Goal: Task Accomplishment & Management: Use online tool/utility

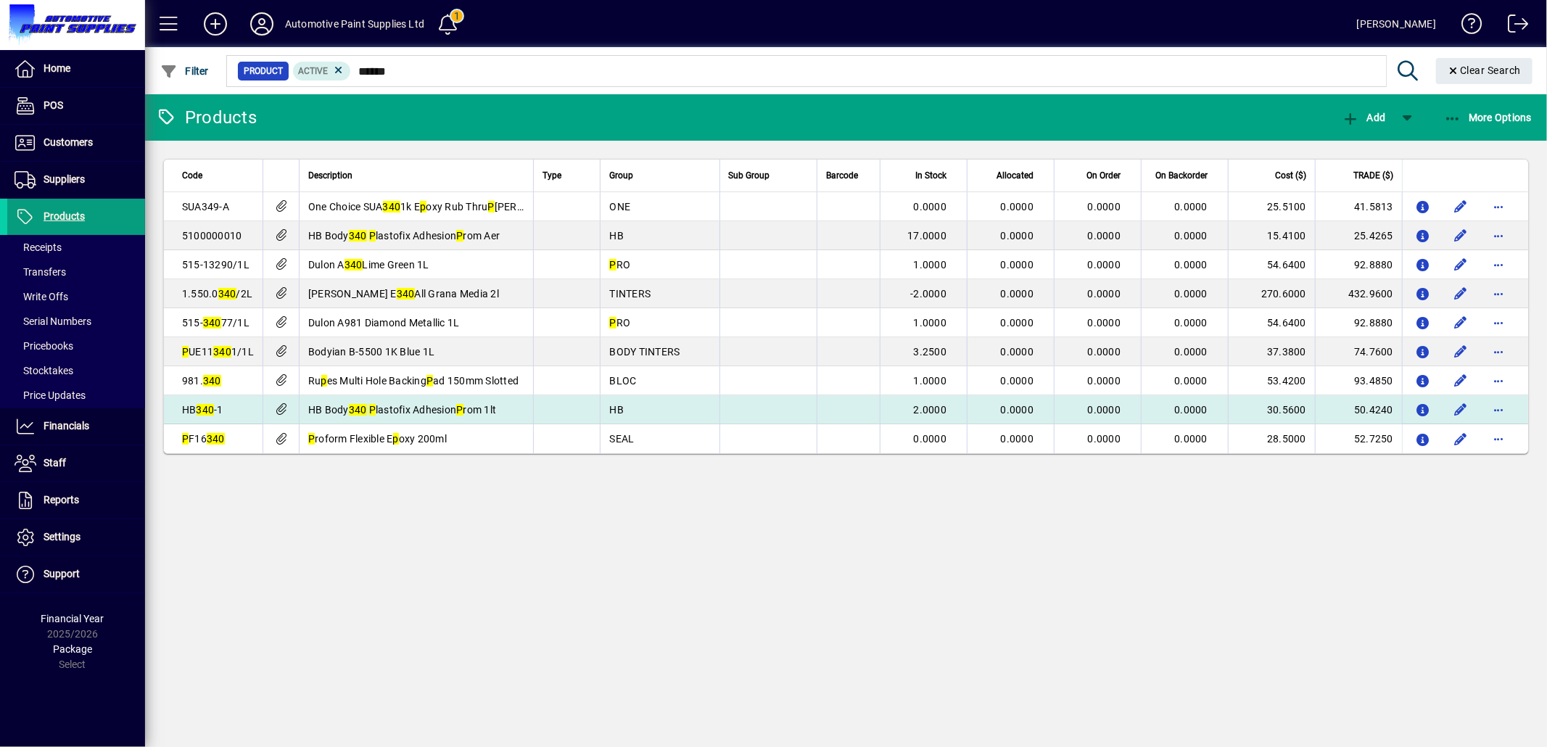
click at [764, 582] on div "Products Add More Options Code Description Type Group Sub Group Barcode In Stoc…" at bounding box center [846, 420] width 1402 height 653
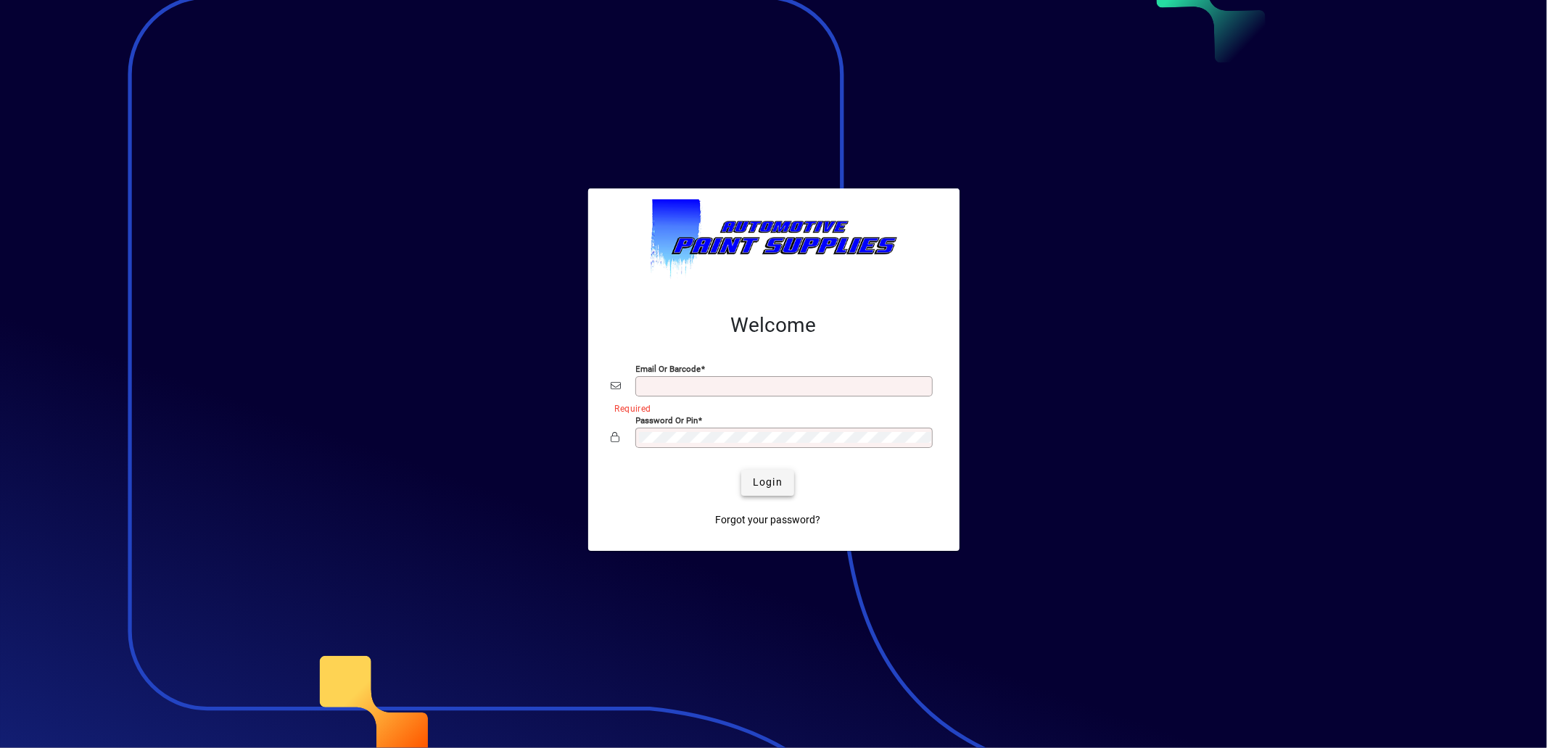
type input "**********"
click at [756, 487] on span "Login" at bounding box center [768, 482] width 30 height 15
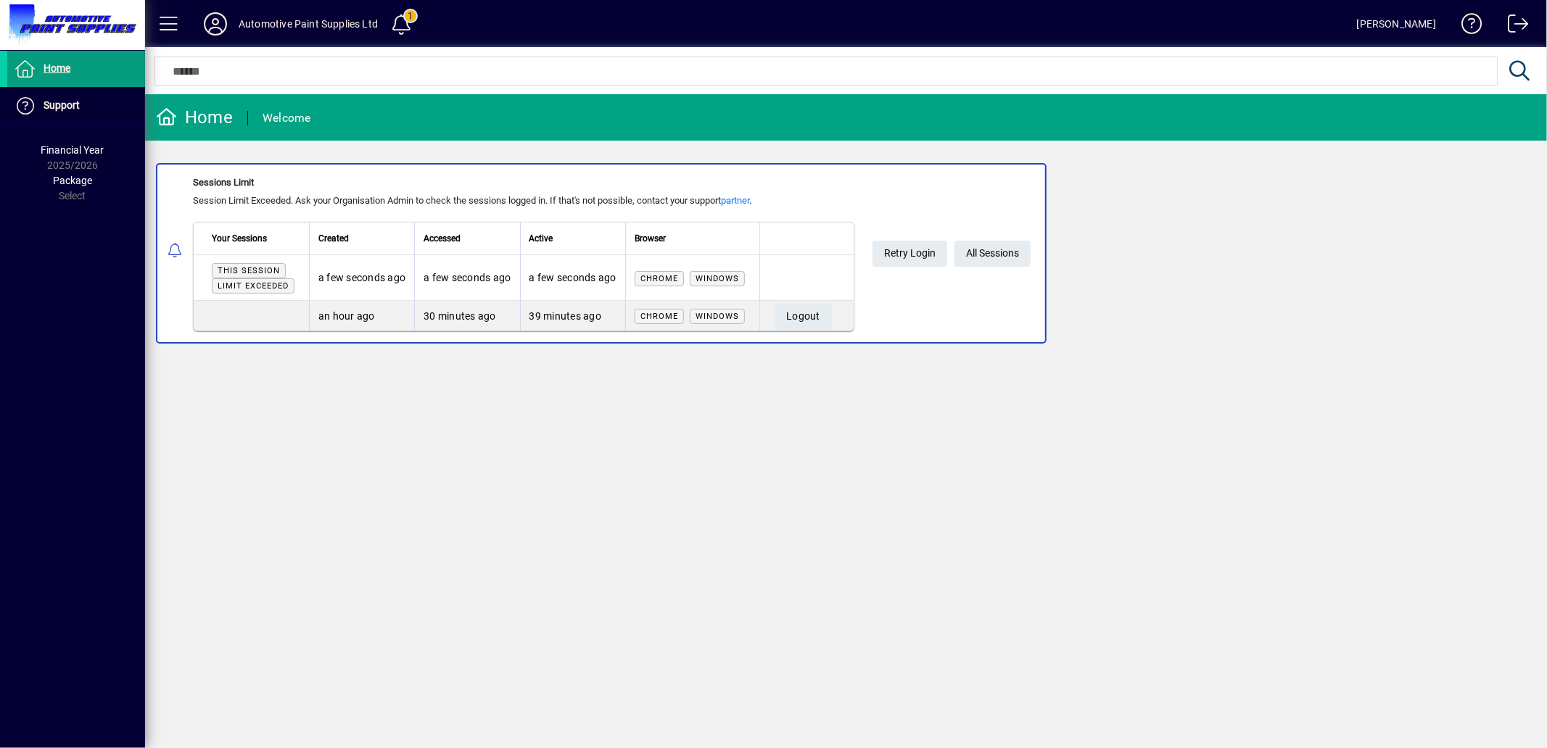
drag, startPoint x: 893, startPoint y: 580, endPoint x: 885, endPoint y: 592, distance: 13.7
click at [888, 592] on div "Home Welcome Sessions Limit Session Limit Exceeded. Ask your Organisation Admin…" at bounding box center [846, 421] width 1402 height 654
click at [1005, 250] on span "All Sessions" at bounding box center [992, 253] width 53 height 24
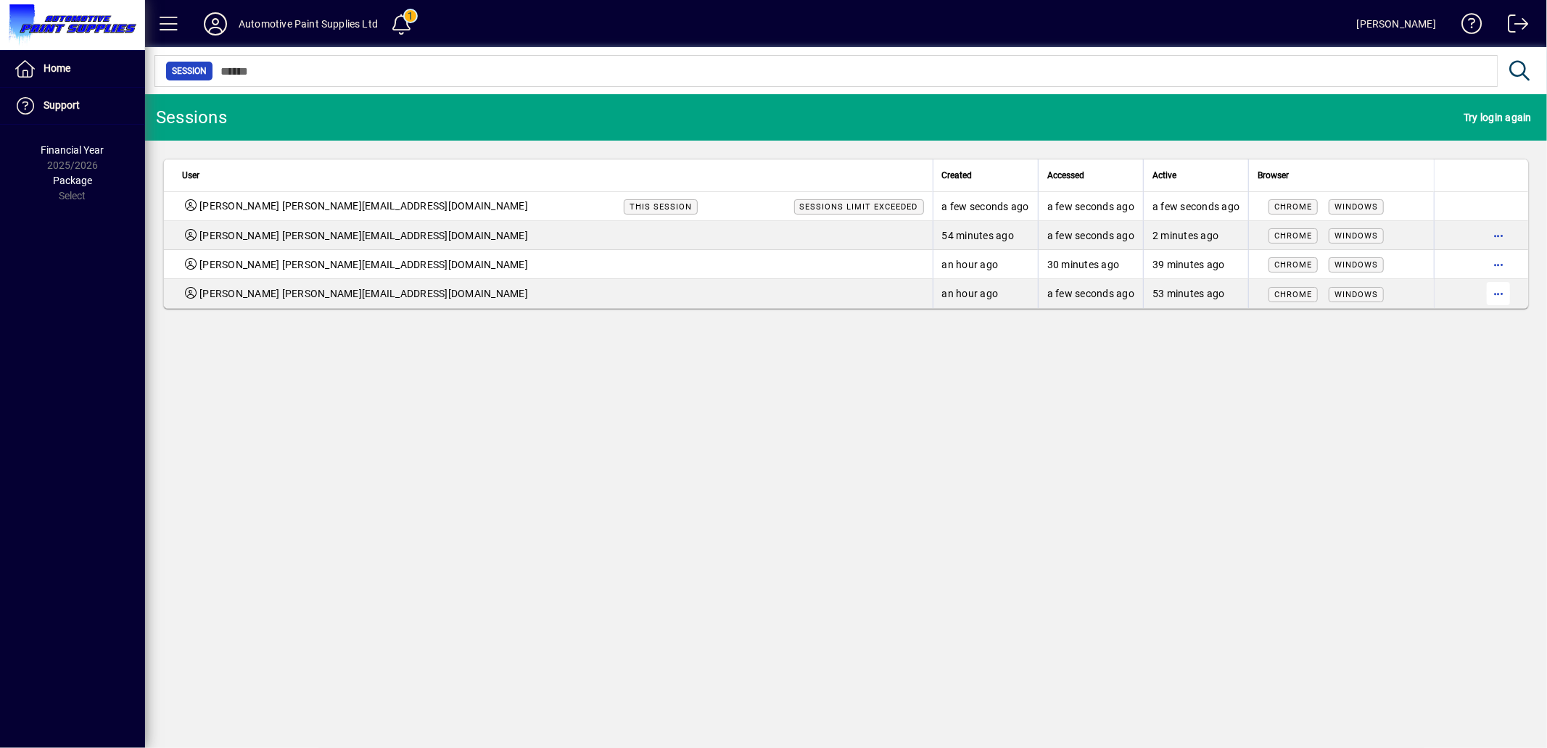
click at [1489, 291] on span "button" at bounding box center [1498, 293] width 35 height 35
click at [1401, 319] on span "Logout" at bounding box center [1437, 324] width 122 height 17
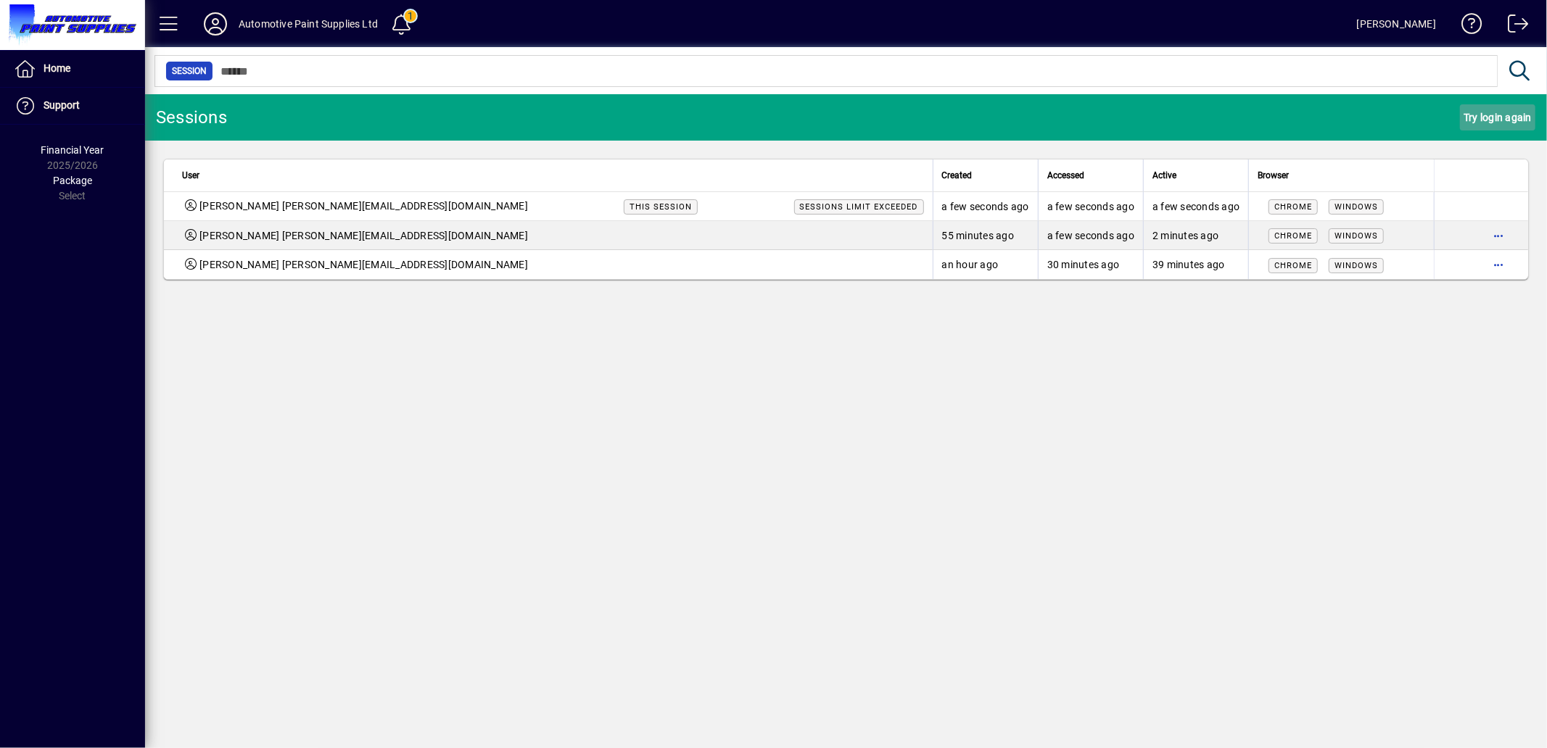
click at [1480, 112] on span "Try login again" at bounding box center [1497, 117] width 68 height 23
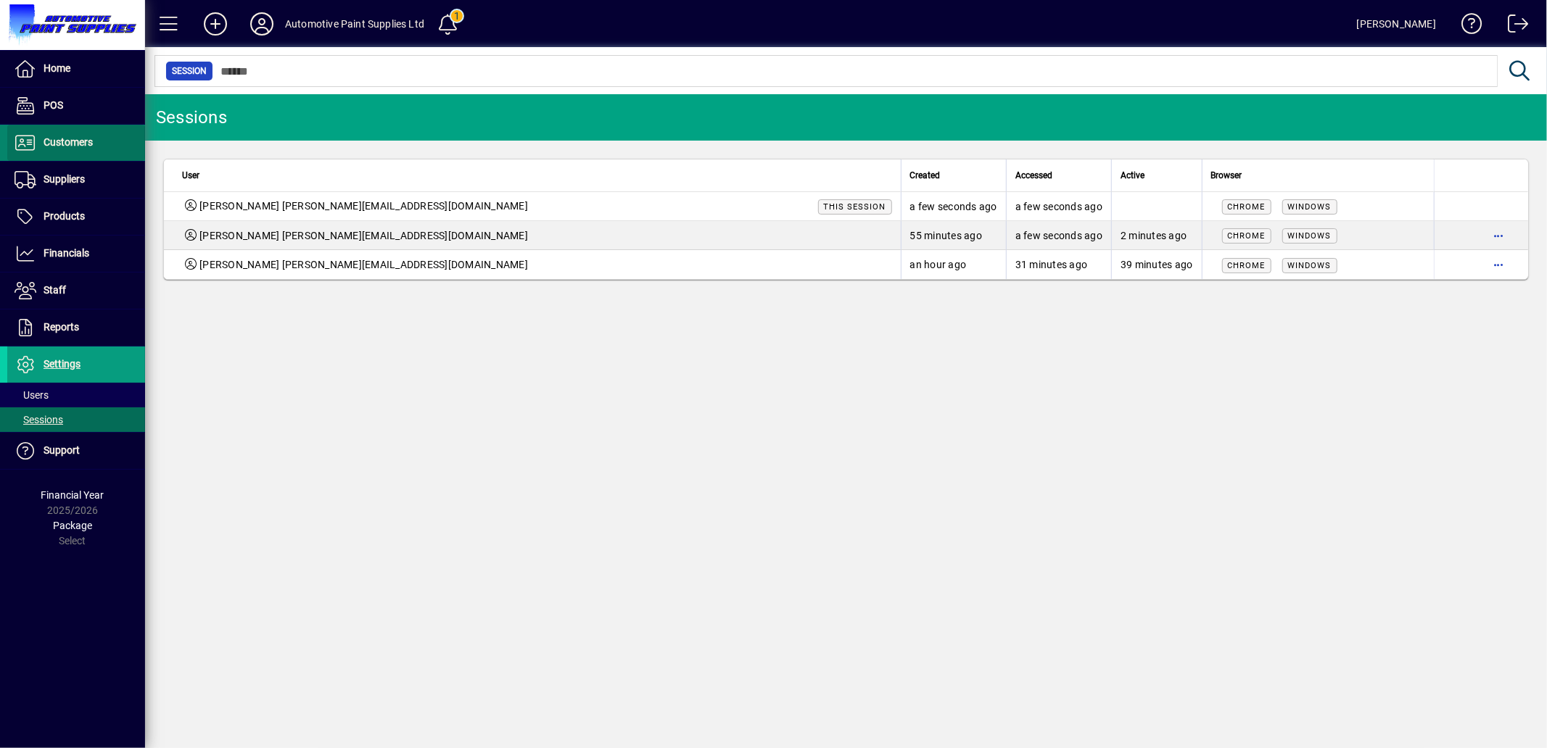
click at [90, 134] on span "Customers" at bounding box center [50, 142] width 86 height 17
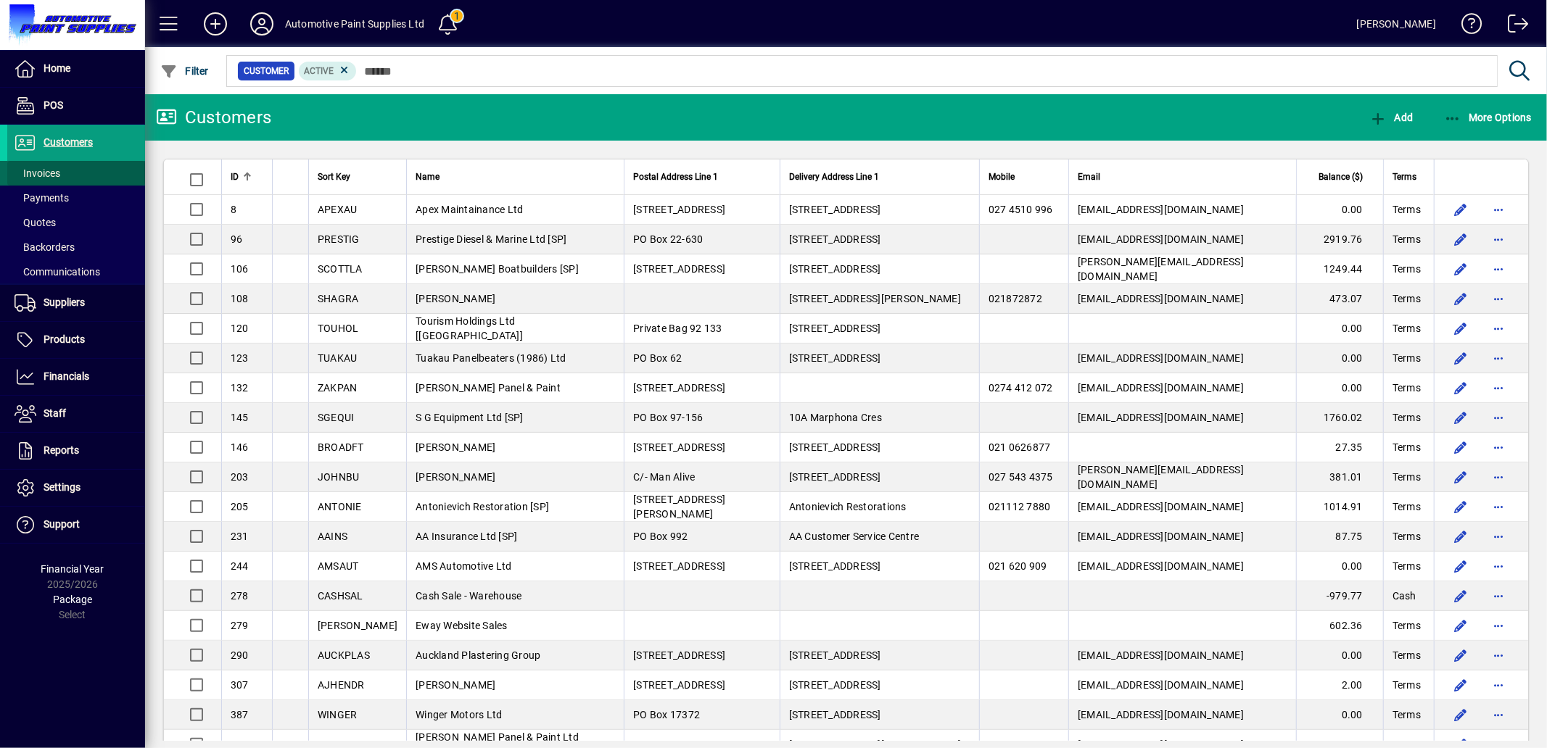
click at [42, 174] on span "Invoices" at bounding box center [38, 174] width 46 height 12
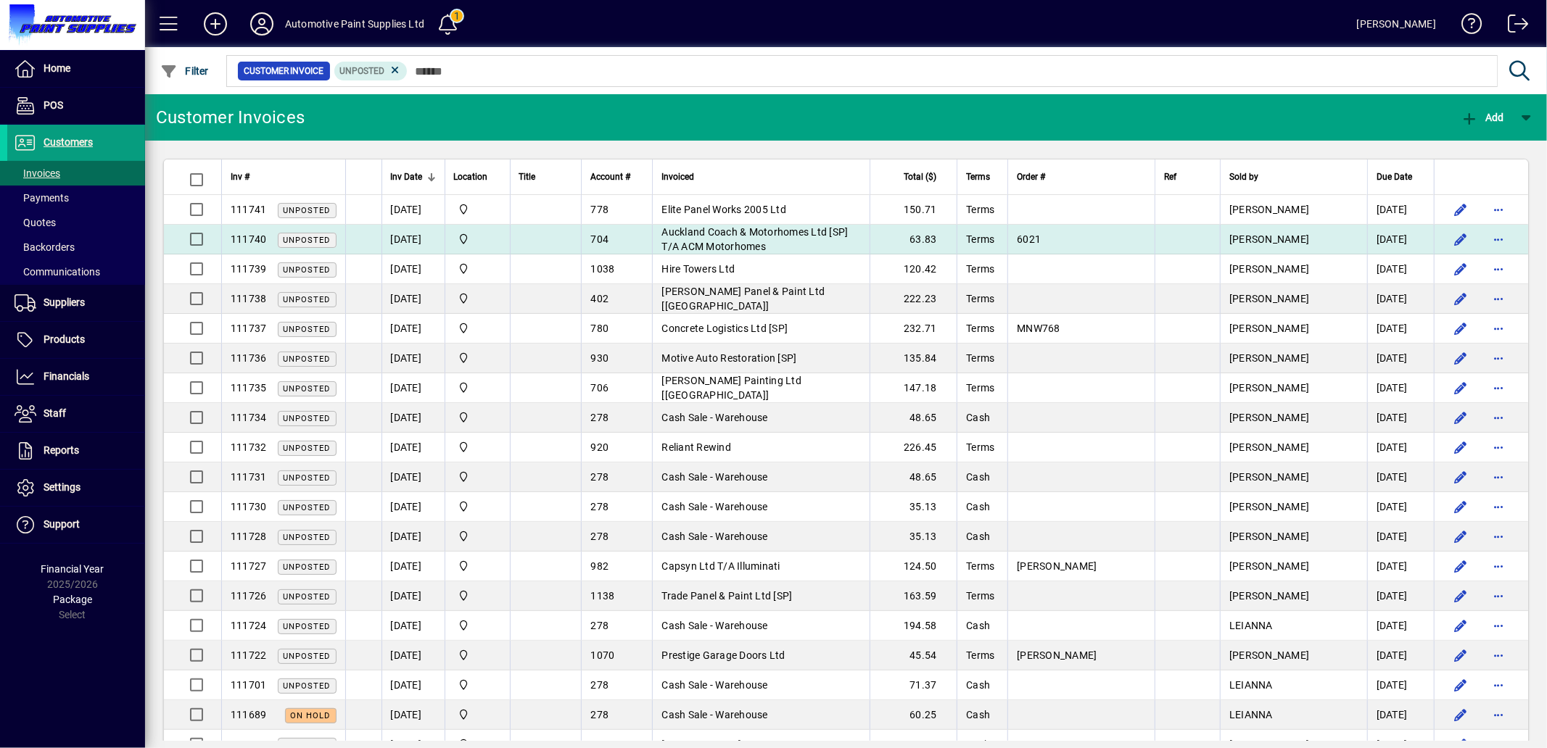
click at [781, 244] on span "Auckland Coach & Motorhomes Ltd [SP] T/A ACM Motorhomes" at bounding box center [754, 239] width 186 height 26
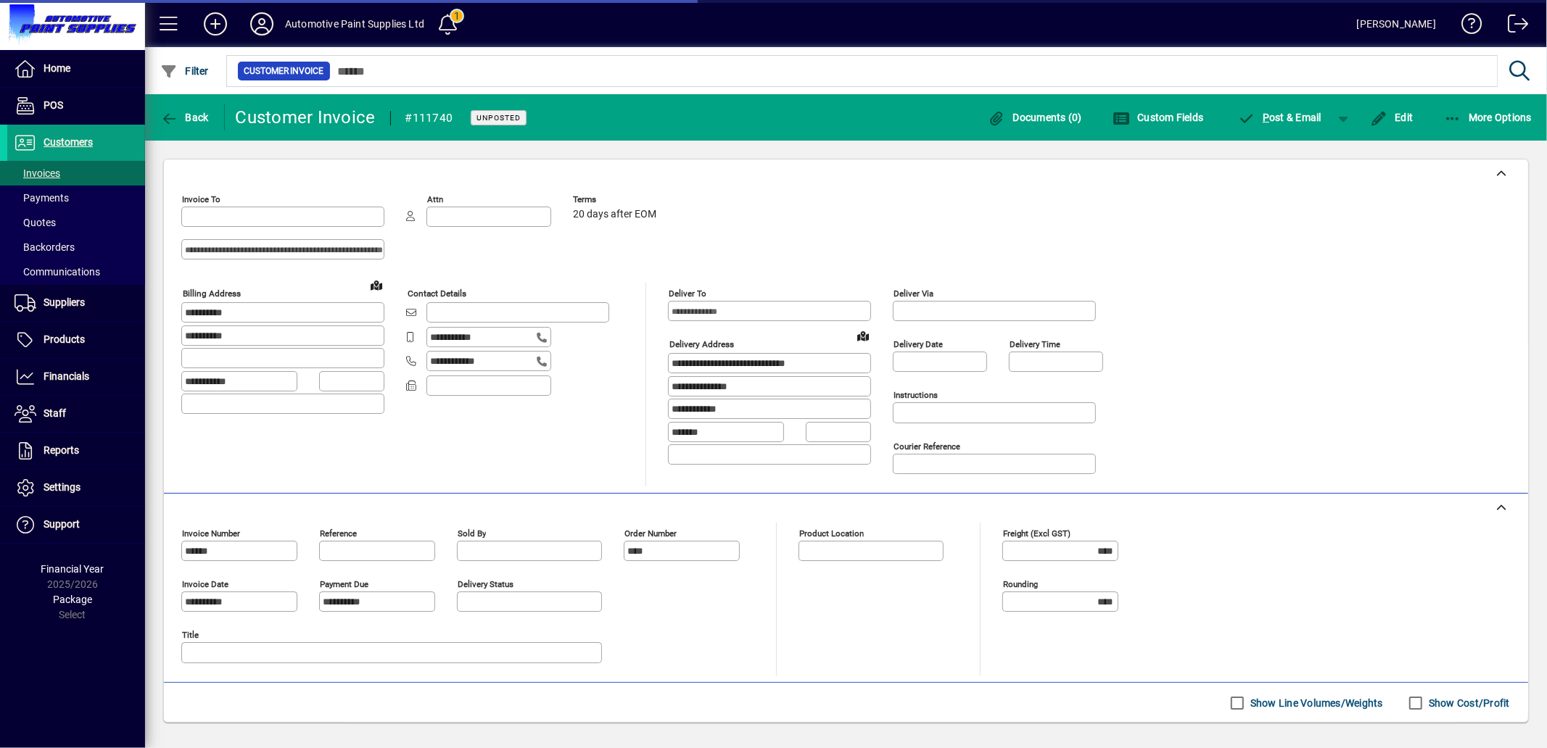
type input "**********"
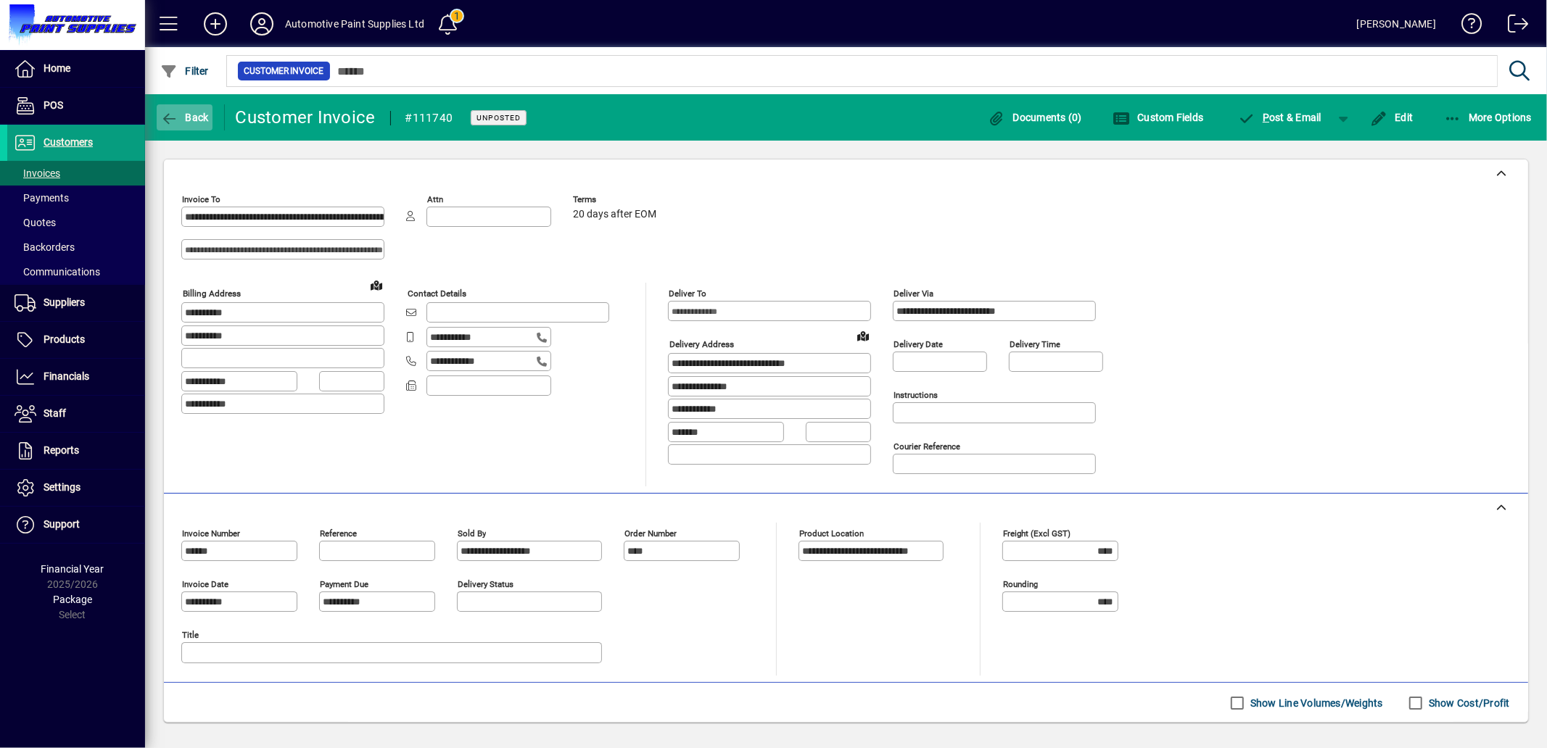
drag, startPoint x: 191, startPoint y: 117, endPoint x: 201, endPoint y: 114, distance: 10.8
click at [201, 114] on span "Back" at bounding box center [184, 118] width 49 height 12
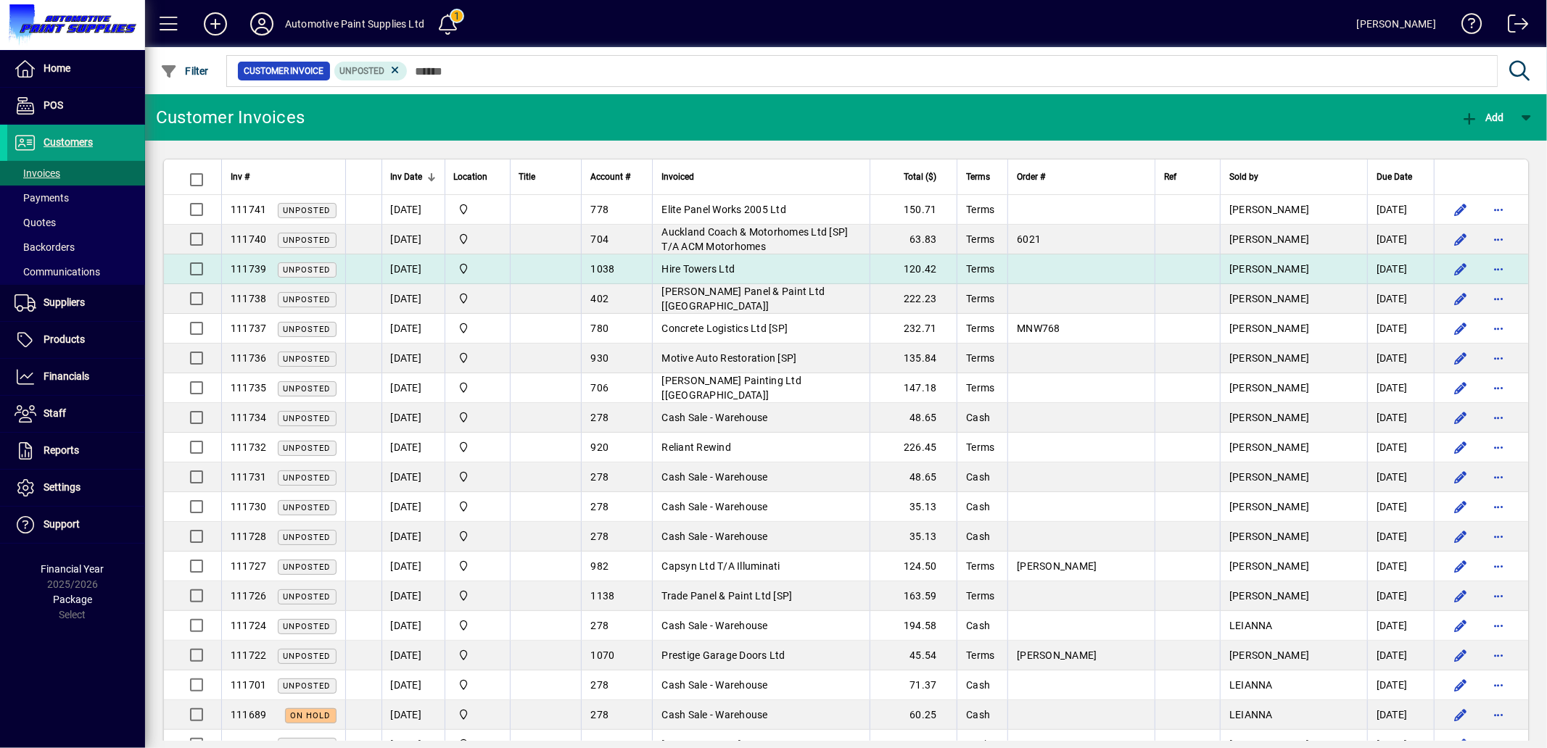
click at [735, 272] on span "Hire Towers Ltd" at bounding box center [697, 269] width 73 height 12
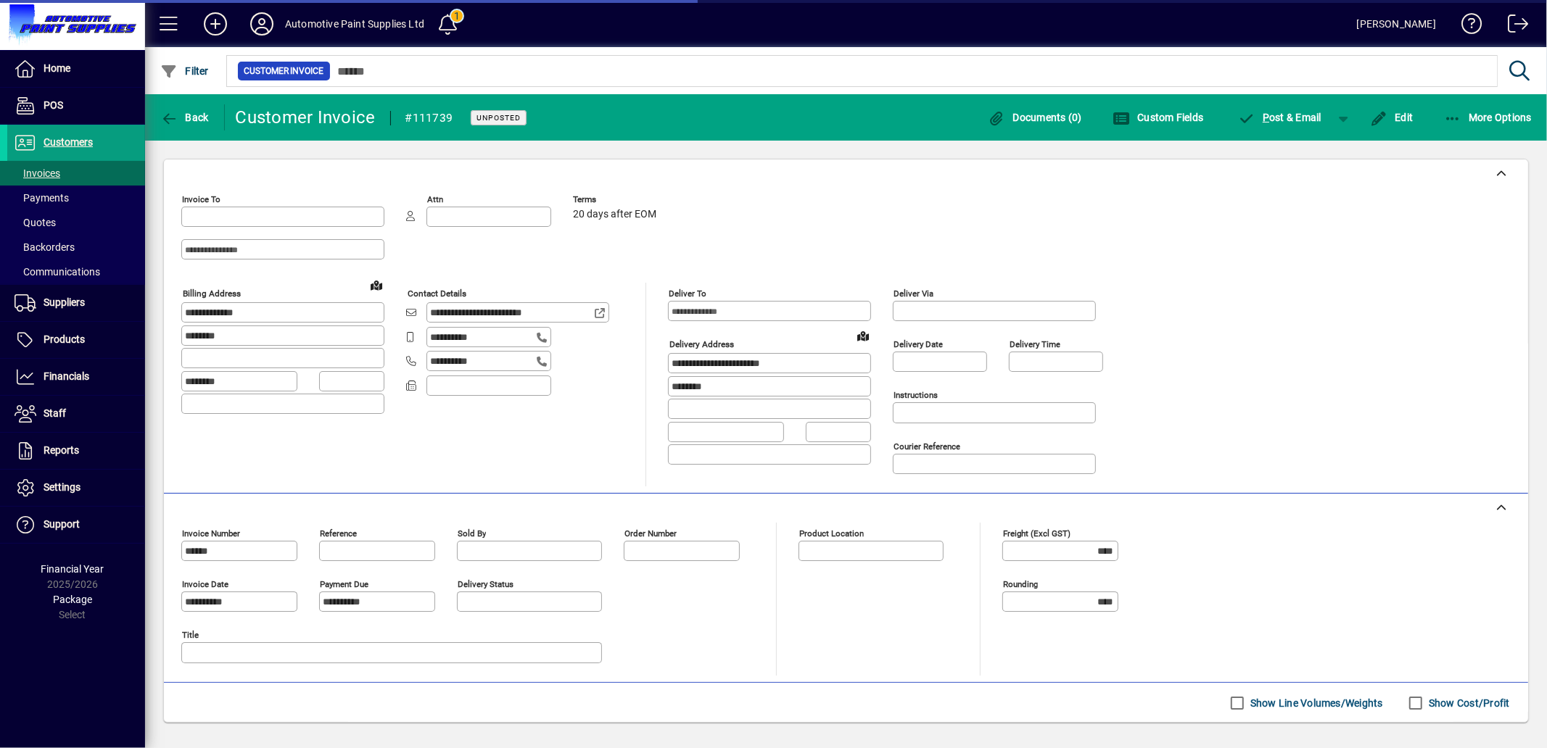
type input "**********"
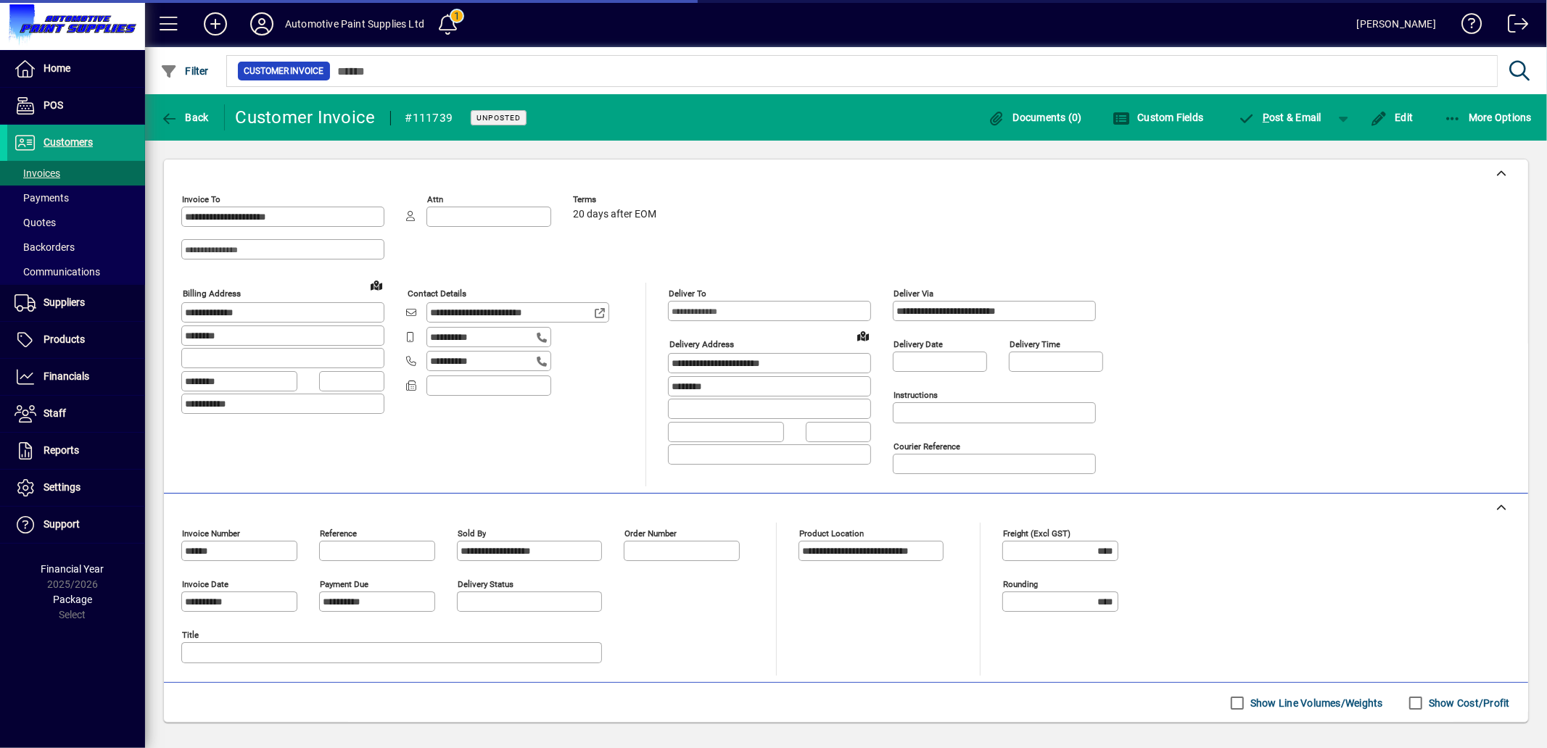
scroll to position [219, 0]
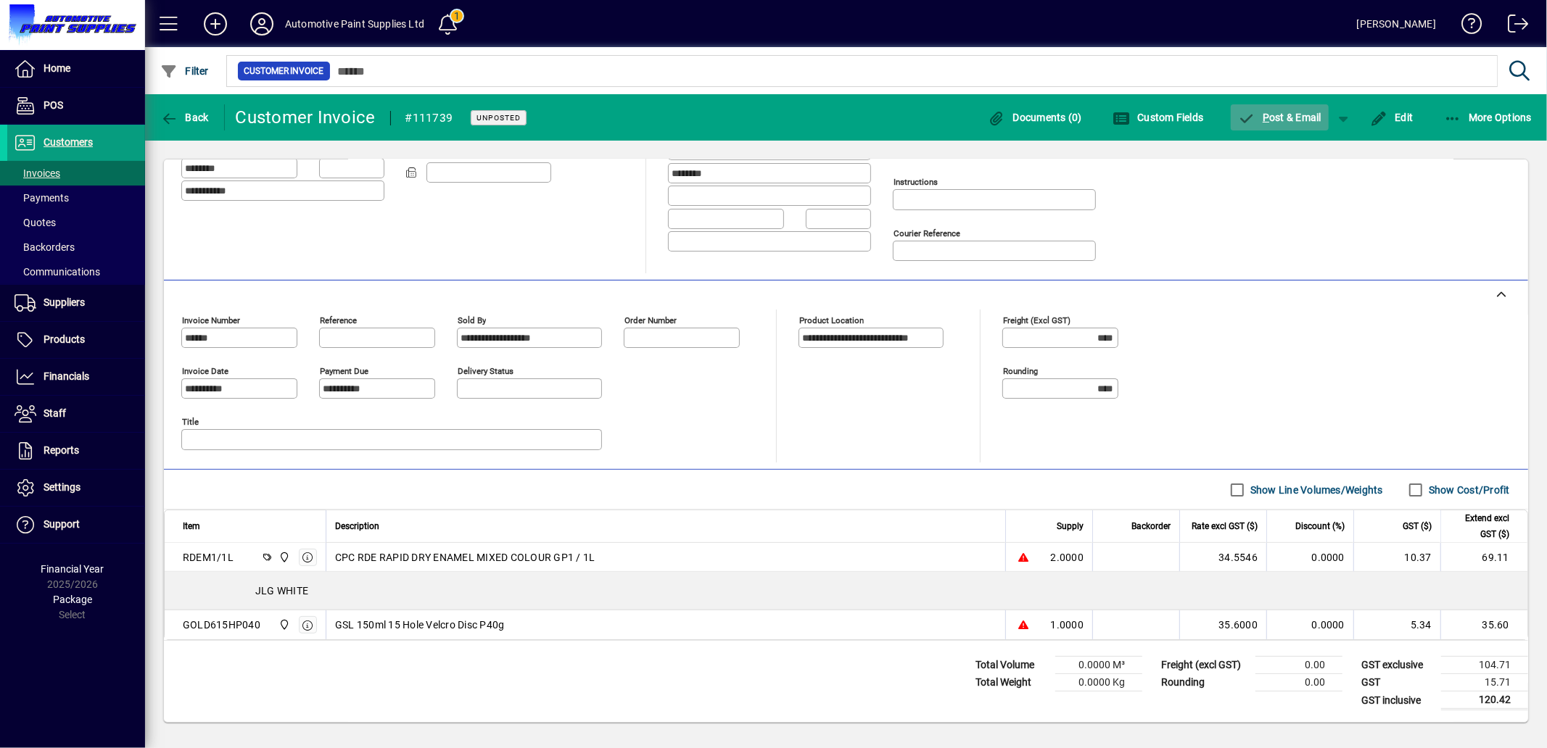
click at [1285, 118] on span "P ost & Email" at bounding box center [1280, 118] width 84 height 12
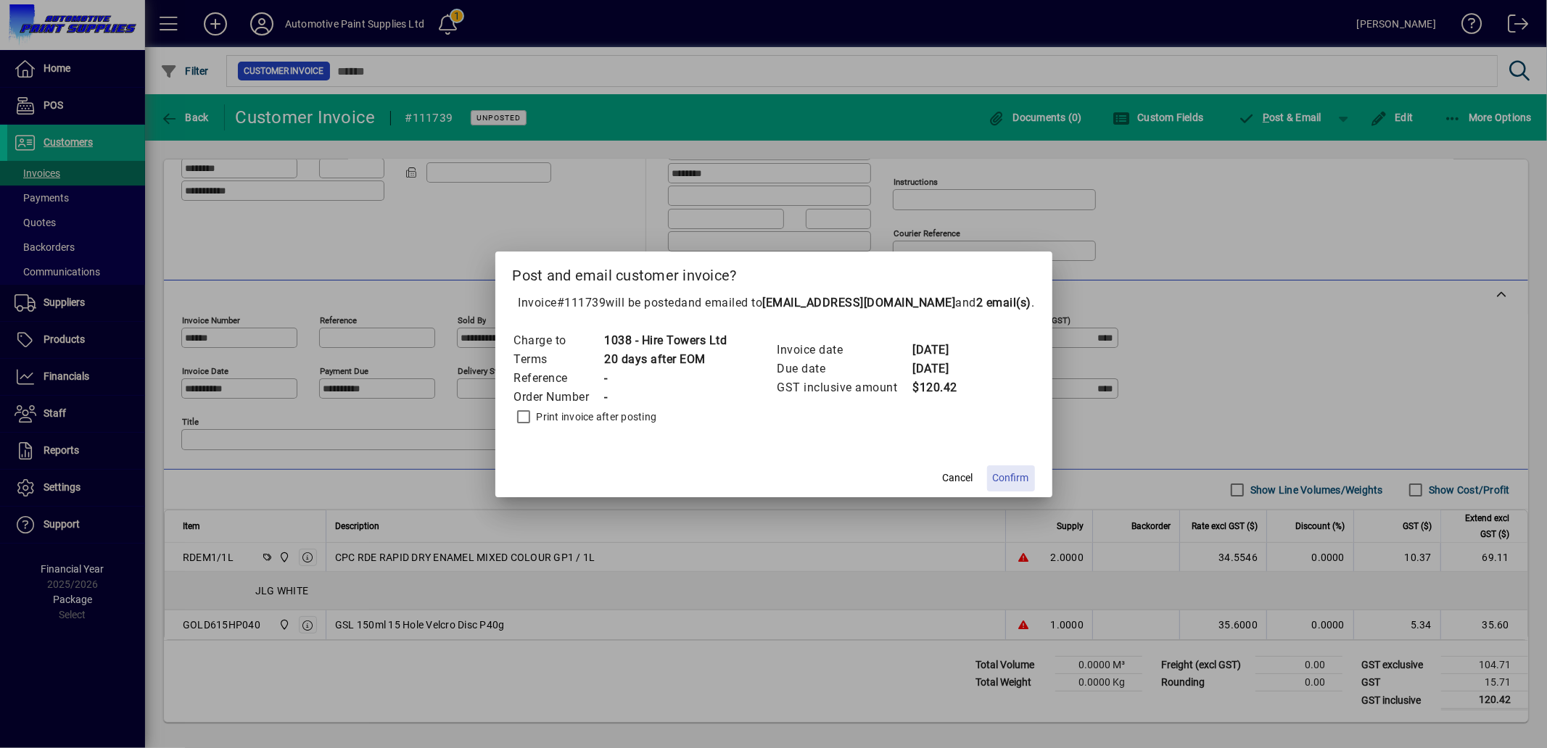
click at [1001, 471] on span "Confirm" at bounding box center [1011, 478] width 36 height 15
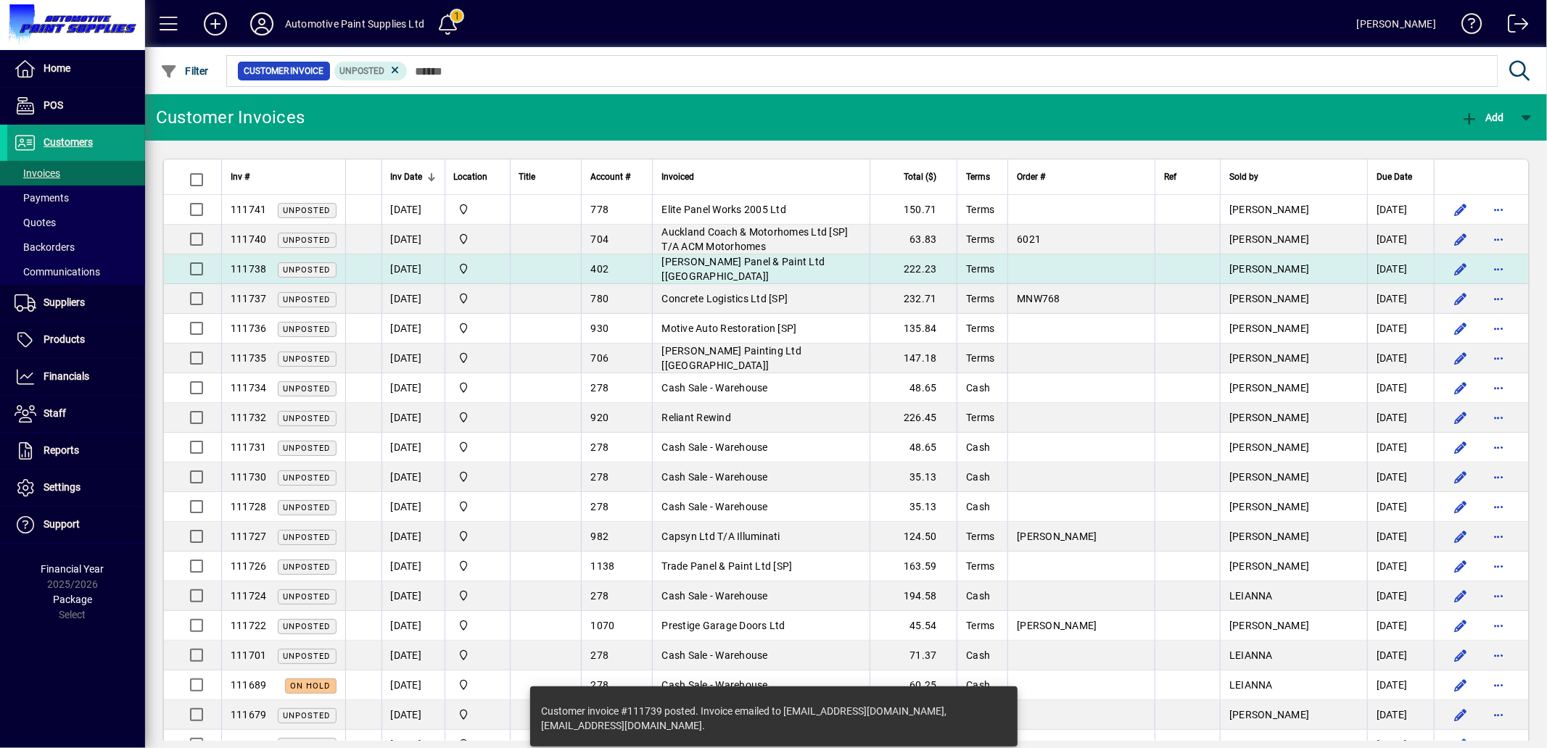
click at [825, 265] on span "[PERSON_NAME] Panel & Paint Ltd [[GEOGRAPHIC_DATA]]" at bounding box center [742, 269] width 163 height 26
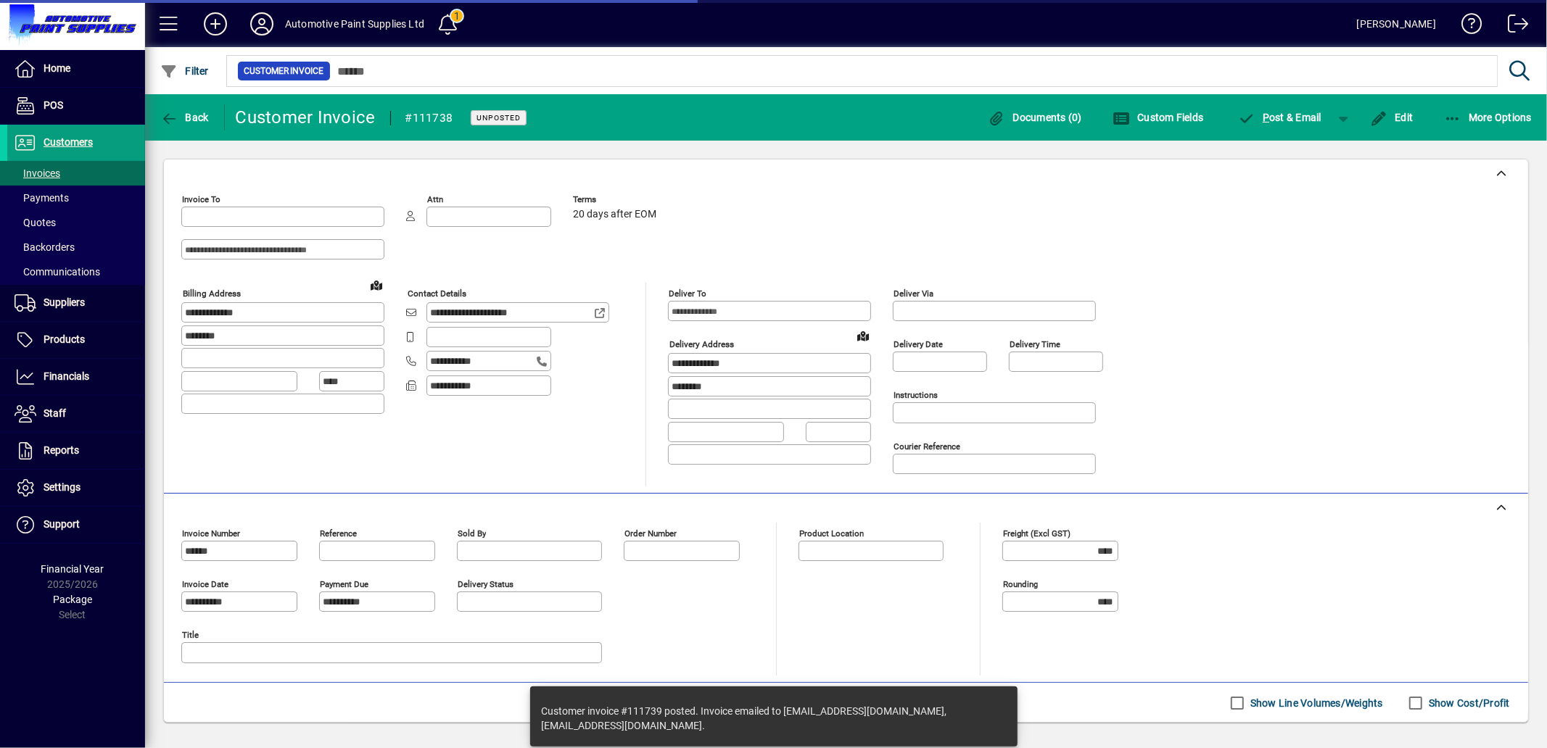
type input "**********"
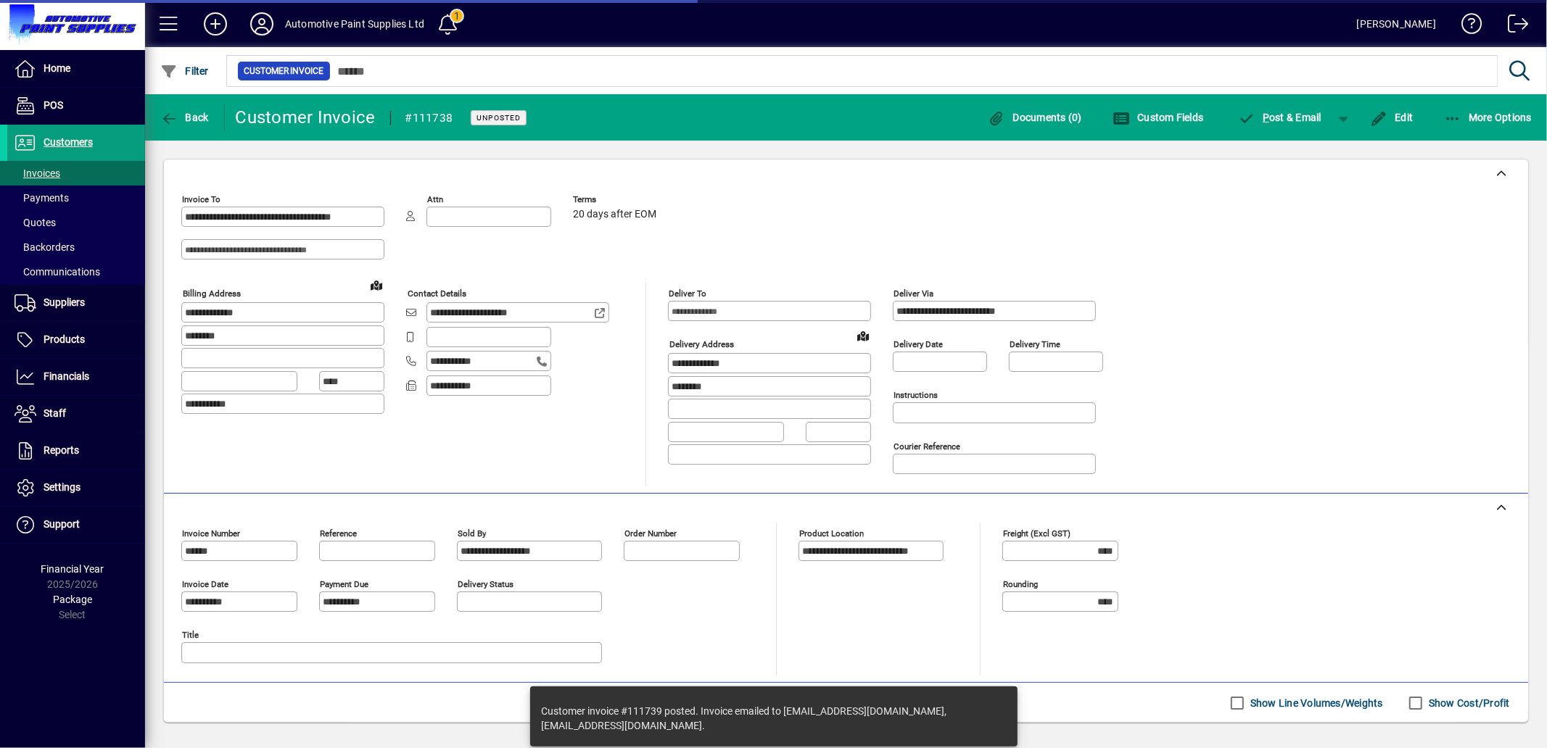
scroll to position [189, 0]
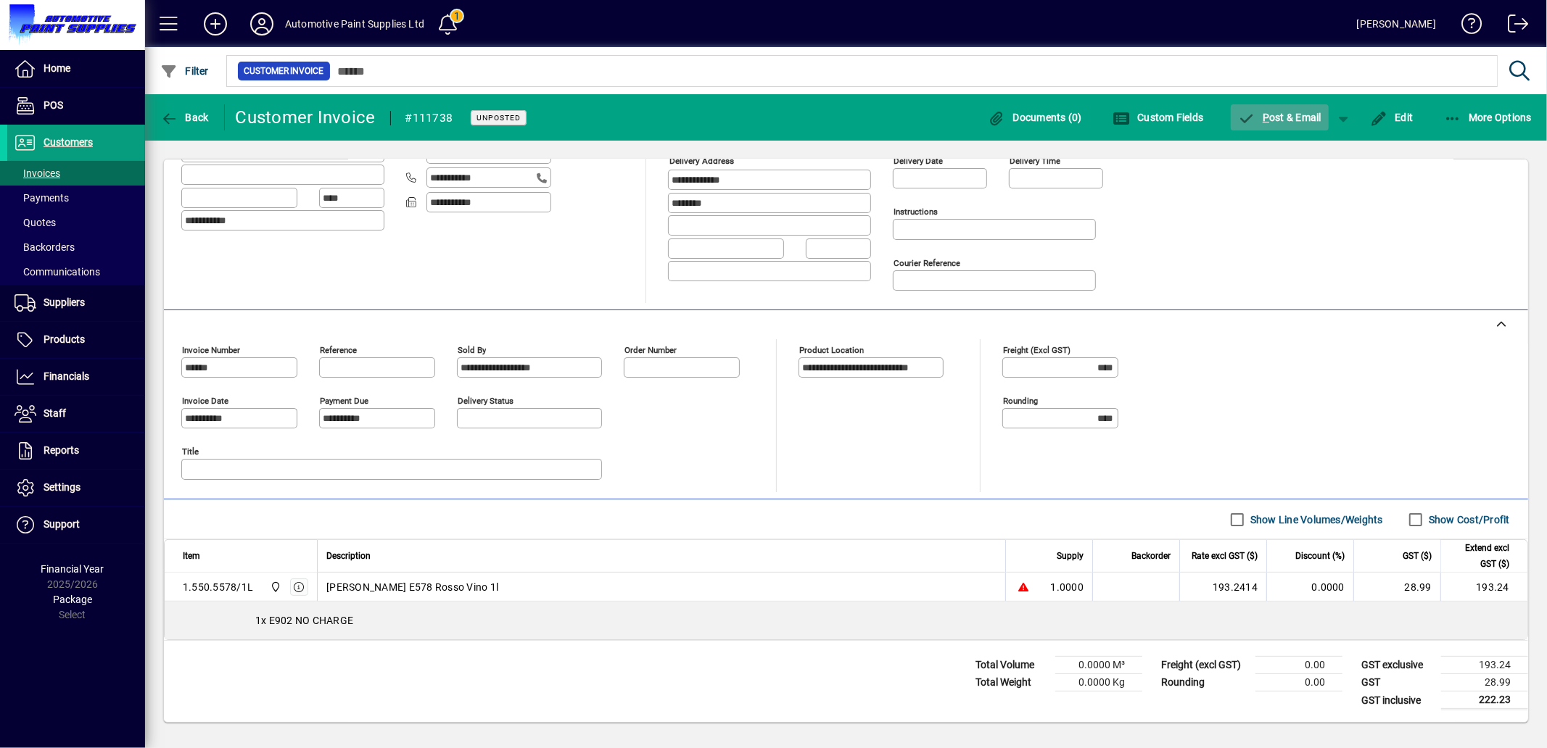
click at [1271, 120] on span "P ost & Email" at bounding box center [1280, 118] width 84 height 12
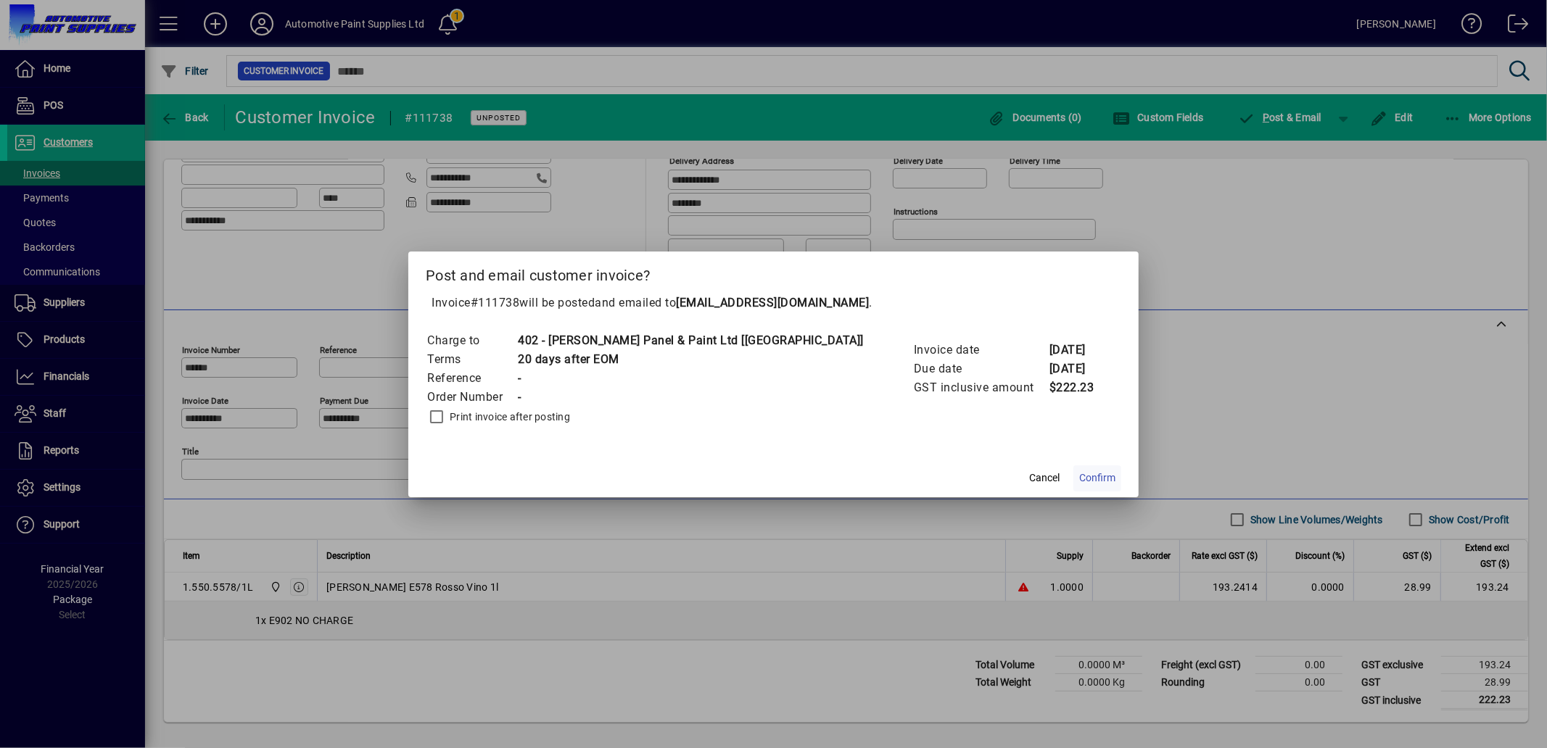
click at [1079, 471] on span "Confirm" at bounding box center [1097, 478] width 36 height 15
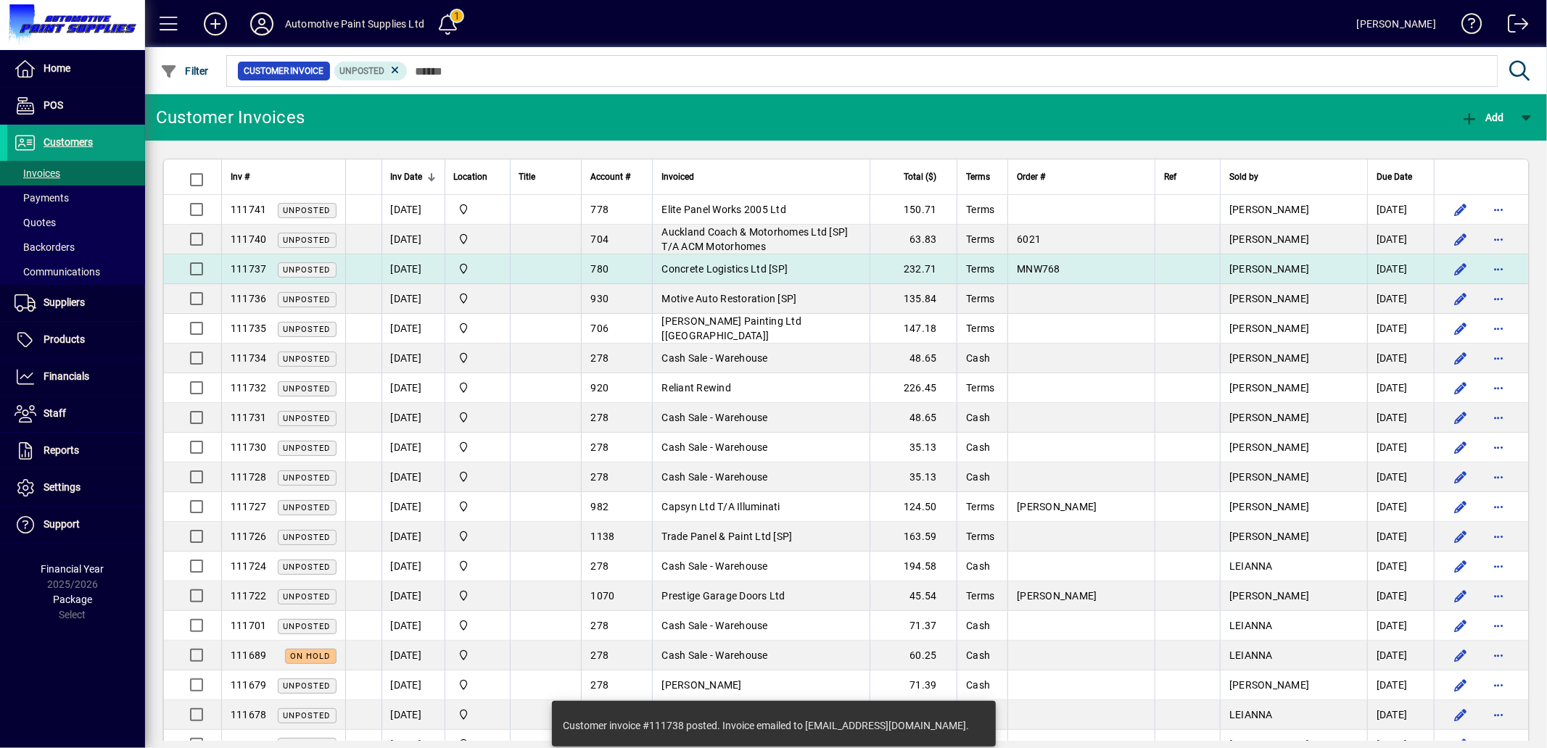
click at [788, 263] on span "Concrete Logistics Ltd [SP]" at bounding box center [724, 269] width 126 height 12
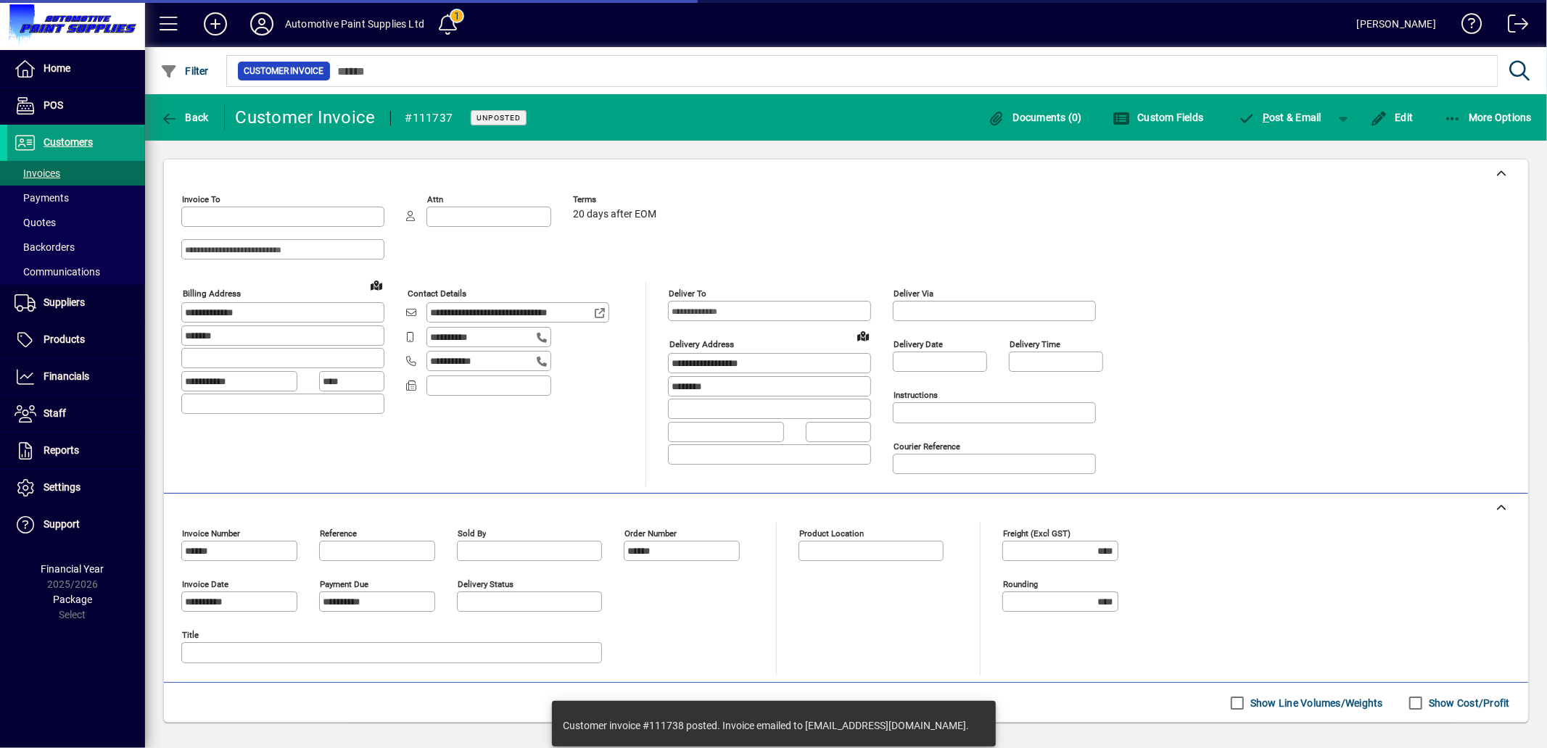
type input "**********"
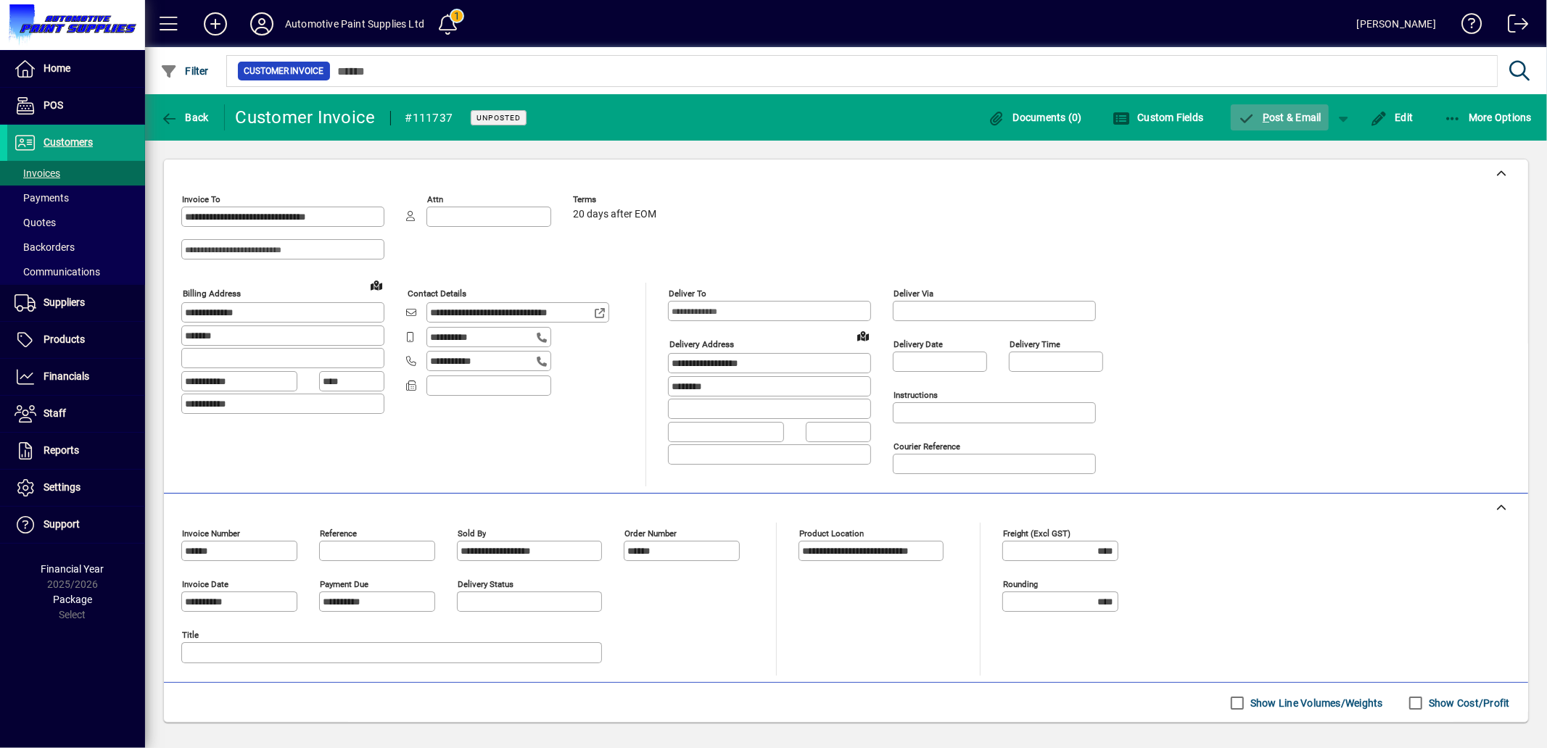
click at [1284, 117] on span "P ost & Email" at bounding box center [1280, 118] width 84 height 12
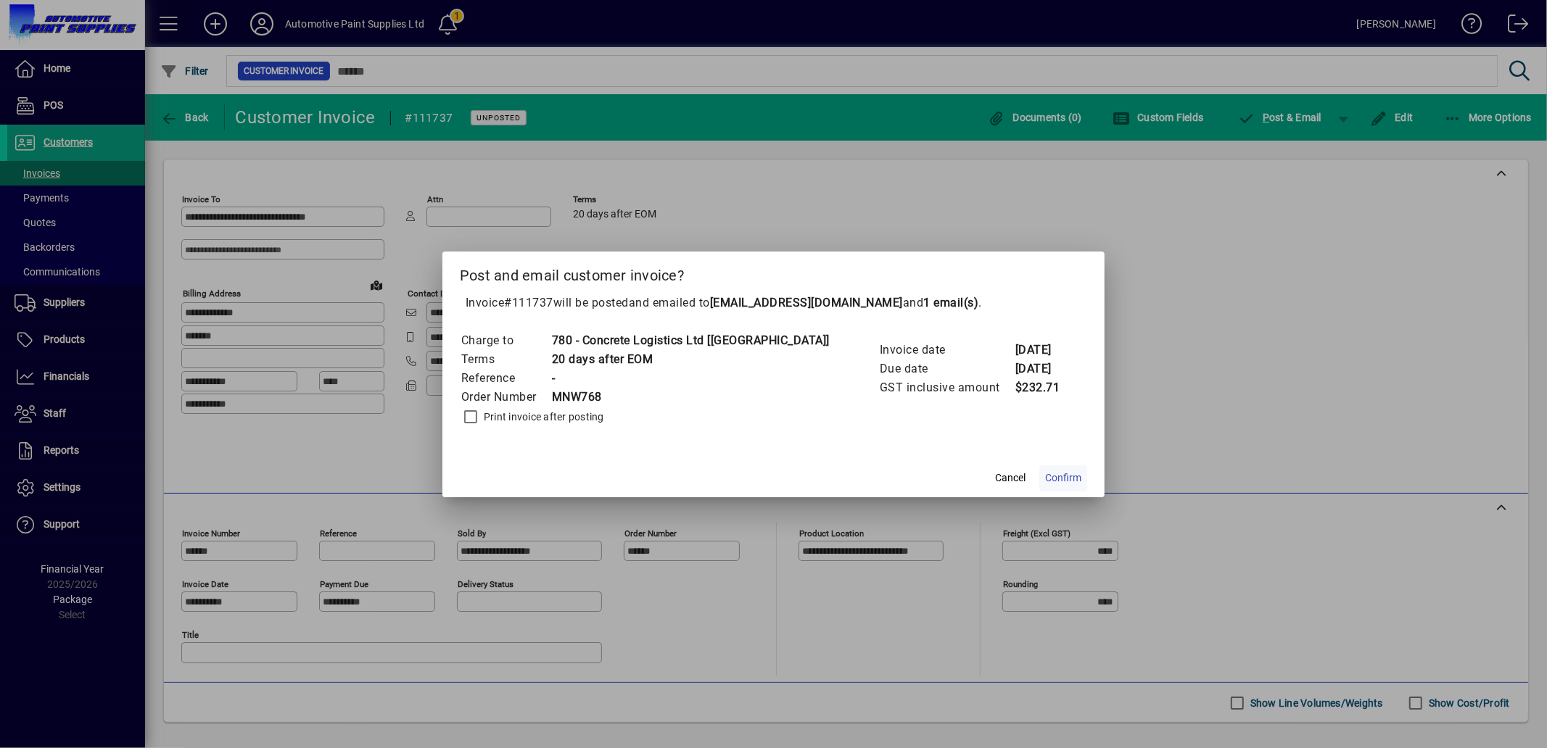
click at [1045, 474] on span "Confirm" at bounding box center [1063, 478] width 36 height 15
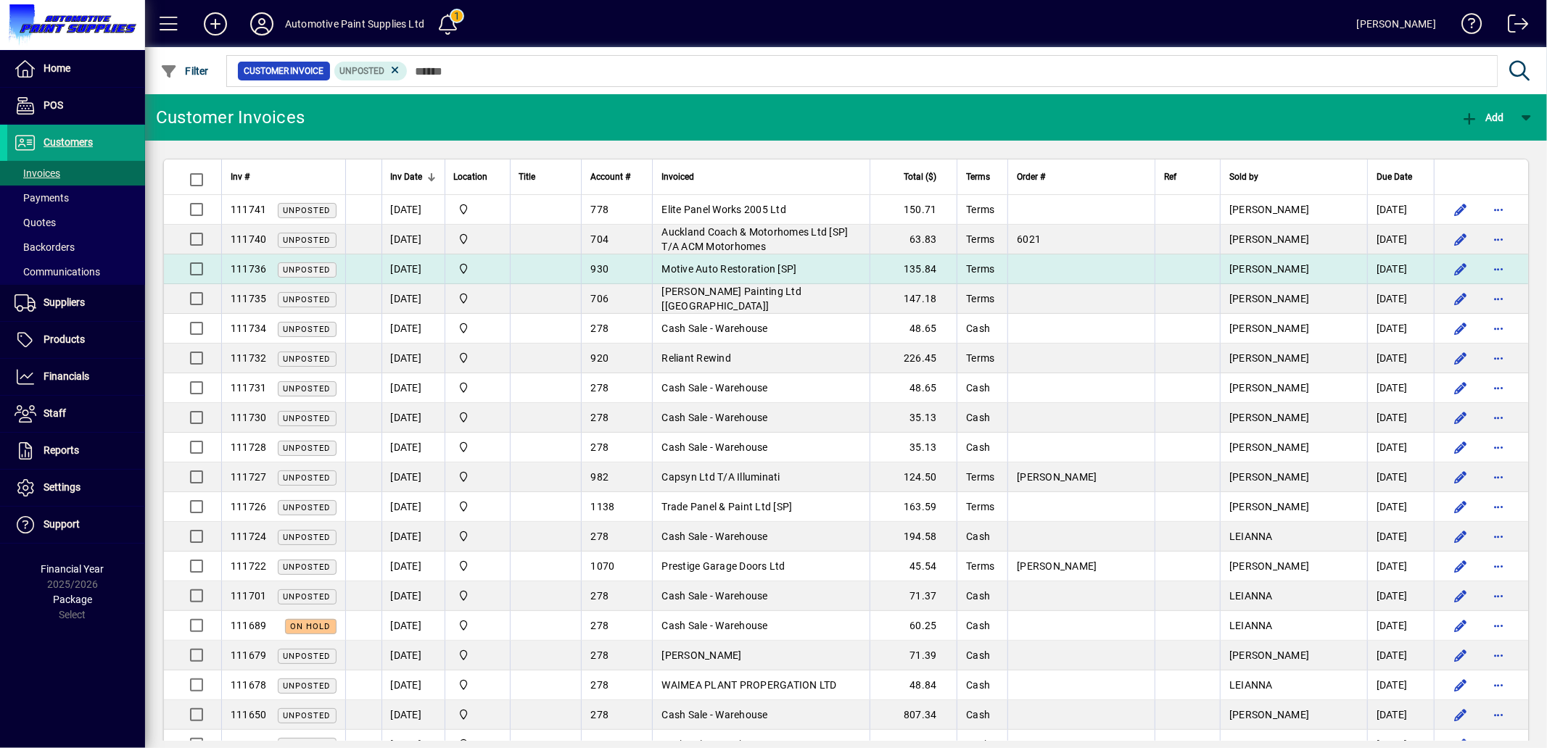
click at [785, 270] on span "Motive Auto Restoration [SP]" at bounding box center [728, 269] width 135 height 12
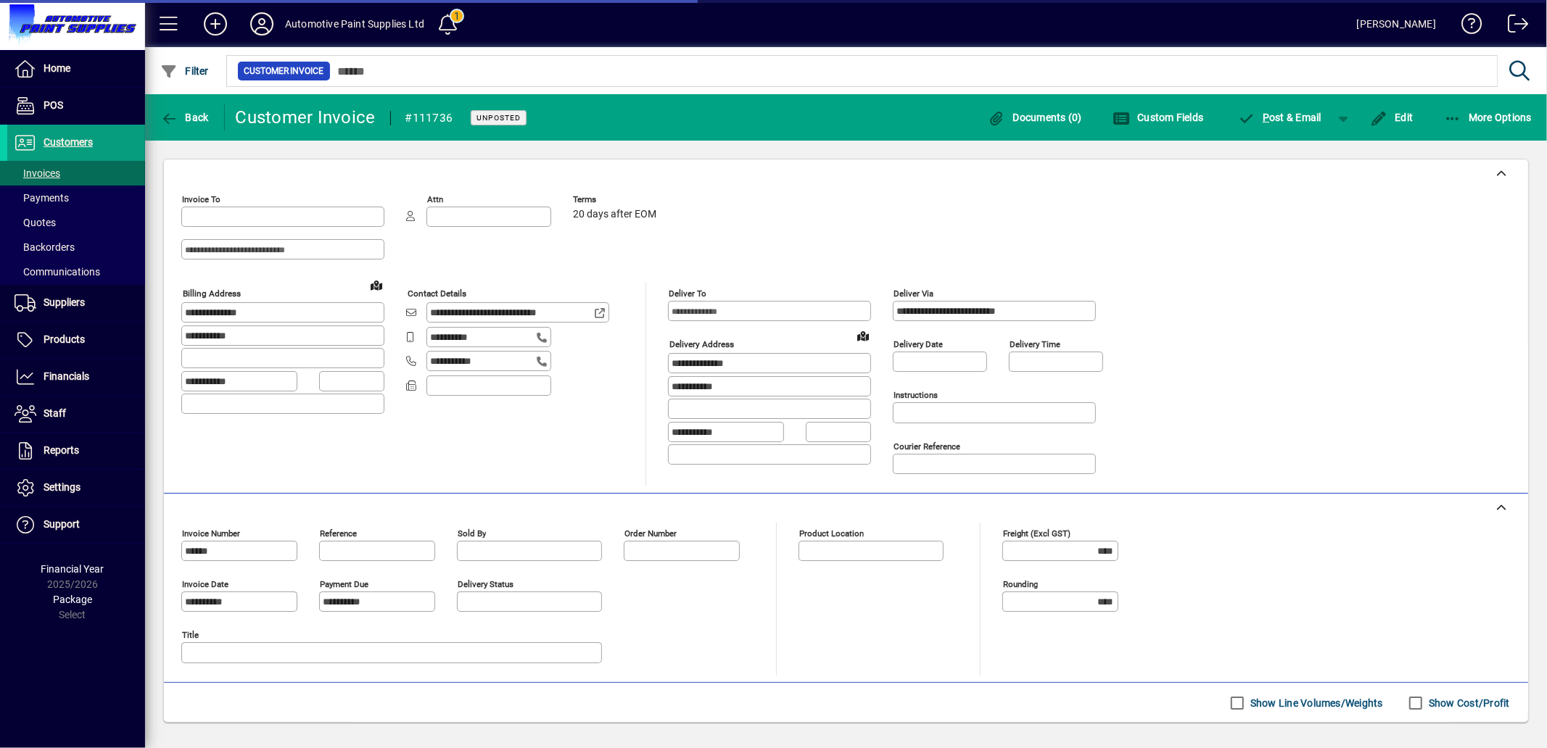
type input "**********"
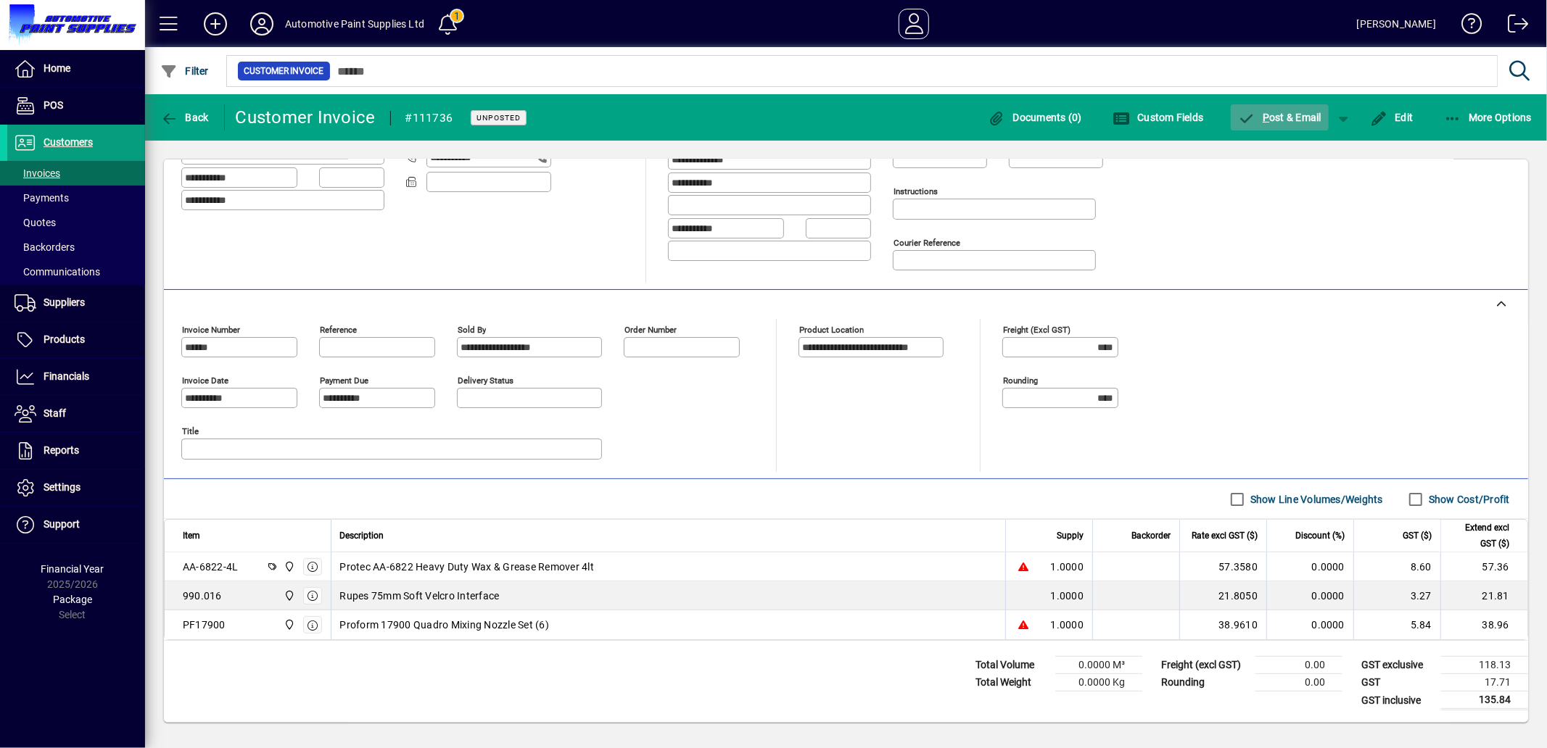
click at [1284, 115] on span "P ost & Email" at bounding box center [1280, 118] width 84 height 12
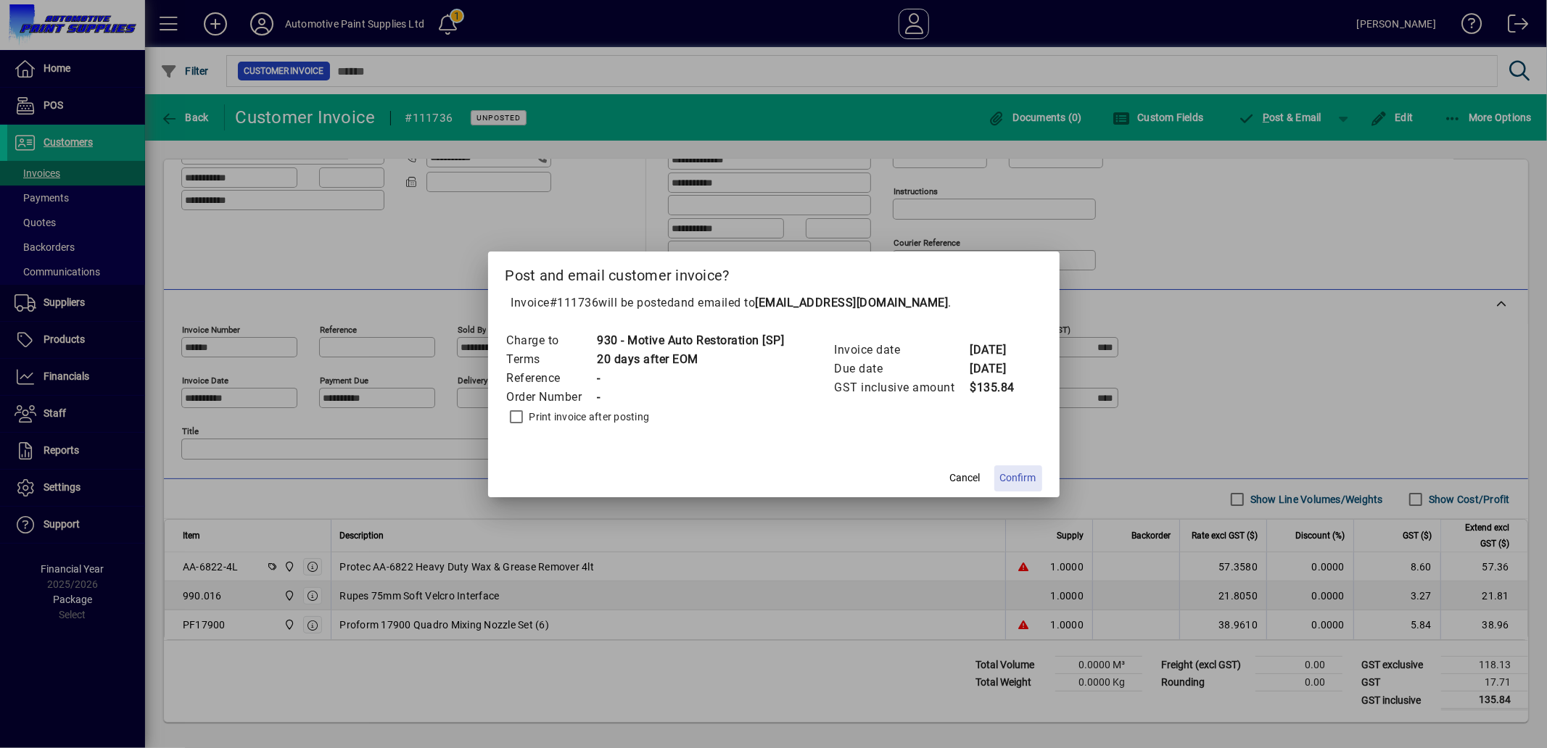
click at [1023, 476] on span "Confirm" at bounding box center [1018, 478] width 36 height 15
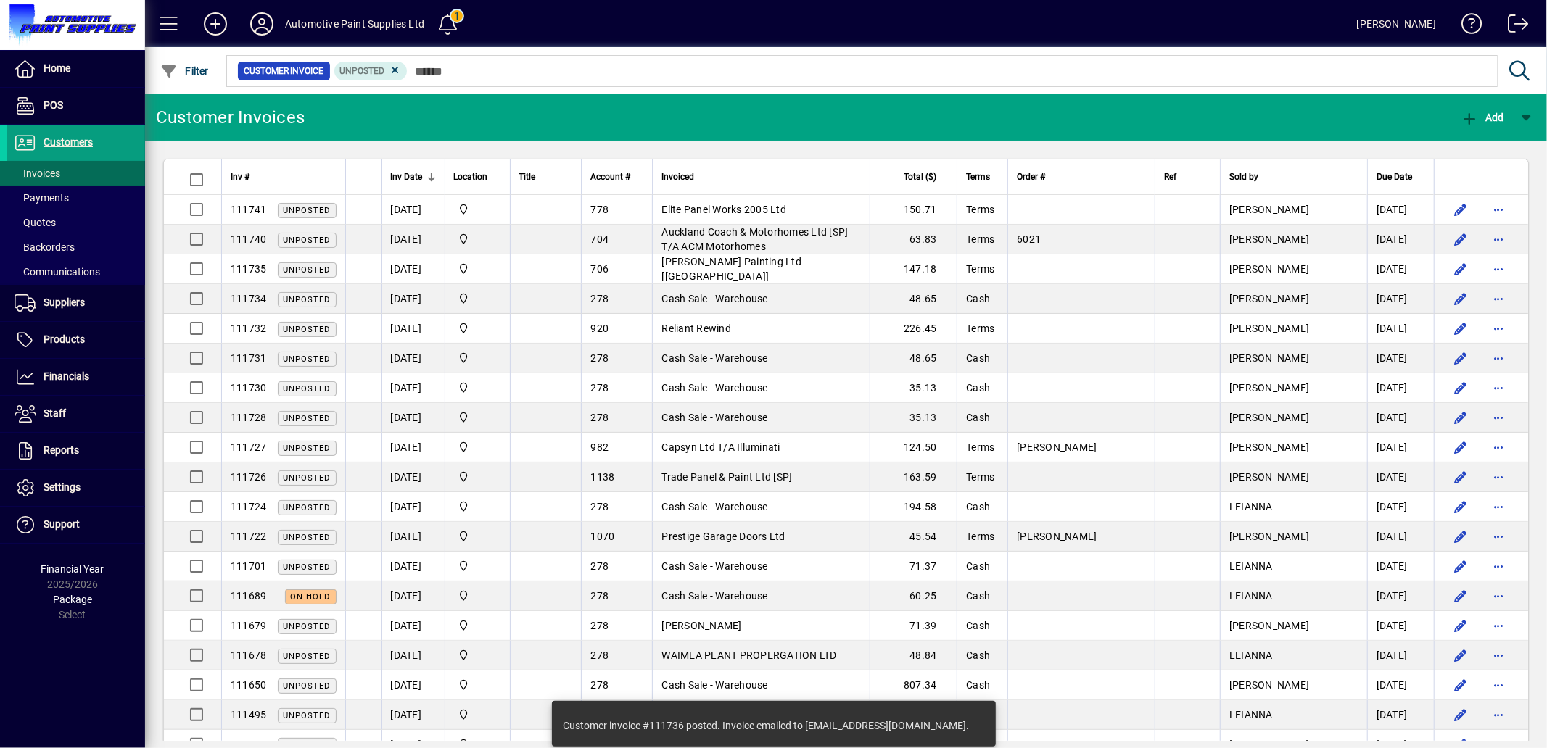
drag, startPoint x: 774, startPoint y: 273, endPoint x: 795, endPoint y: 297, distance: 31.4
click at [774, 273] on span "[PERSON_NAME] Painting Ltd [[GEOGRAPHIC_DATA]]" at bounding box center [731, 269] width 140 height 26
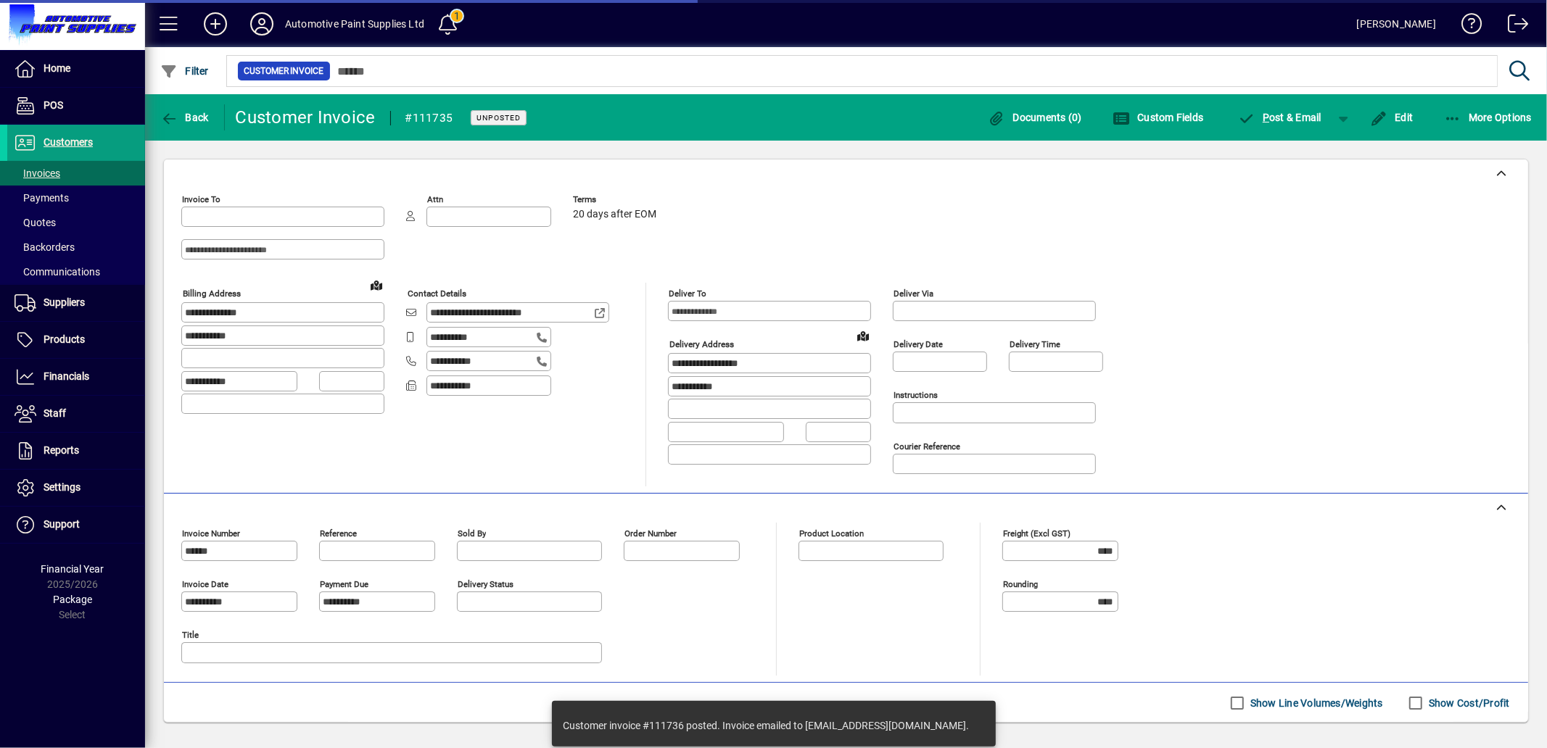
type input "**********"
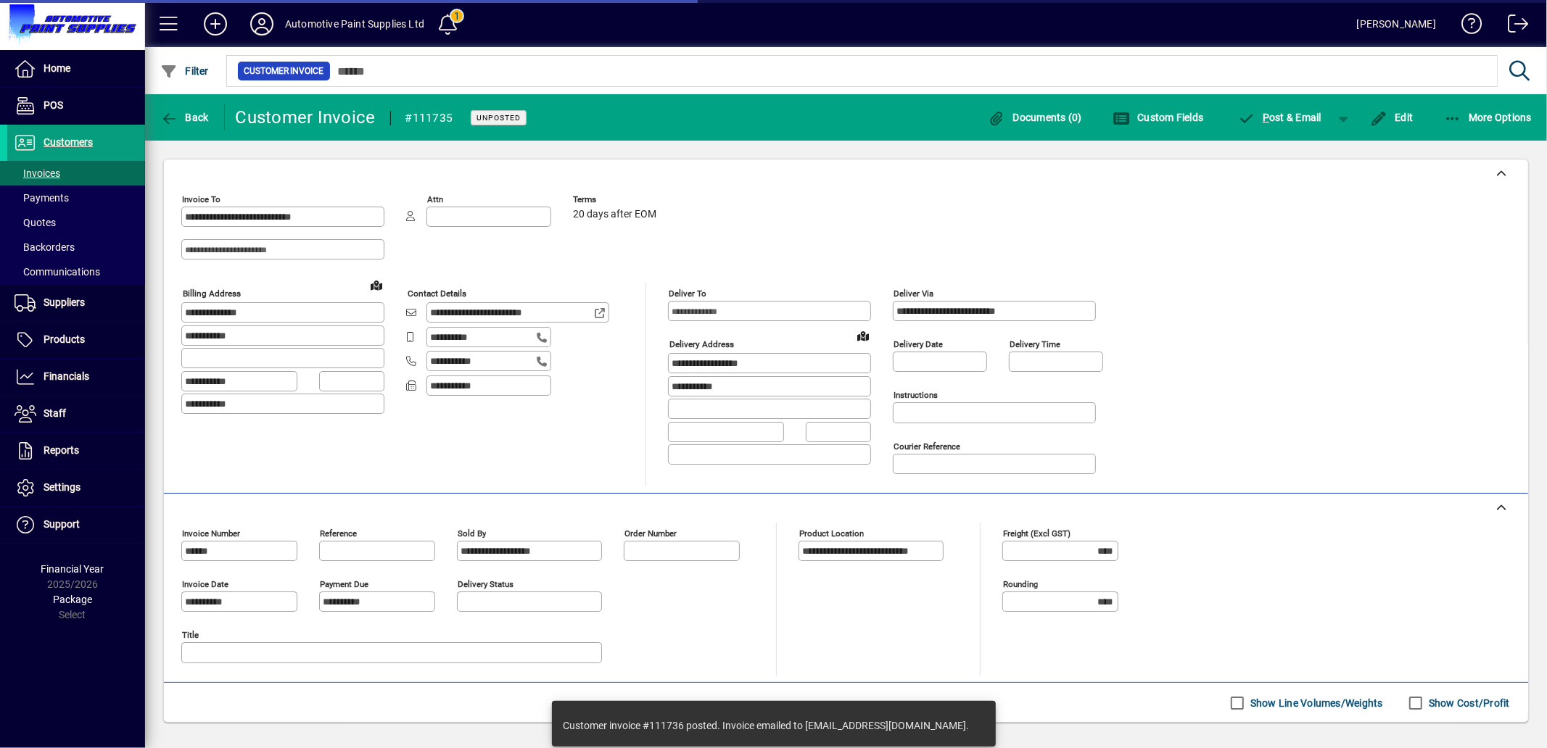
scroll to position [209, 0]
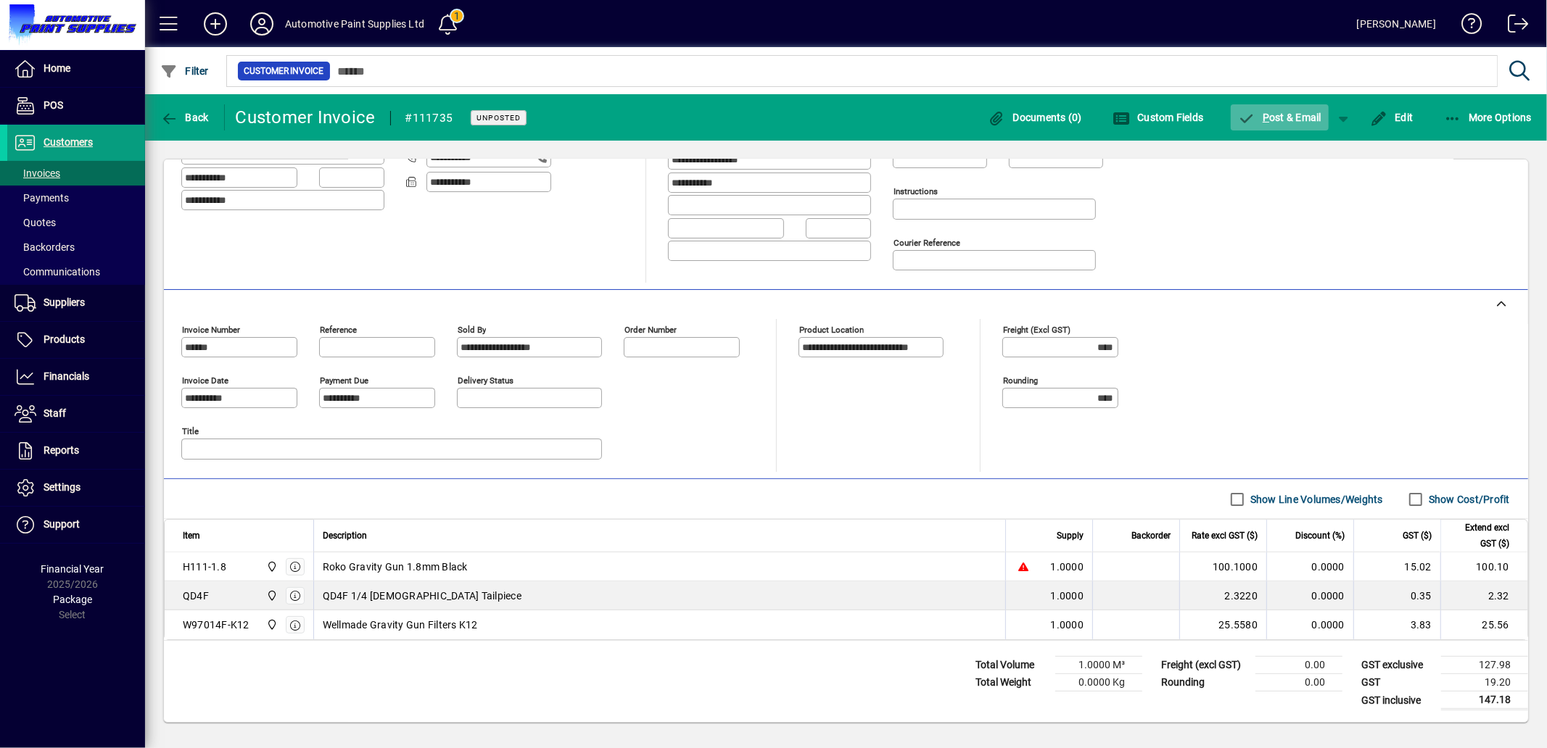
click at [1299, 120] on span "P ost & Email" at bounding box center [1280, 118] width 84 height 12
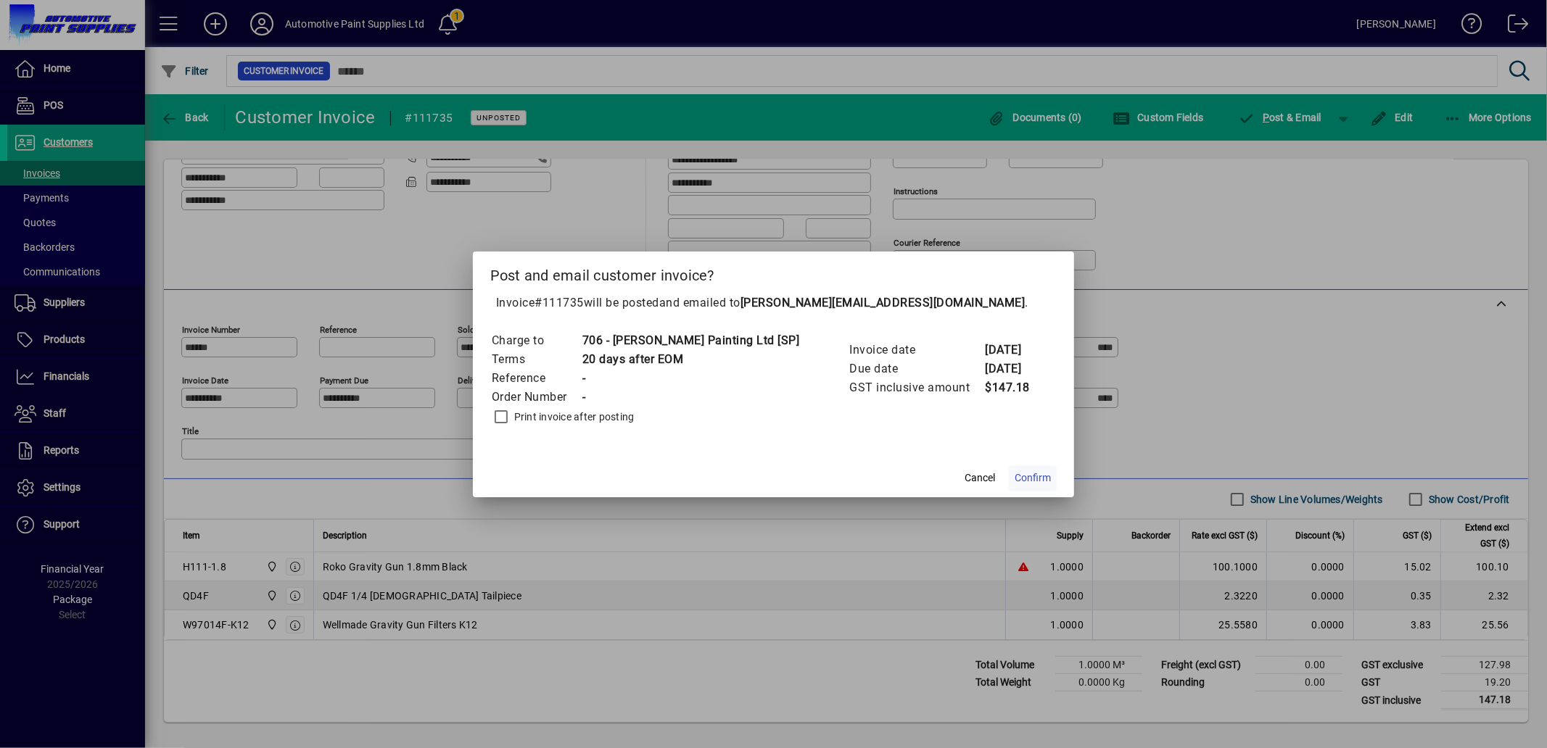
click at [1015, 479] on span "Confirm" at bounding box center [1033, 478] width 36 height 15
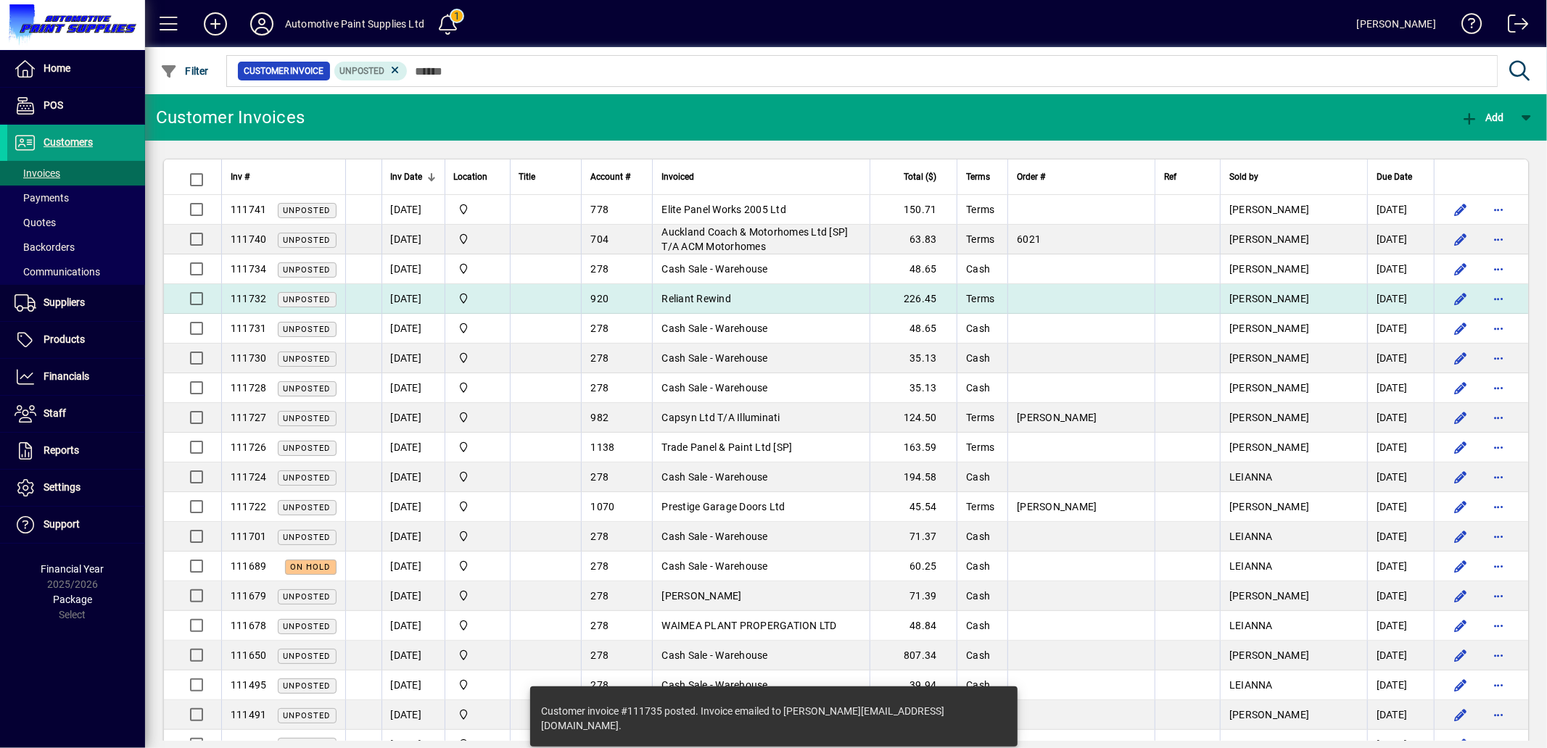
click at [731, 300] on span "Reliant Rewind" at bounding box center [696, 299] width 70 height 12
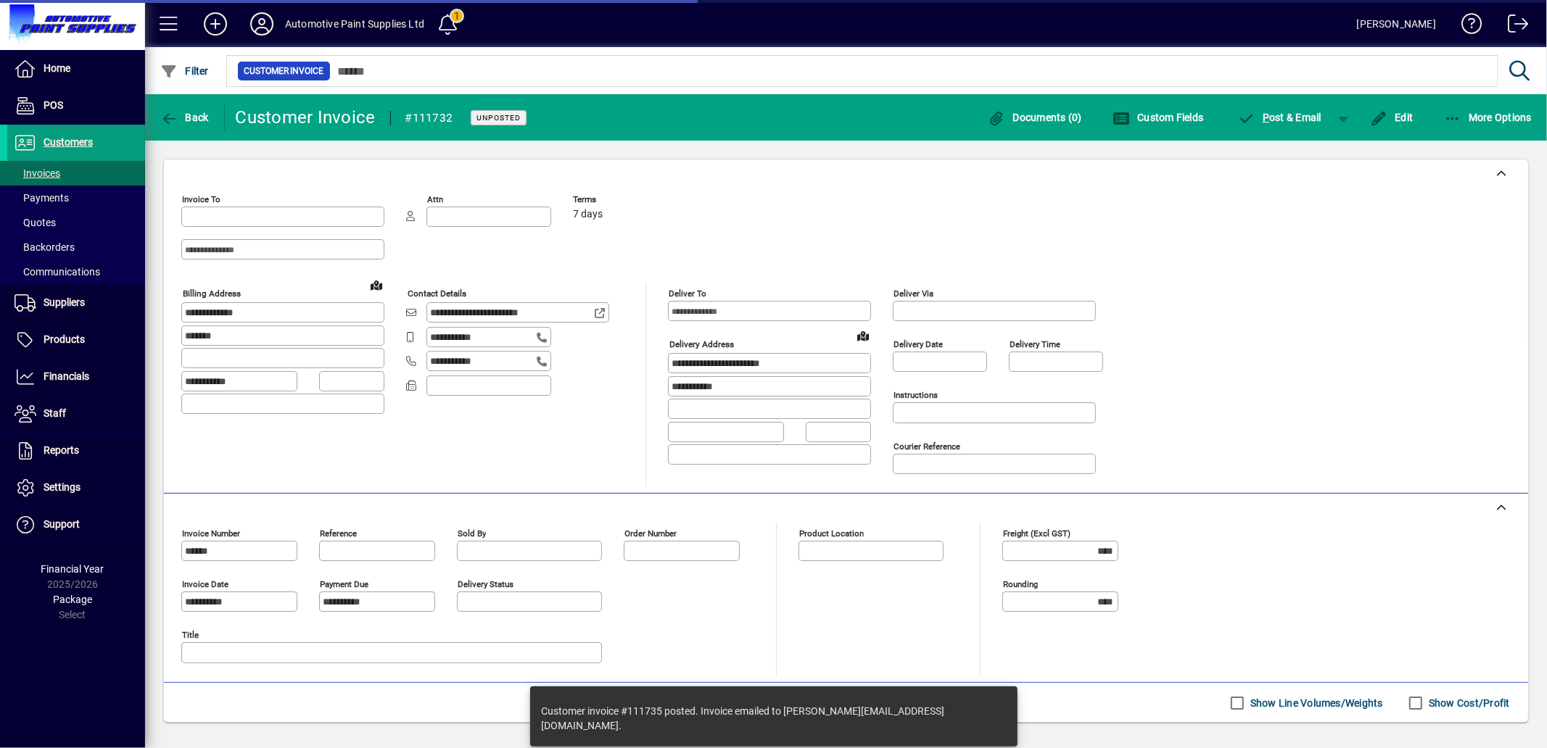
type input "**********"
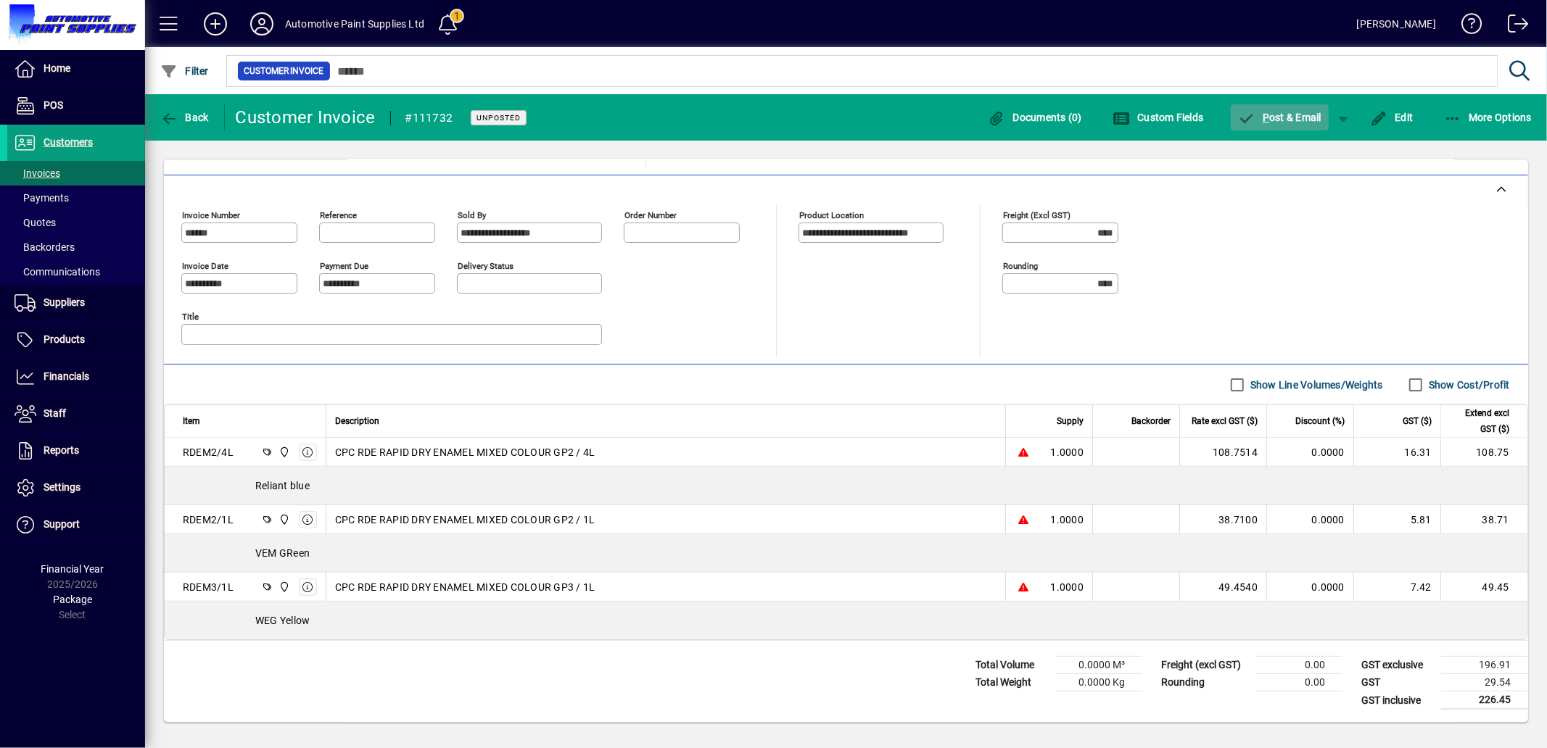
click at [1286, 117] on span "P ost & Email" at bounding box center [1280, 118] width 84 height 12
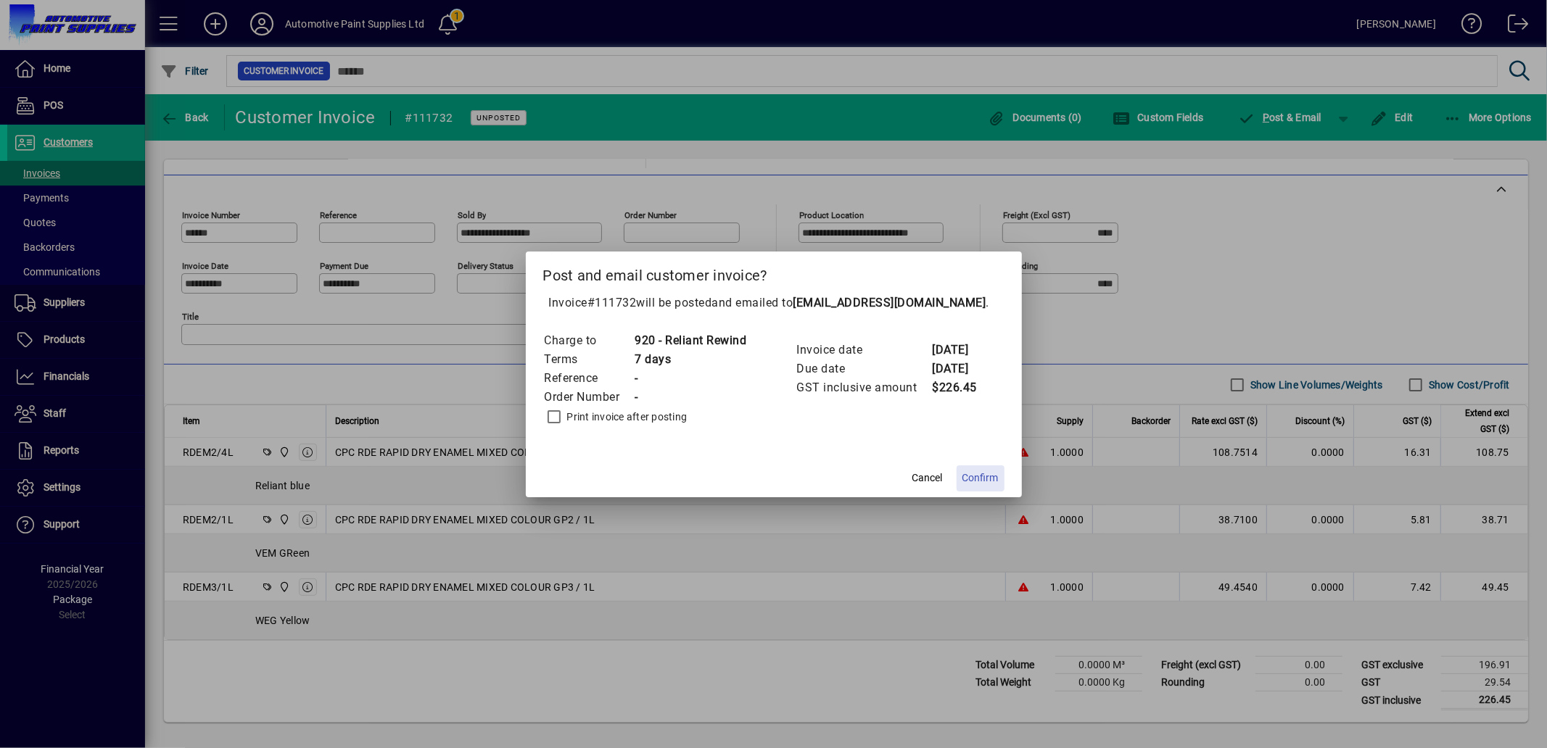
click at [984, 474] on span "Confirm" at bounding box center [980, 478] width 36 height 15
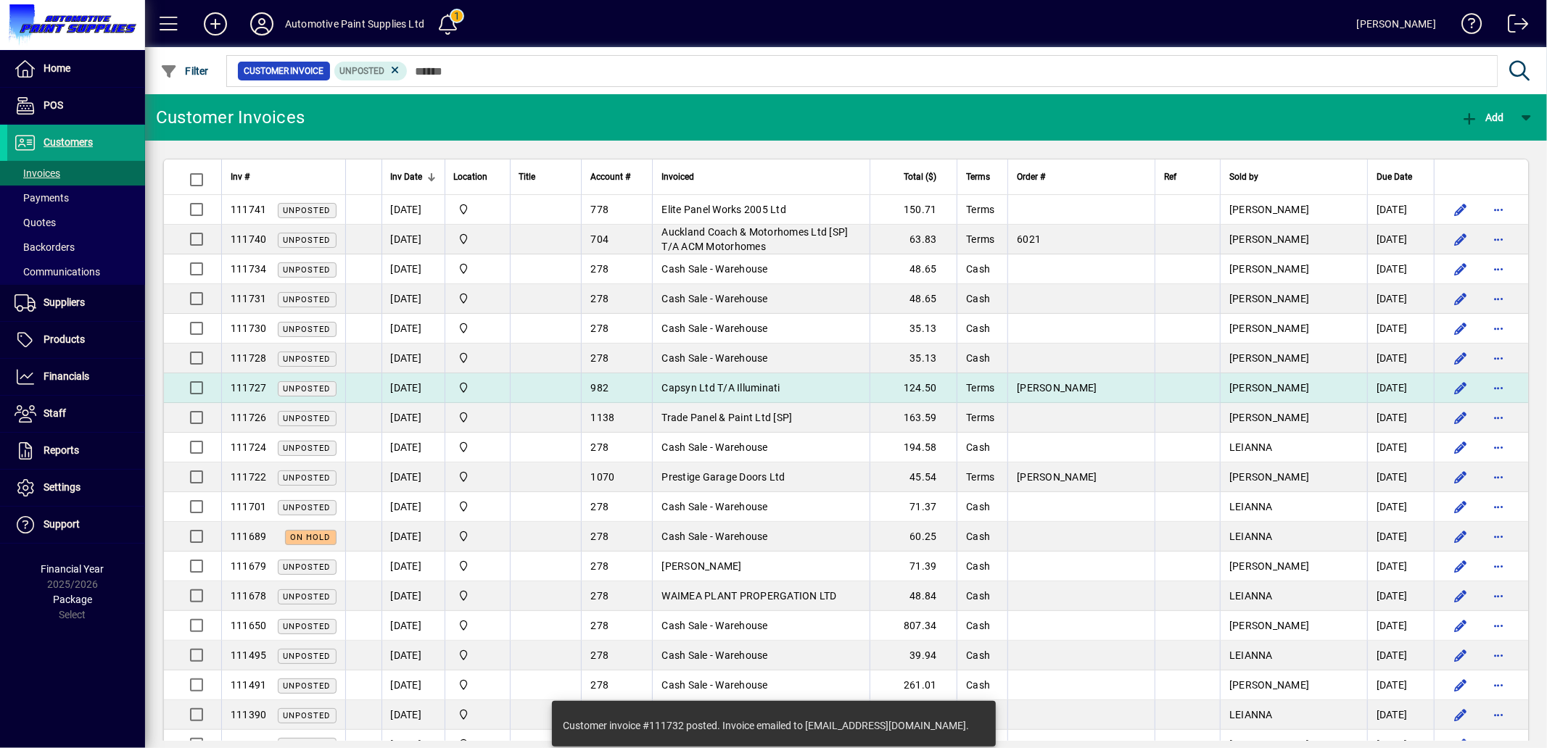
click at [777, 385] on span "Capsyn Ltd T/A Illuminati" at bounding box center [720, 388] width 118 height 12
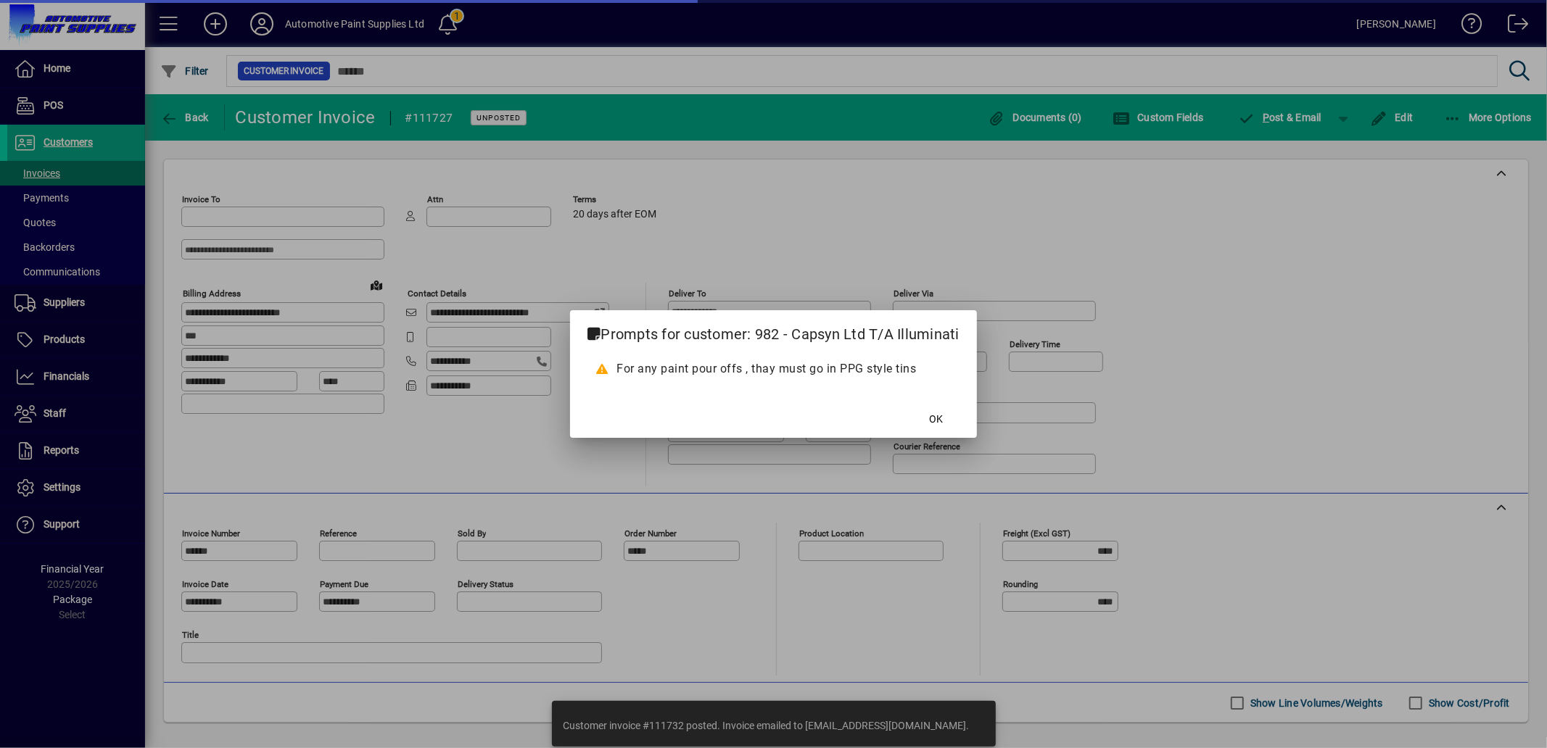
type input "**********"
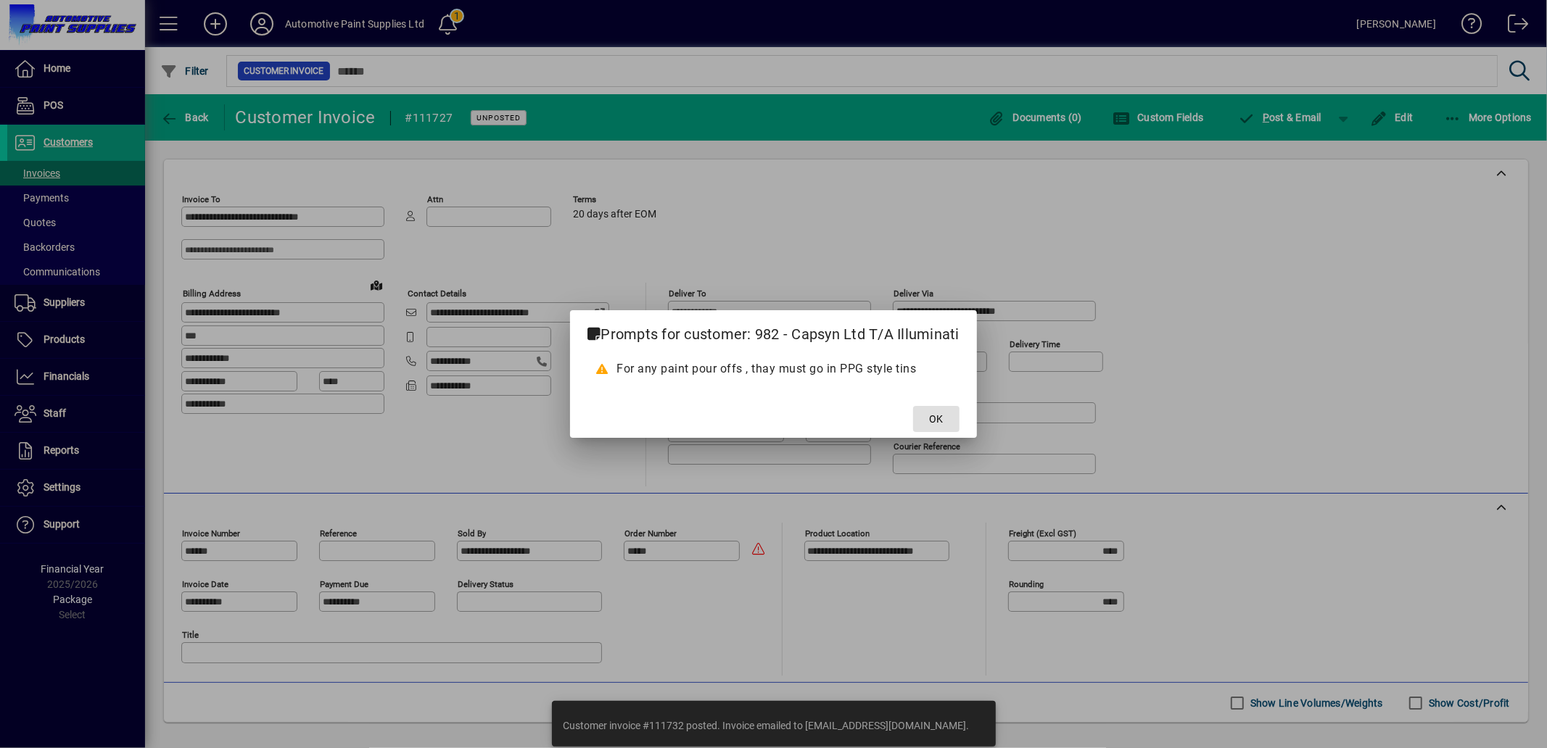
click at [928, 414] on span at bounding box center [936, 419] width 46 height 35
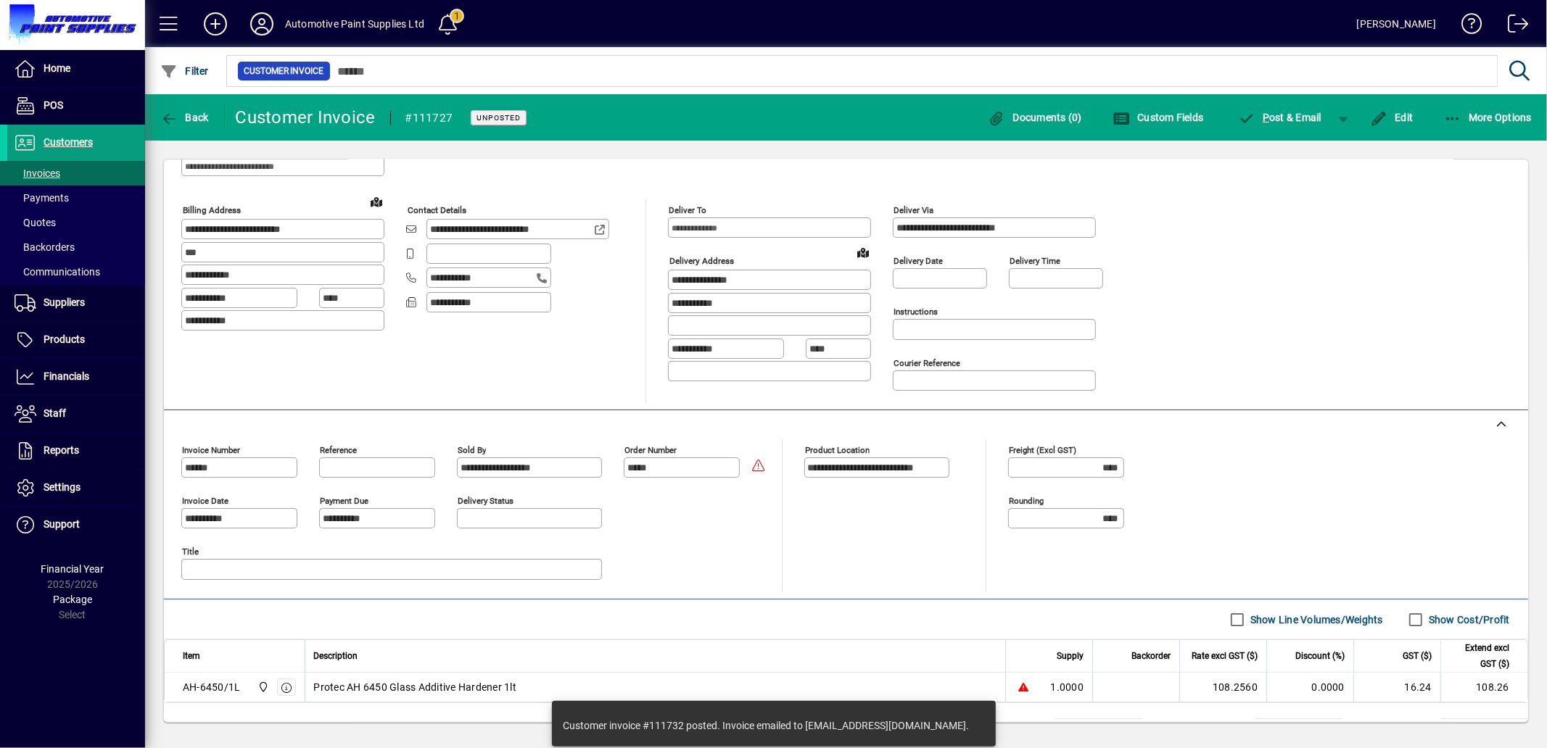
scroll to position [151, 0]
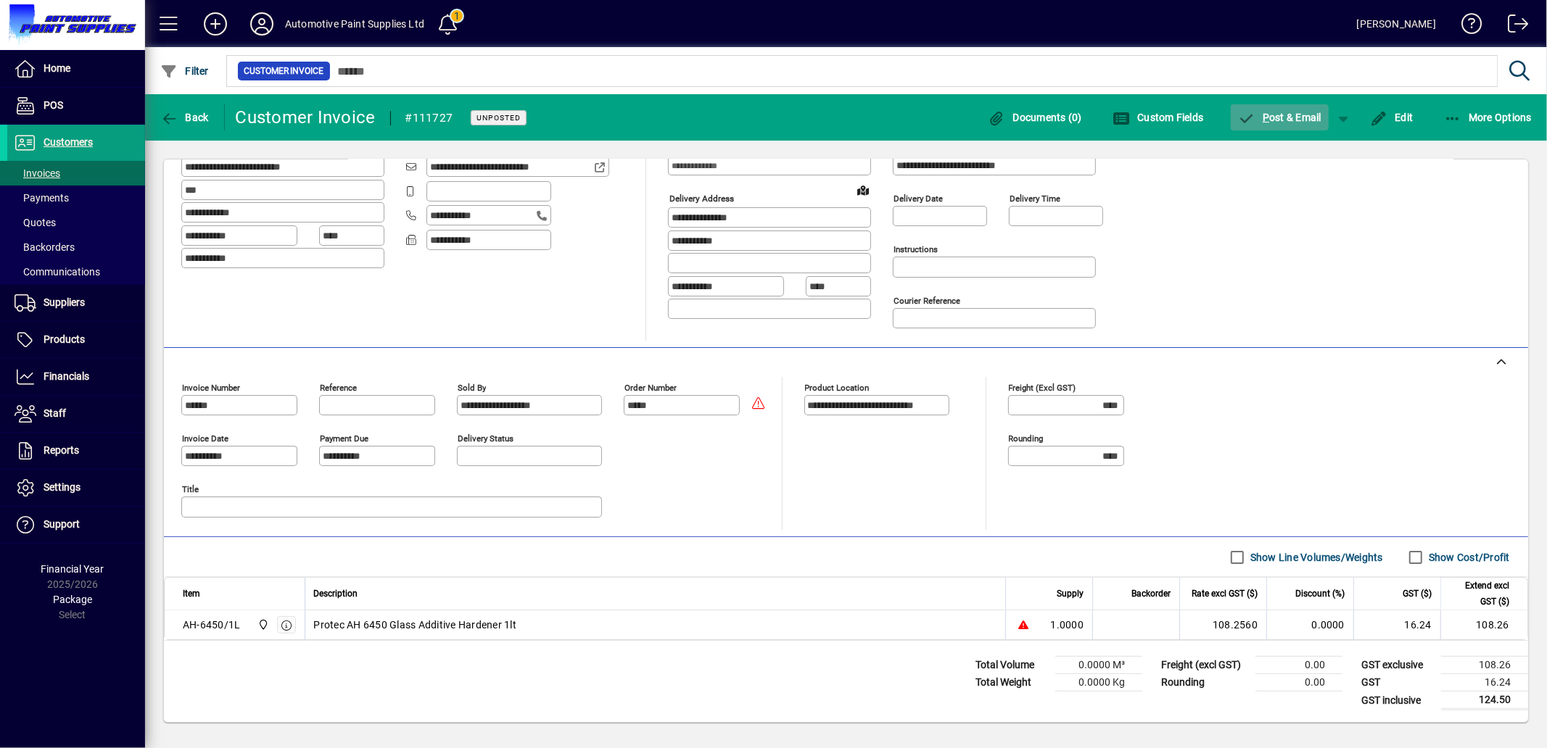
click at [1267, 110] on span "button" at bounding box center [1280, 117] width 99 height 35
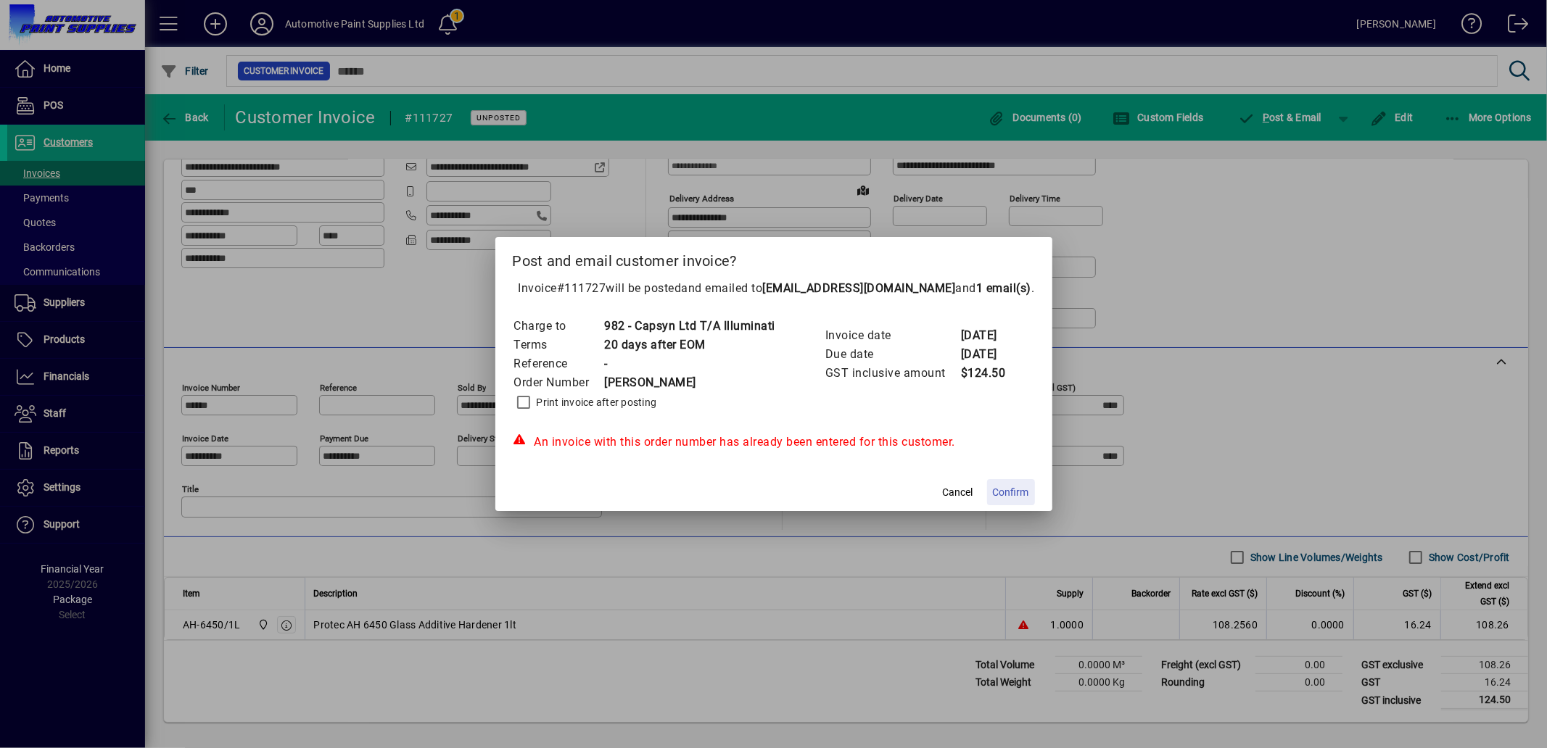
click at [1012, 483] on button "Confirm" at bounding box center [1011, 492] width 48 height 26
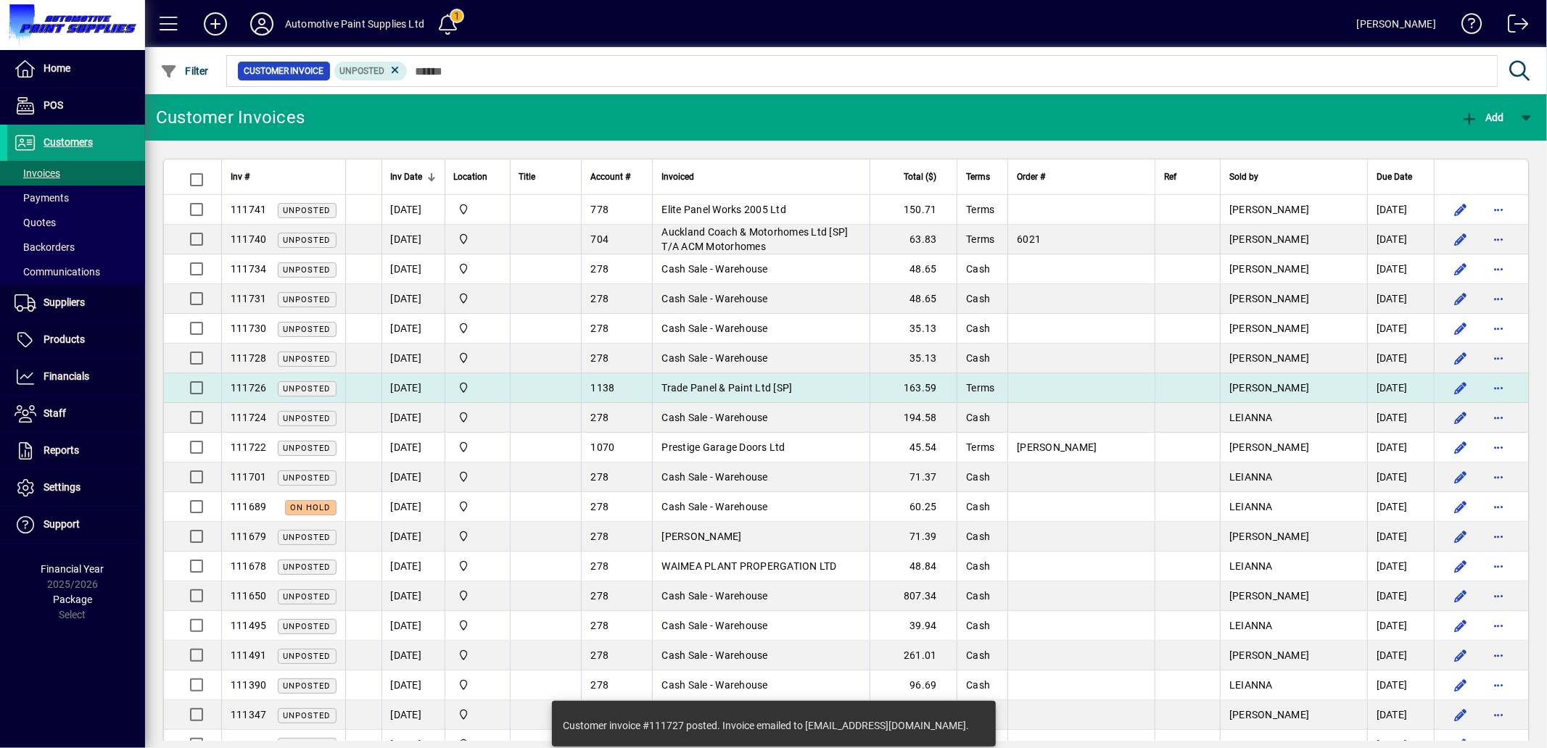
click at [774, 390] on span "Trade Panel & Paint Ltd [SP]" at bounding box center [726, 388] width 131 height 12
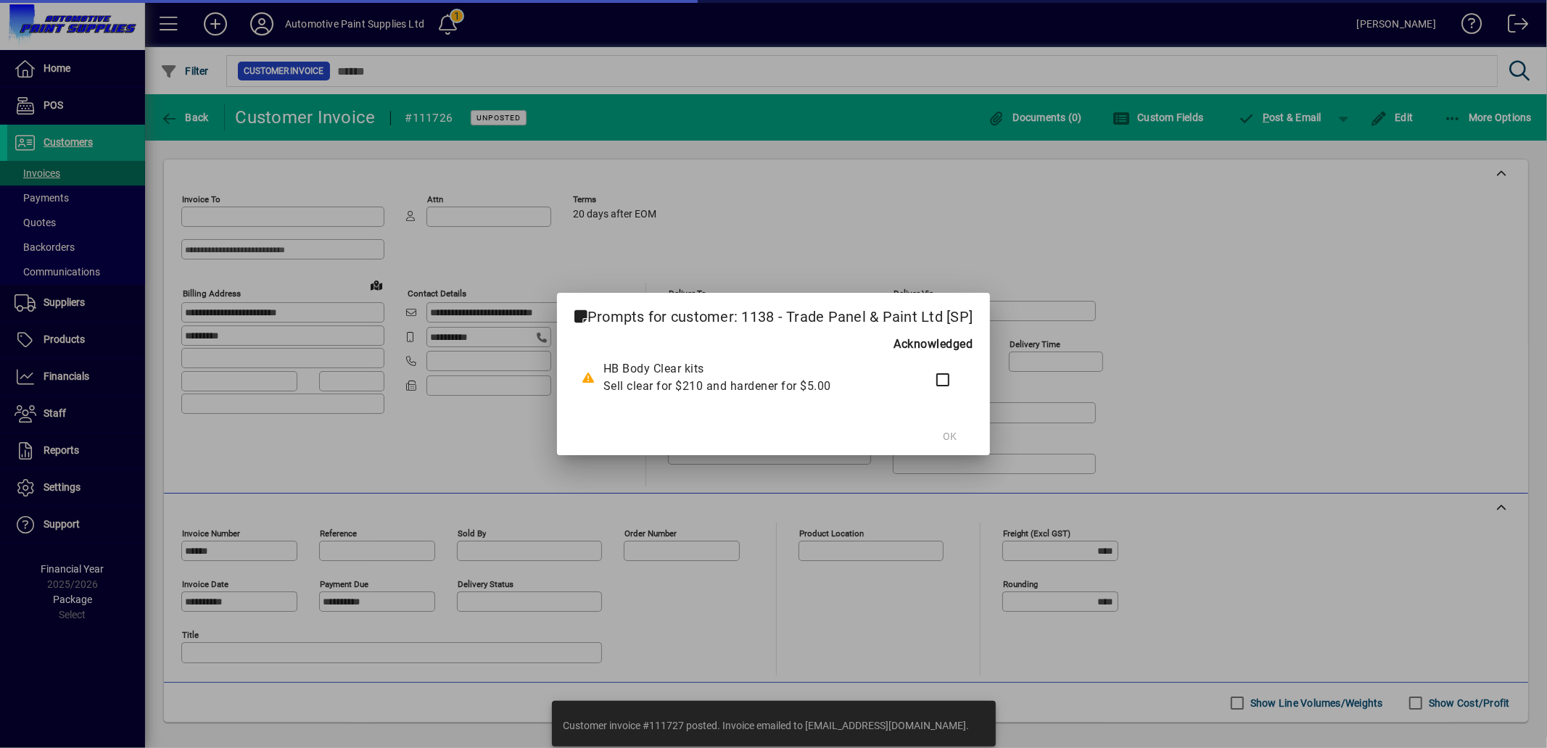
type input "**********"
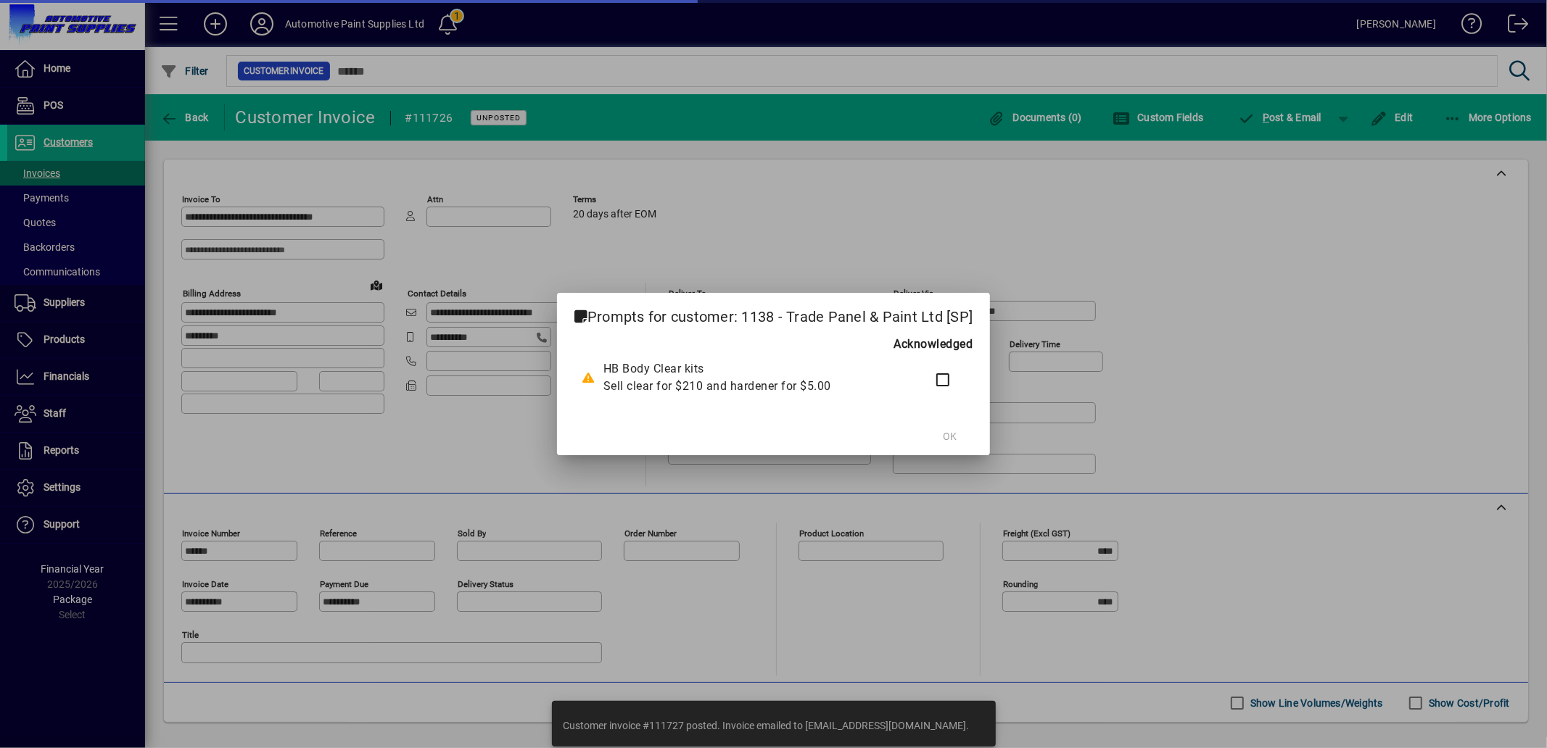
type input "**********"
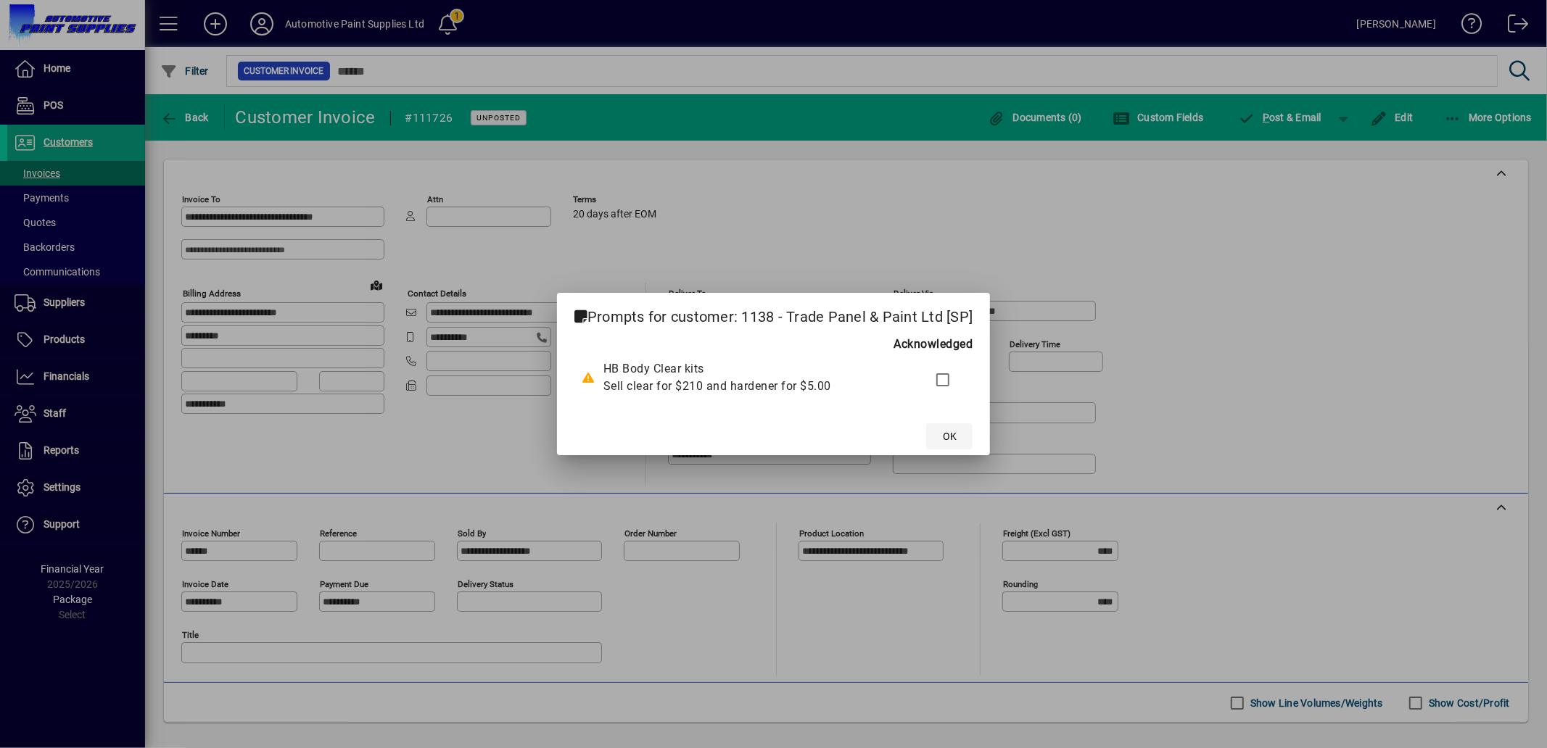
click at [957, 437] on span at bounding box center [949, 436] width 46 height 35
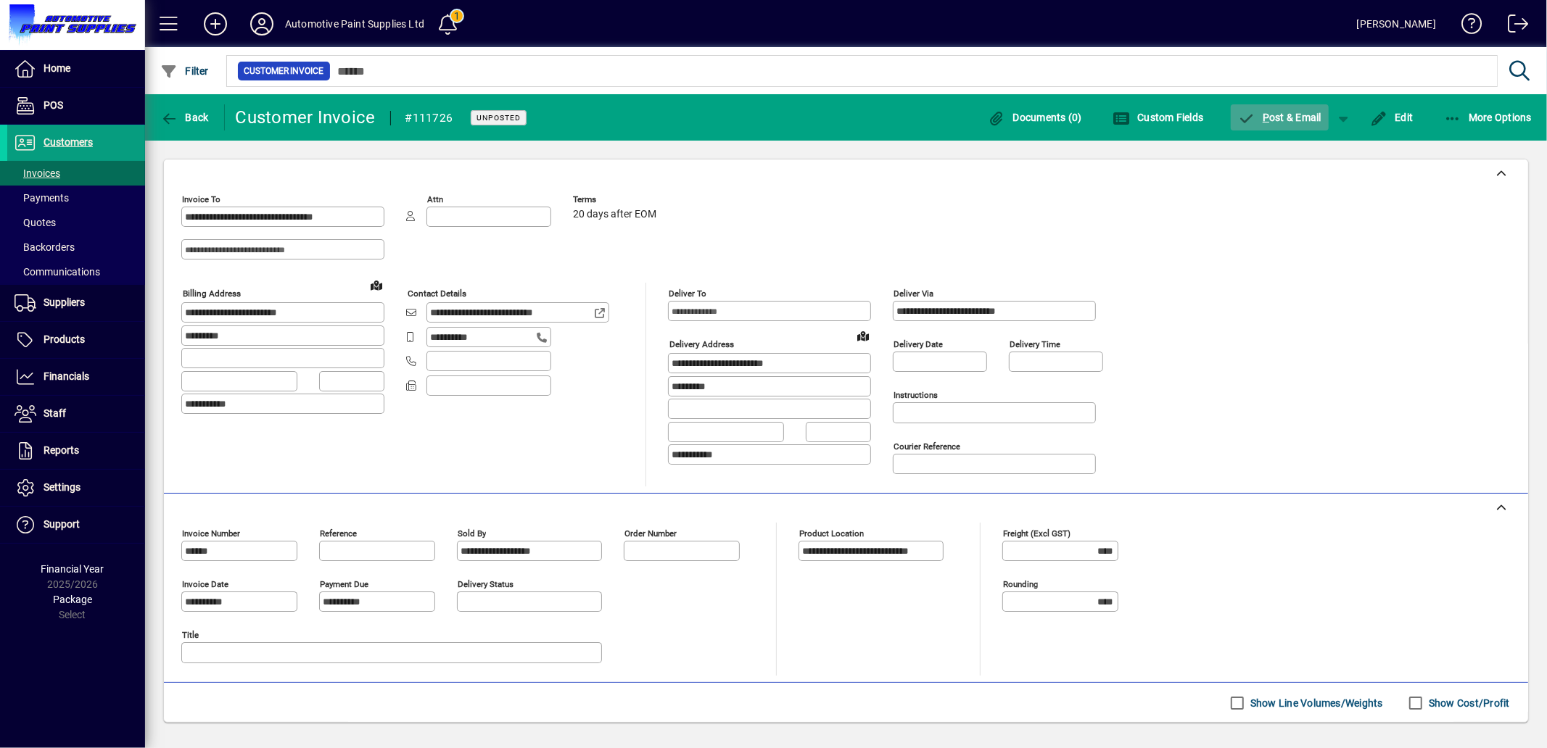
click at [1293, 106] on span "button" at bounding box center [1280, 117] width 99 height 35
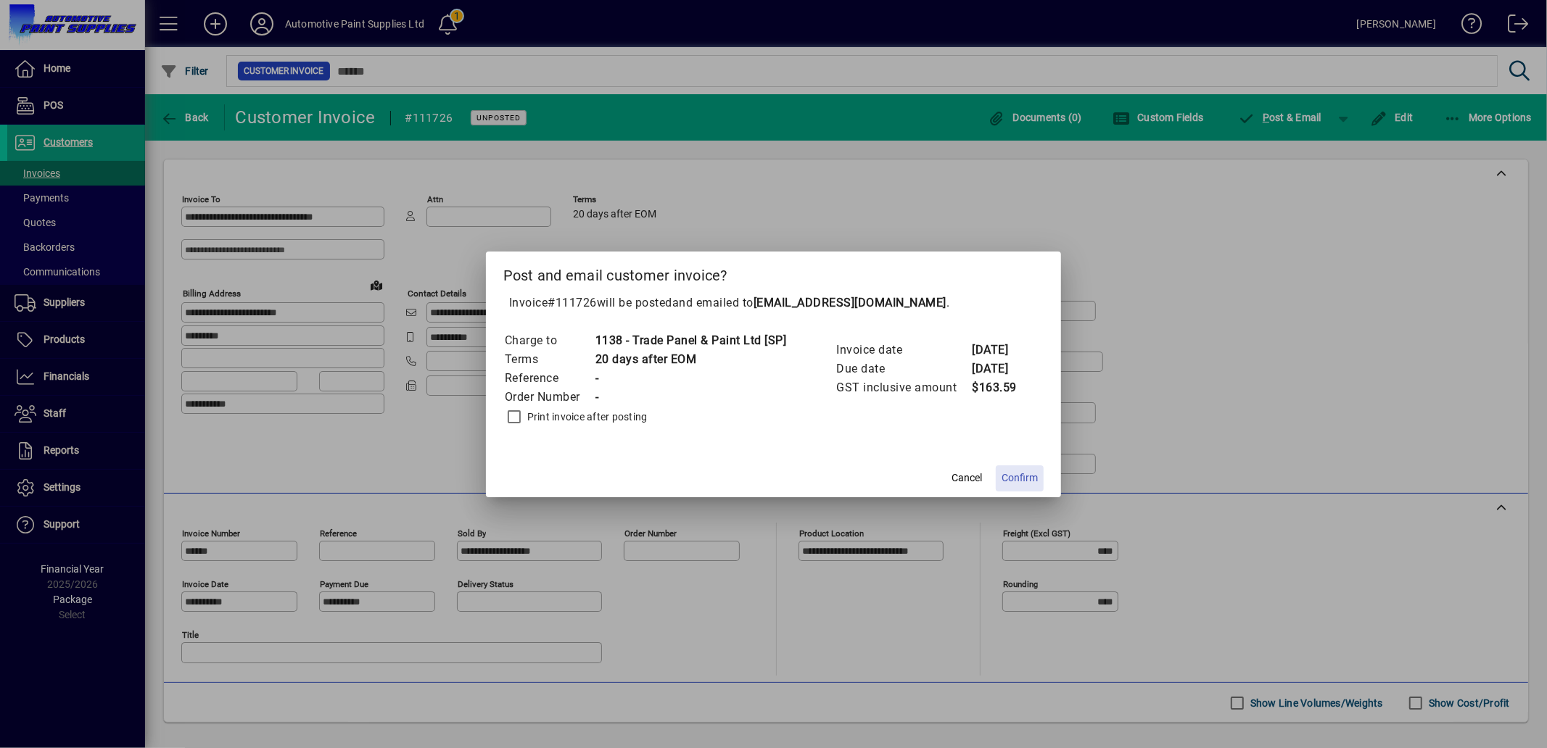
click at [1027, 474] on span "Confirm" at bounding box center [1019, 478] width 36 height 15
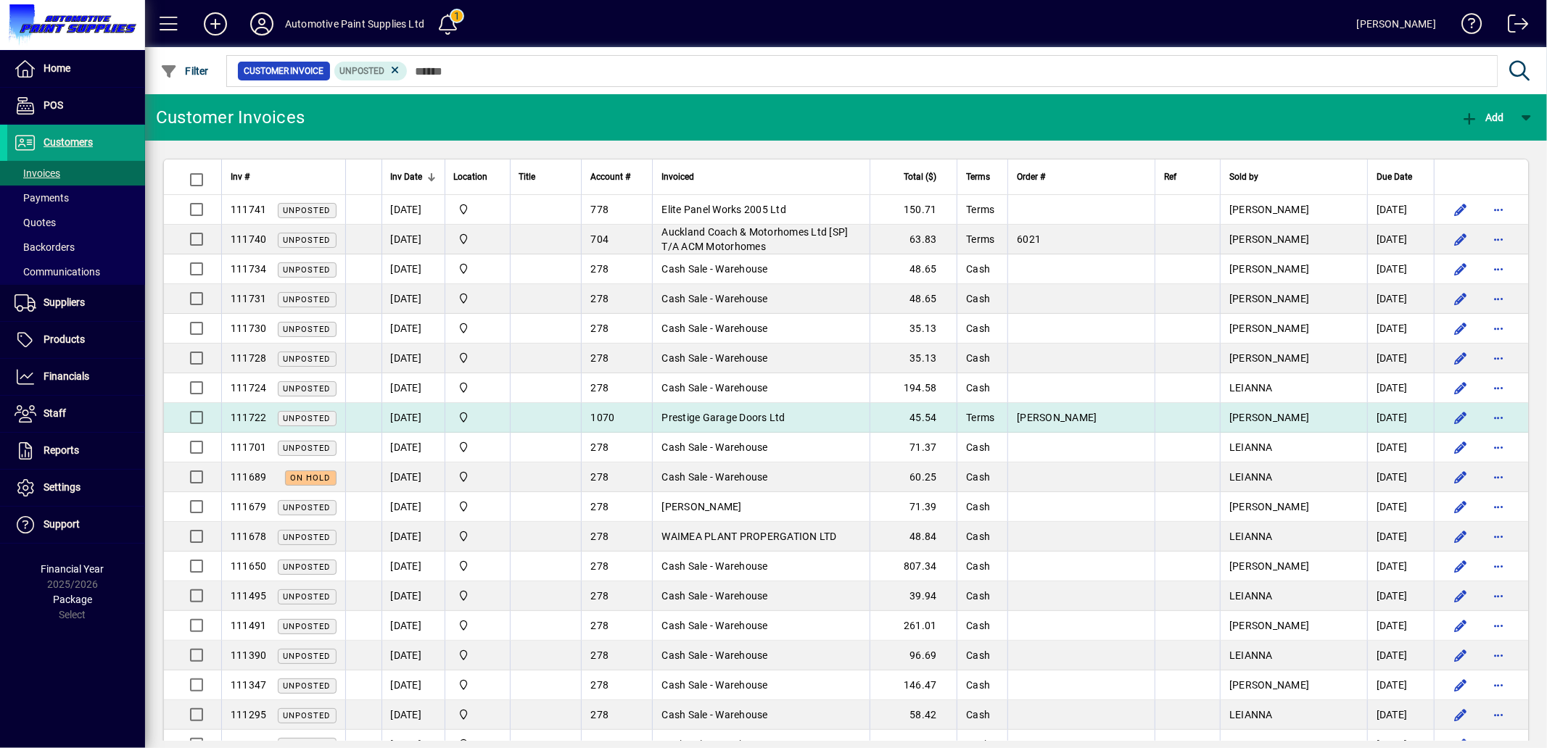
click at [771, 415] on span "Prestige Garage Doors Ltd" at bounding box center [722, 418] width 123 height 12
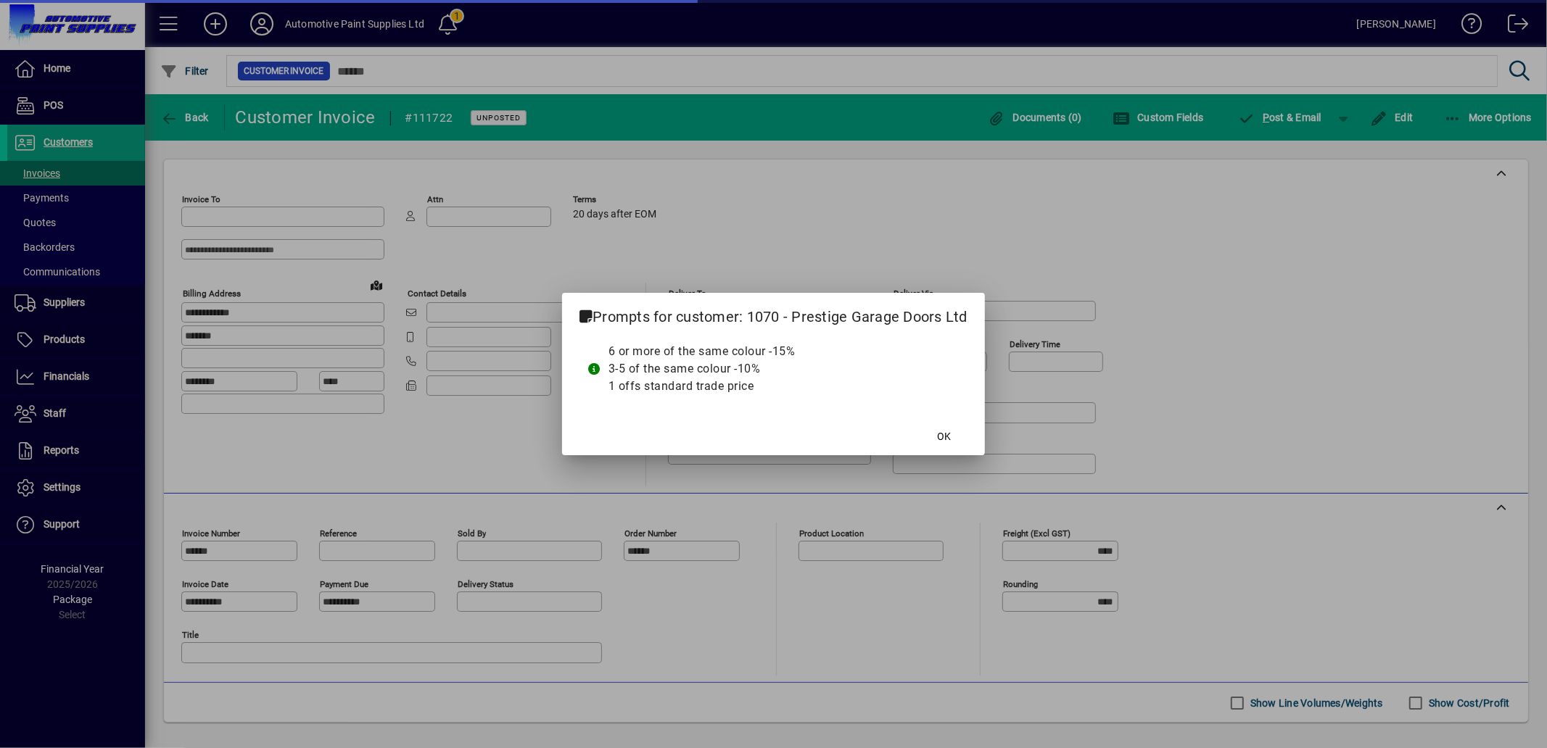
type input "**********"
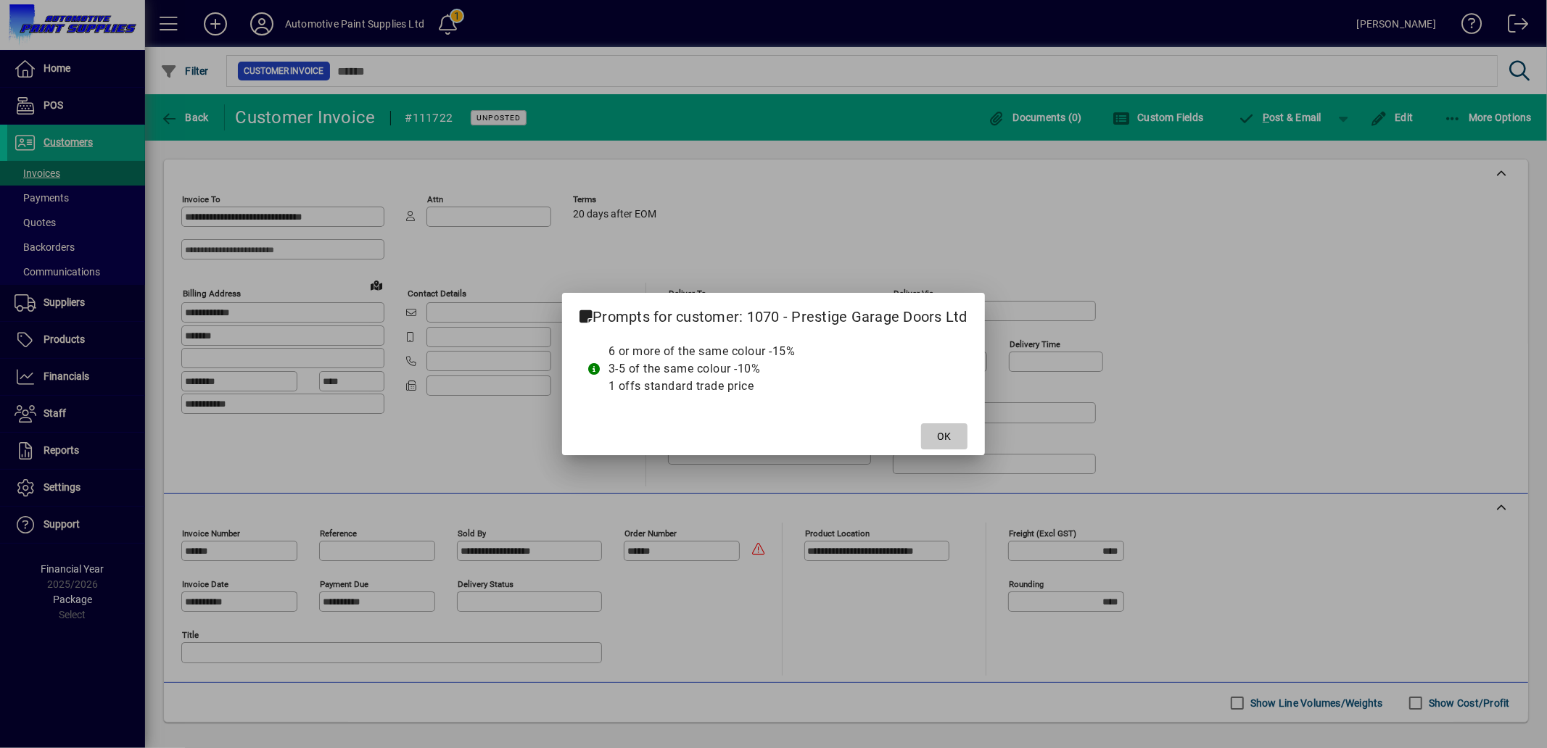
click at [943, 434] on span "OK" at bounding box center [944, 436] width 14 height 15
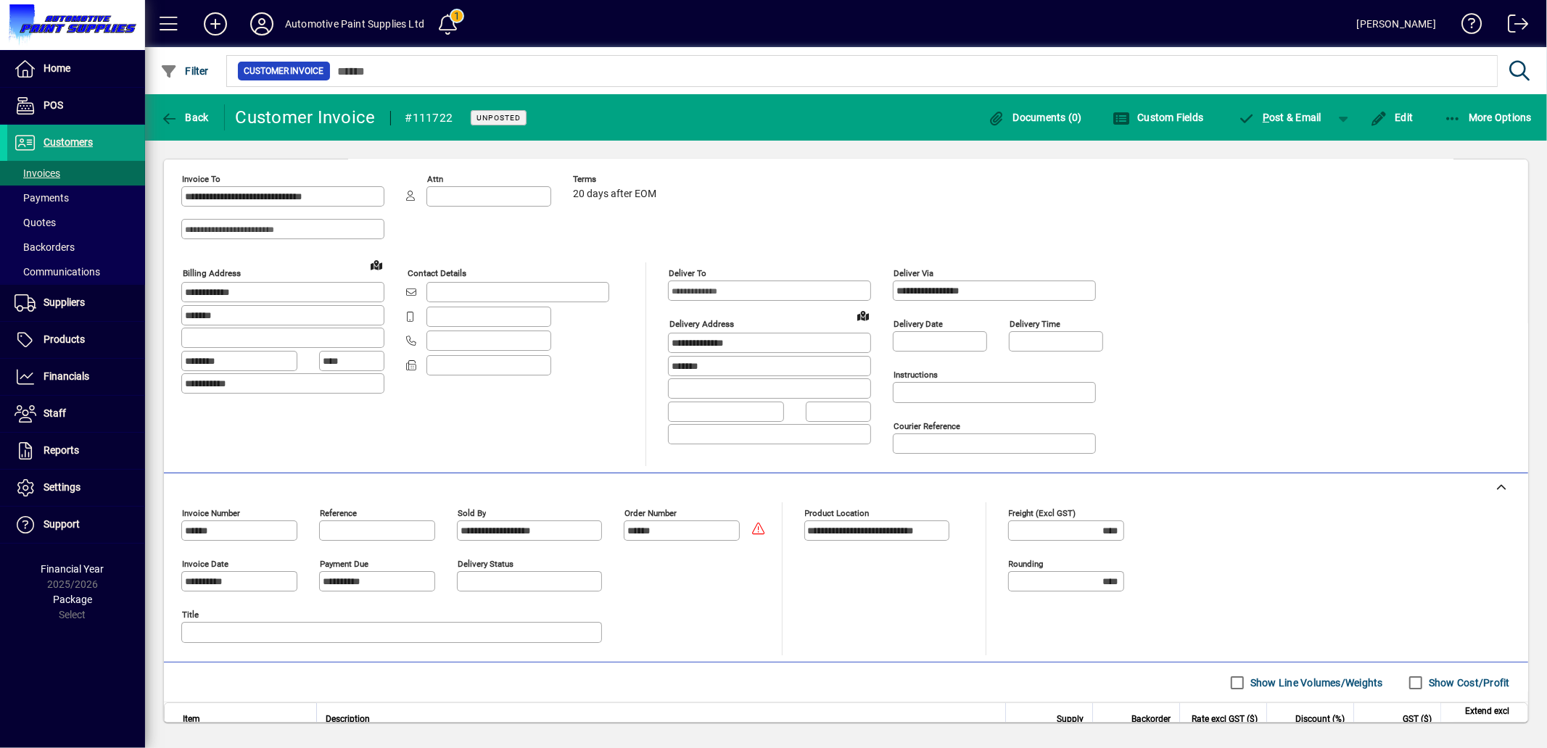
scroll to position [80, 0]
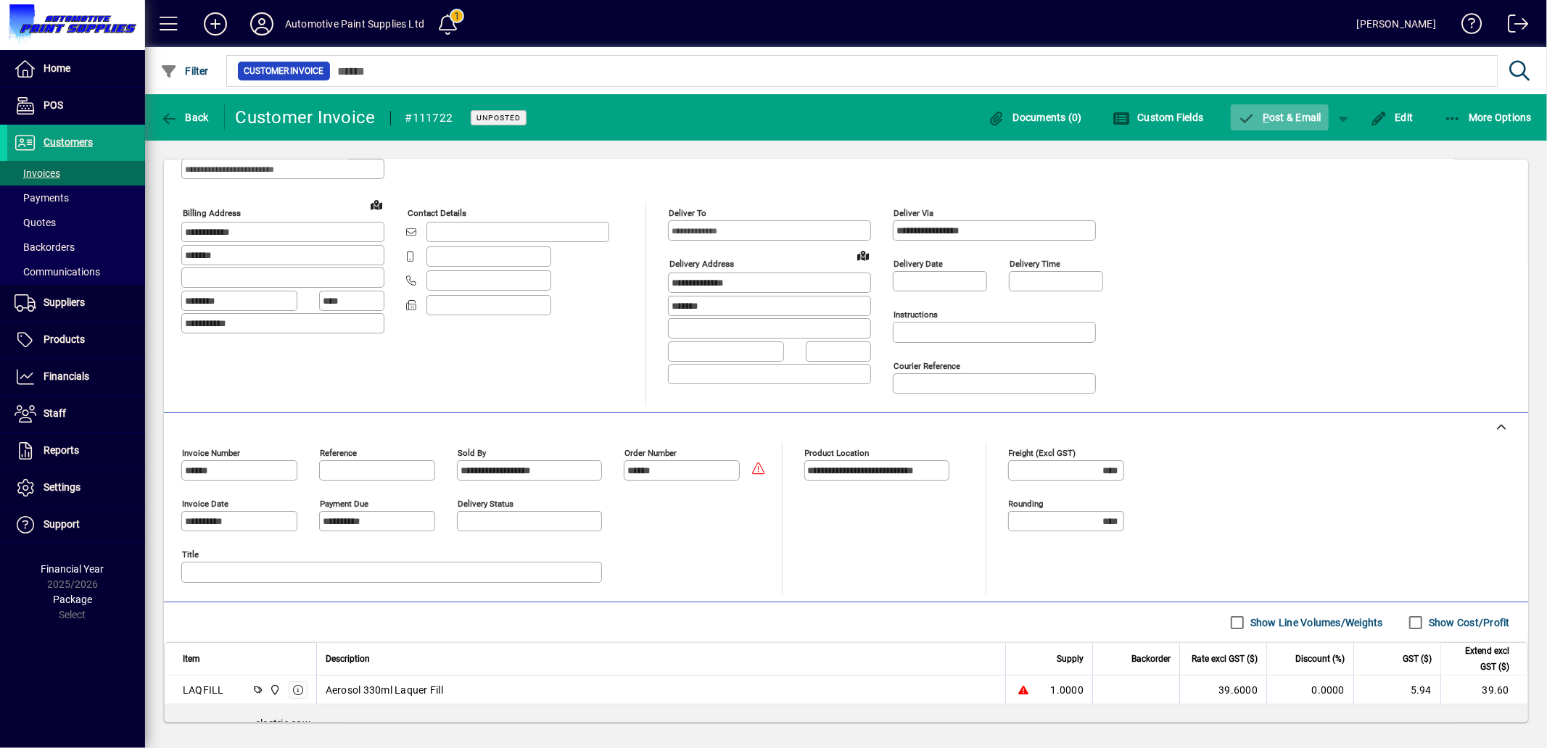
click at [1281, 118] on span "P ost & Email" at bounding box center [1280, 118] width 84 height 12
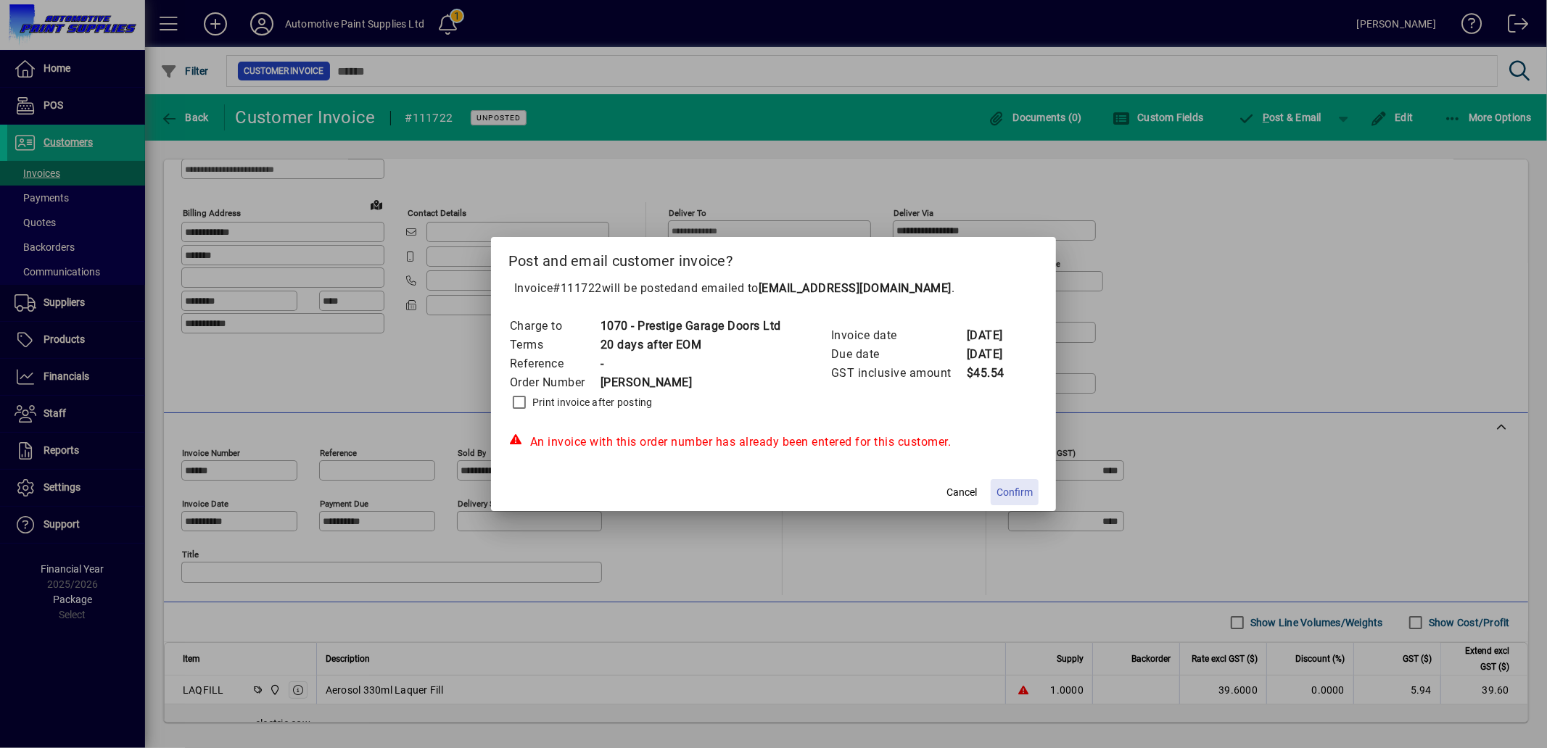
click at [1016, 486] on span "Confirm" at bounding box center [1014, 492] width 36 height 15
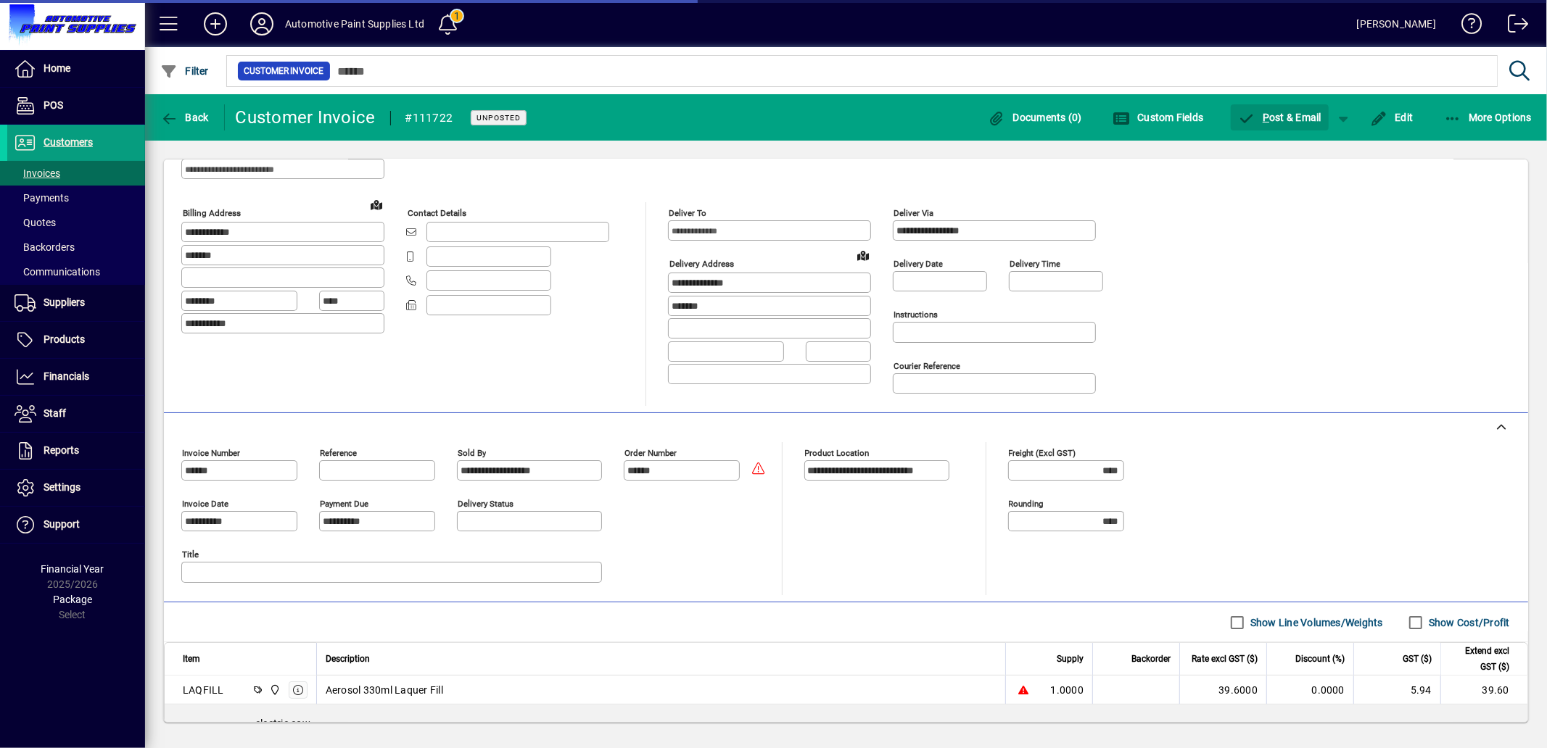
scroll to position [161, 0]
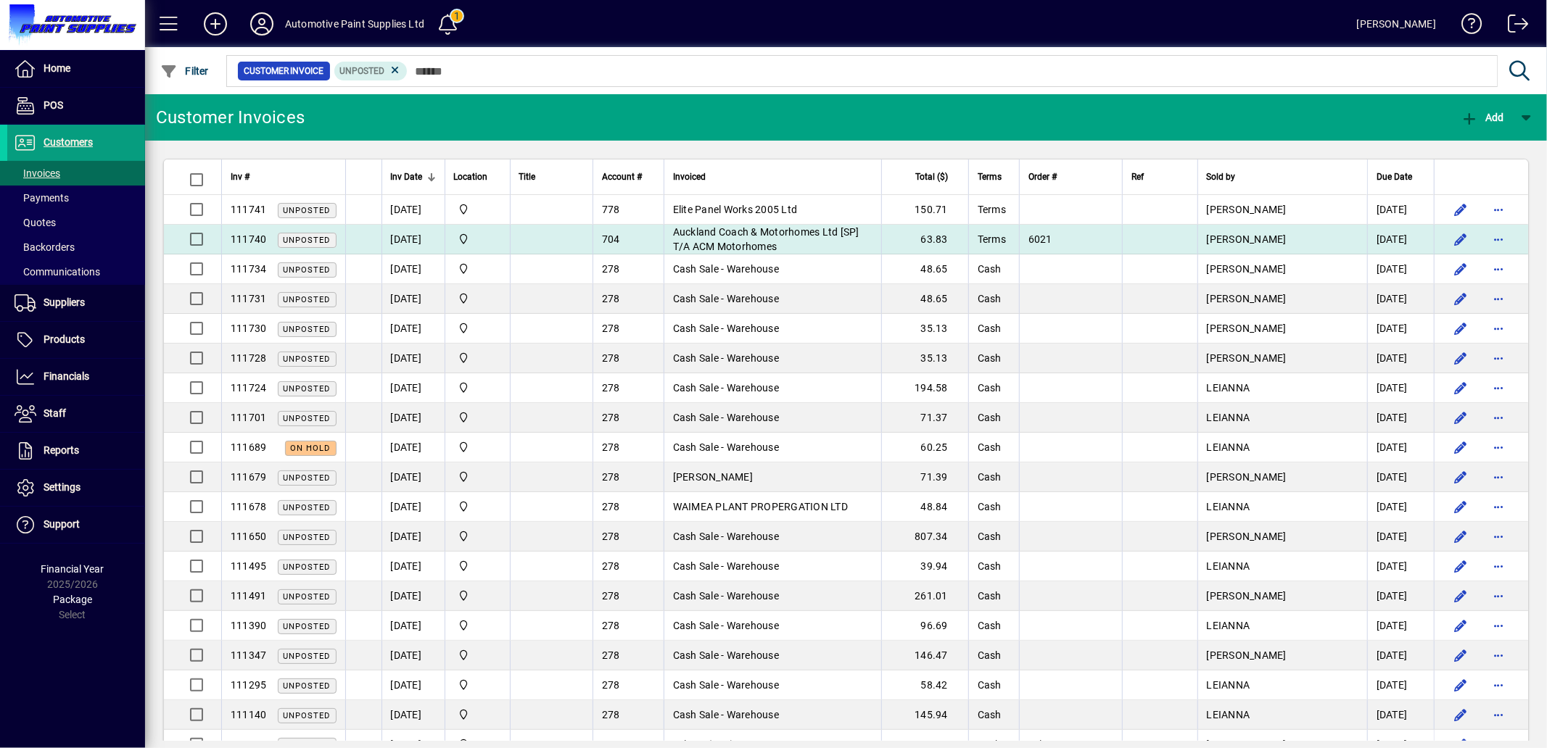
click at [801, 241] on td "Auckland Coach & Motorhomes Ltd [SP] T/A ACM Motorhomes" at bounding box center [773, 240] width 218 height 30
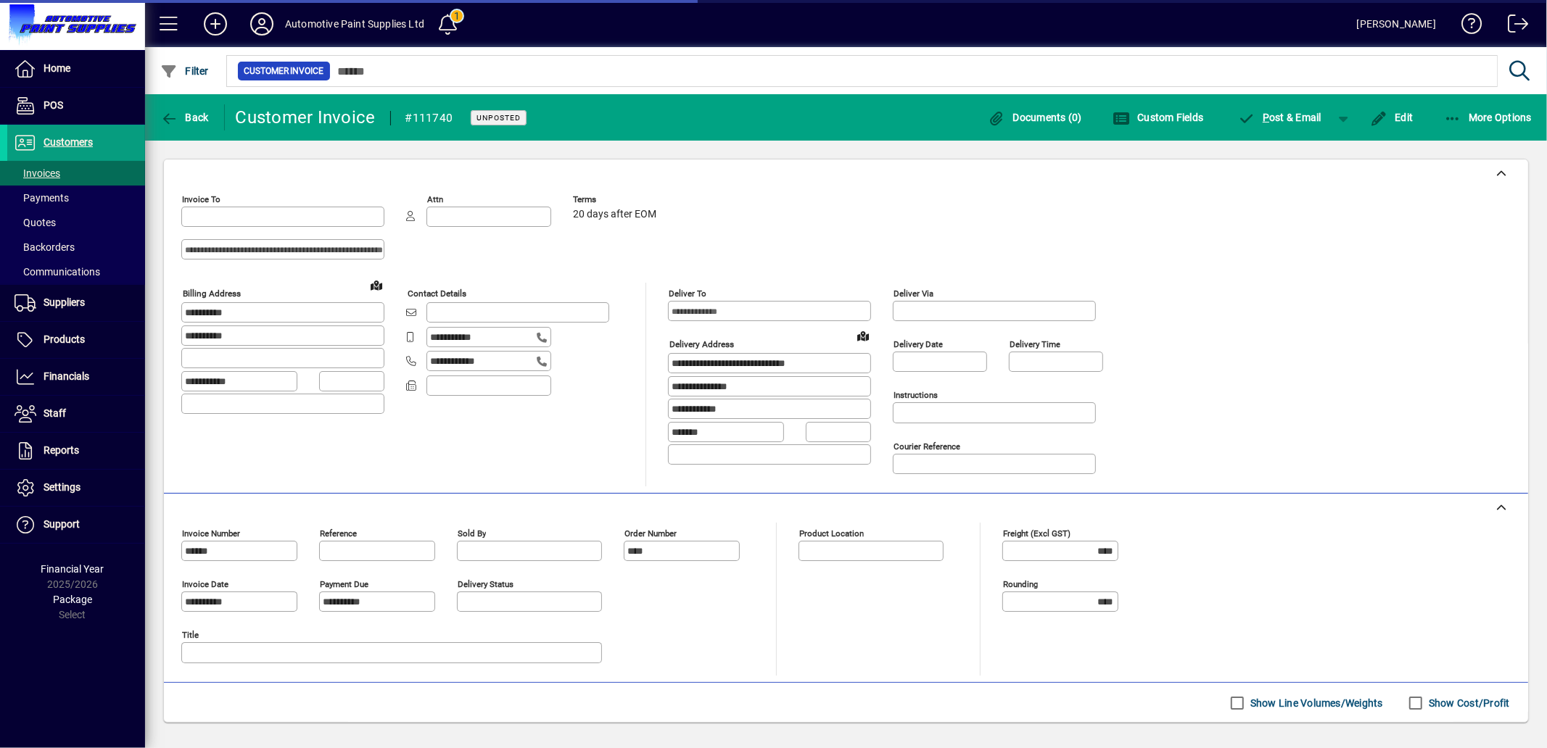
type input "**********"
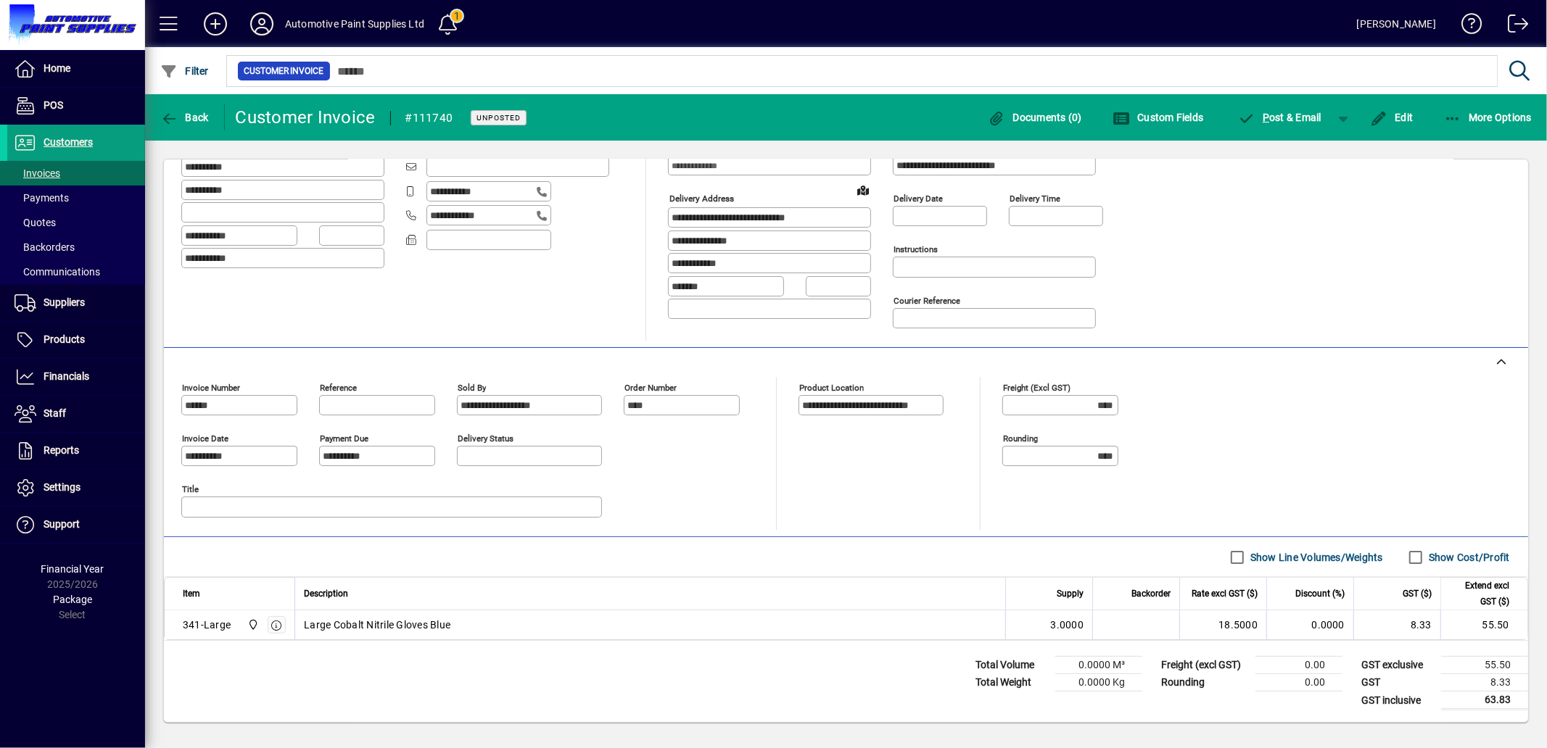
scroll to position [151, 0]
click at [1270, 118] on span "P ost & Email" at bounding box center [1280, 118] width 84 height 12
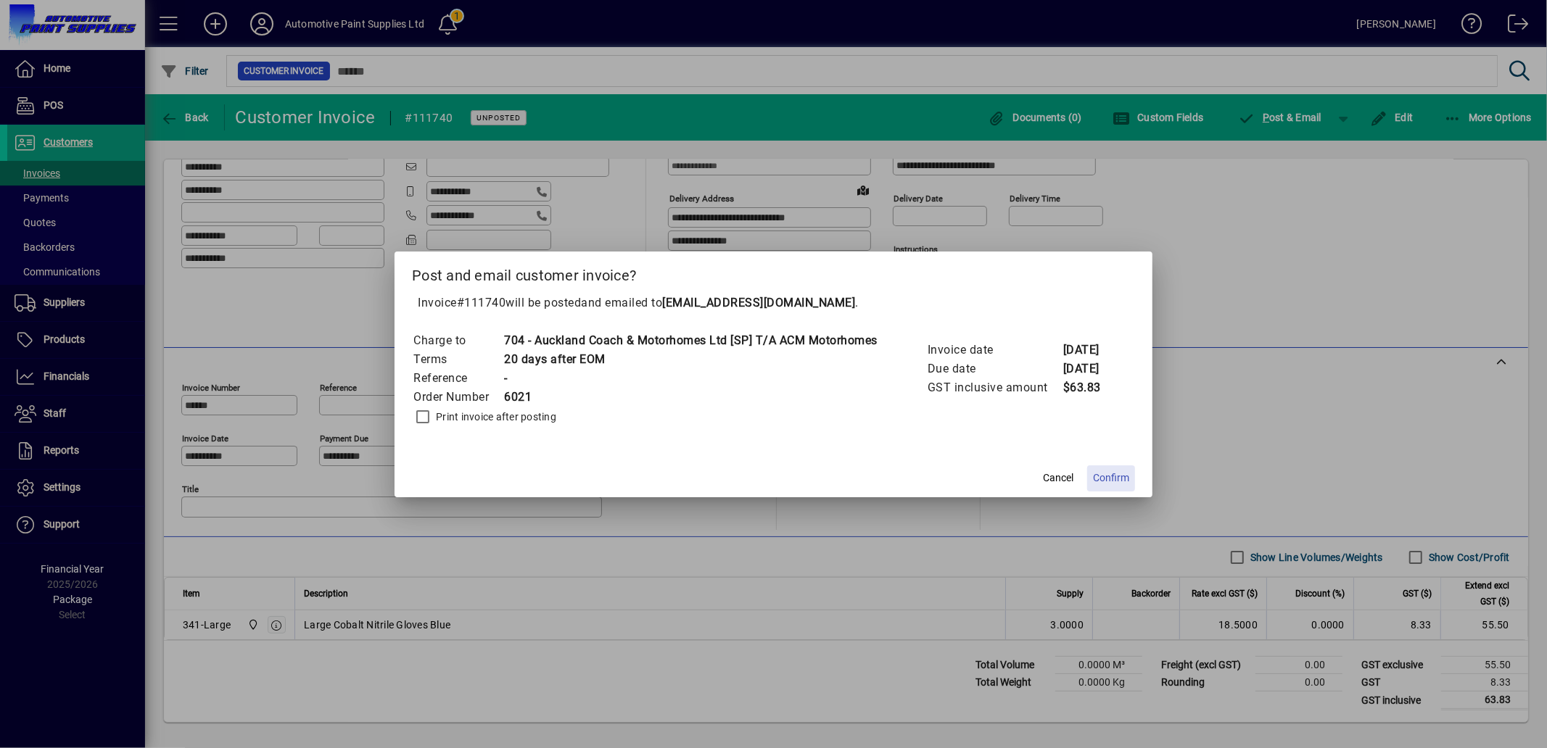
click at [1121, 471] on span "Confirm" at bounding box center [1111, 478] width 36 height 15
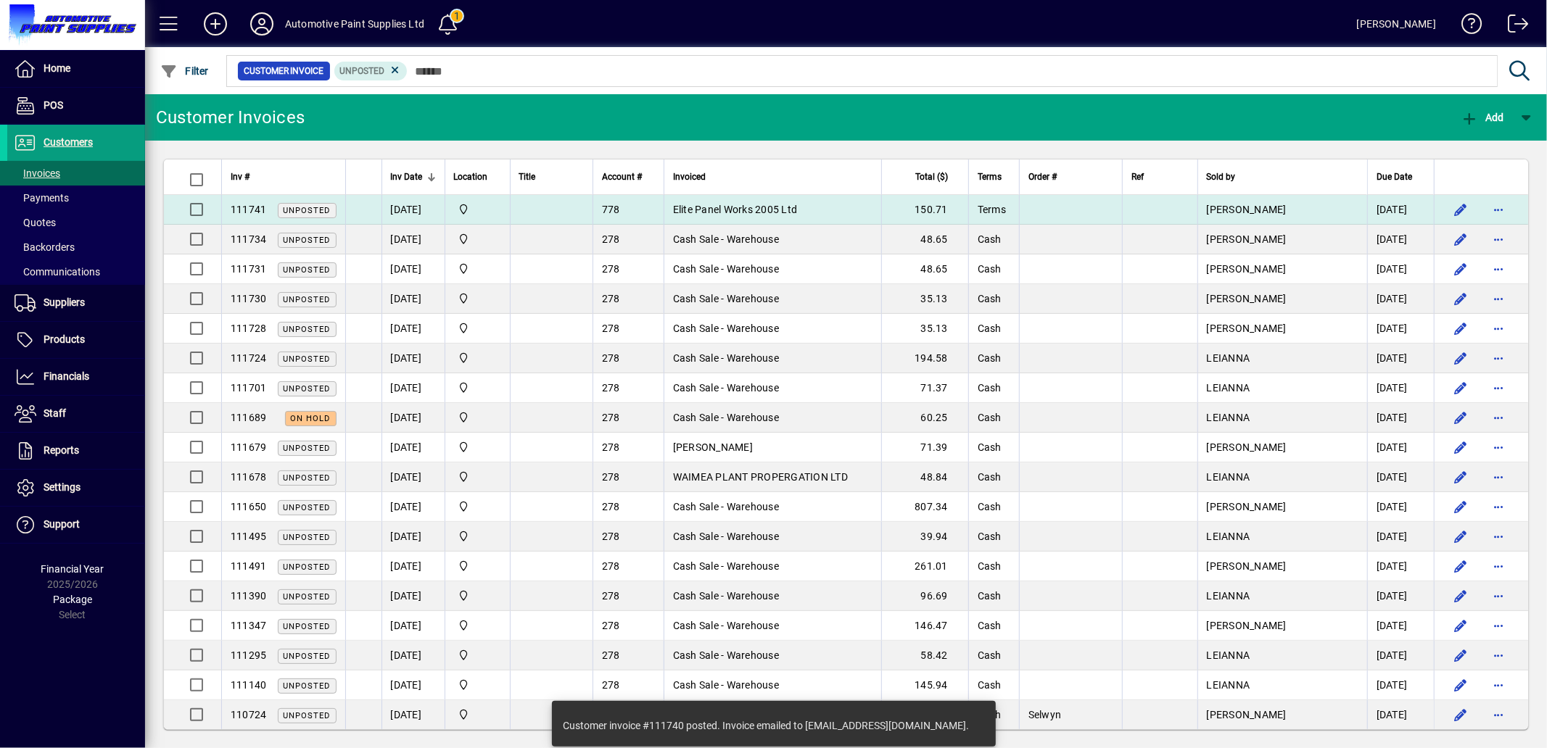
click at [899, 213] on td "150.71" at bounding box center [924, 210] width 87 height 30
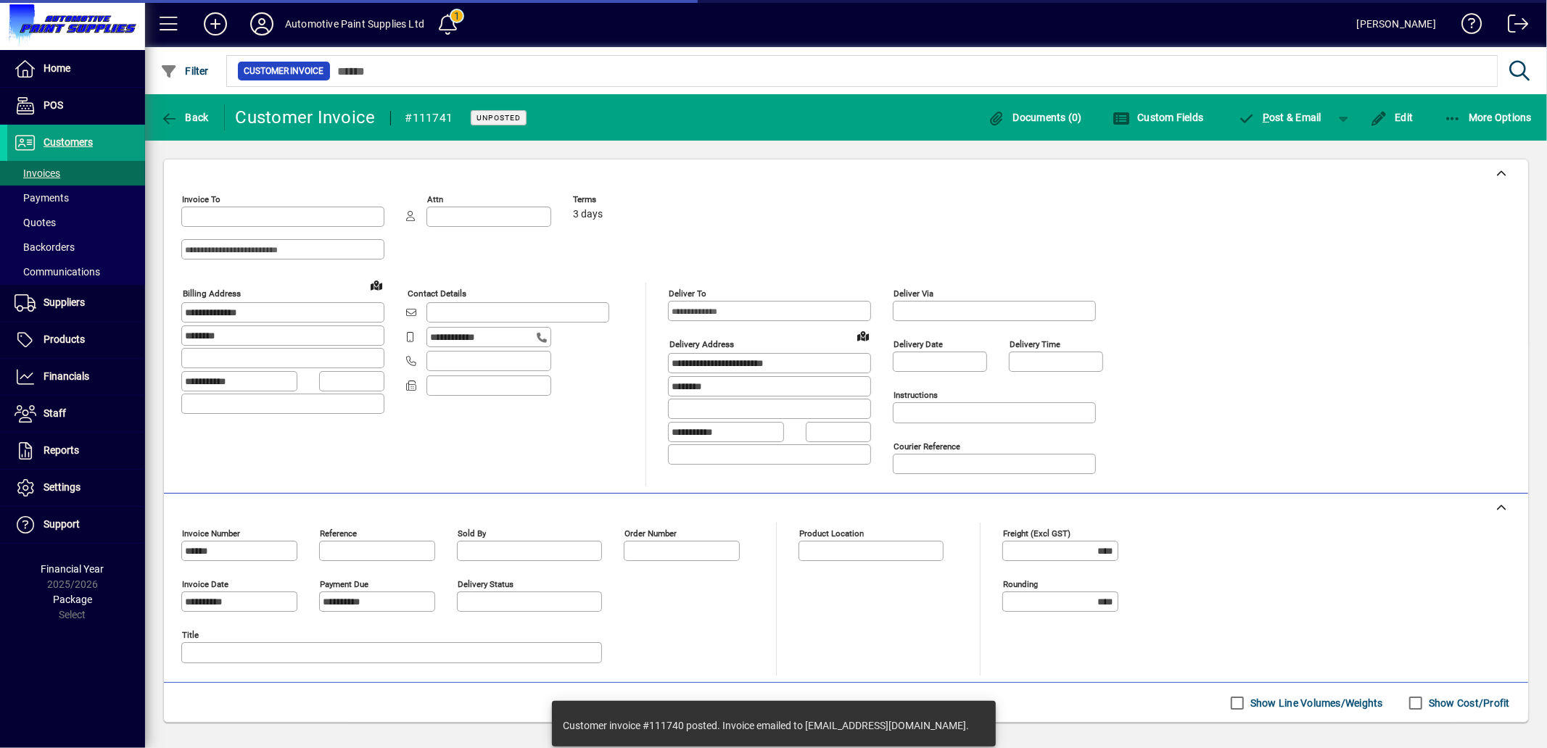
type input "**********"
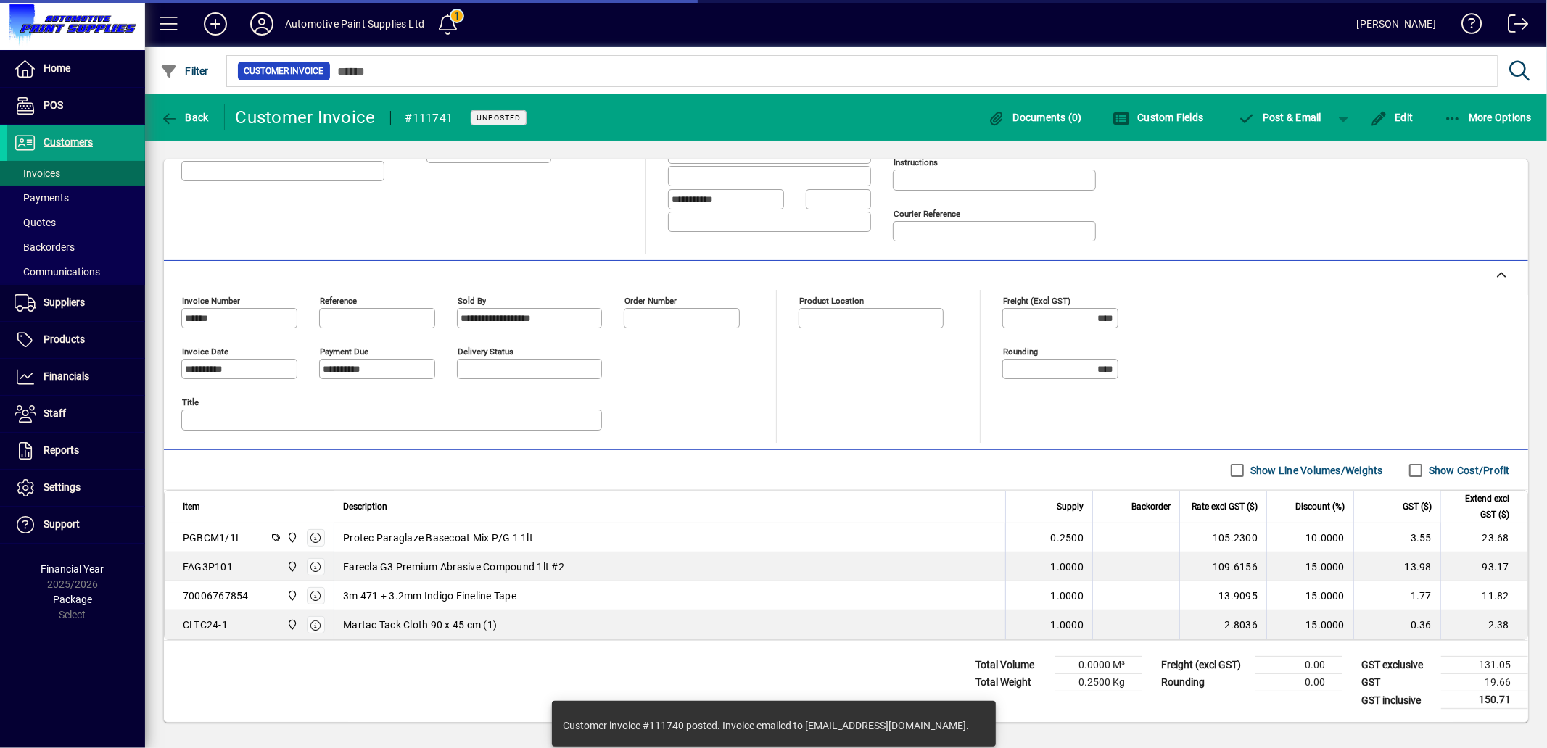
type input "**********"
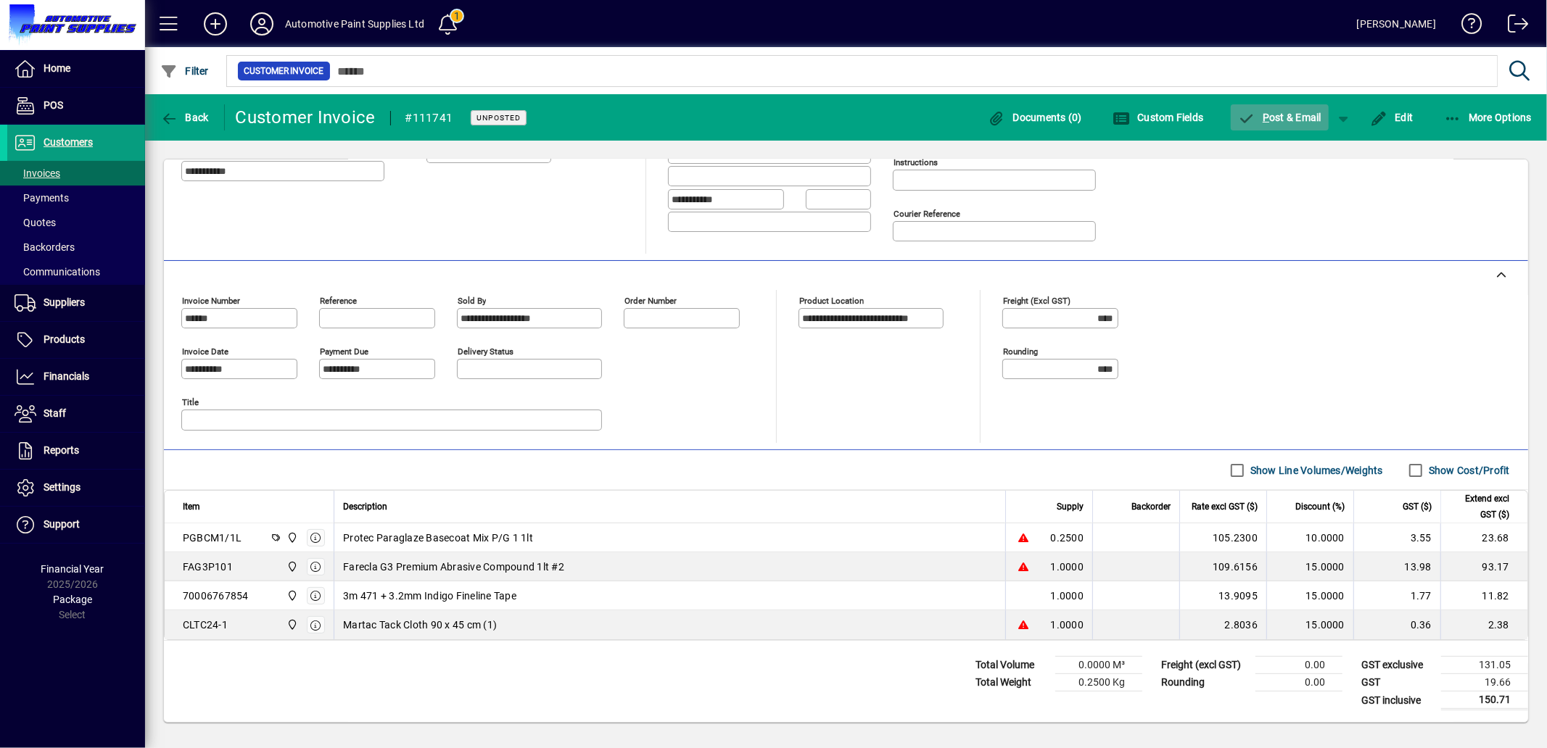
click at [1276, 115] on span "P ost & Email" at bounding box center [1280, 118] width 84 height 12
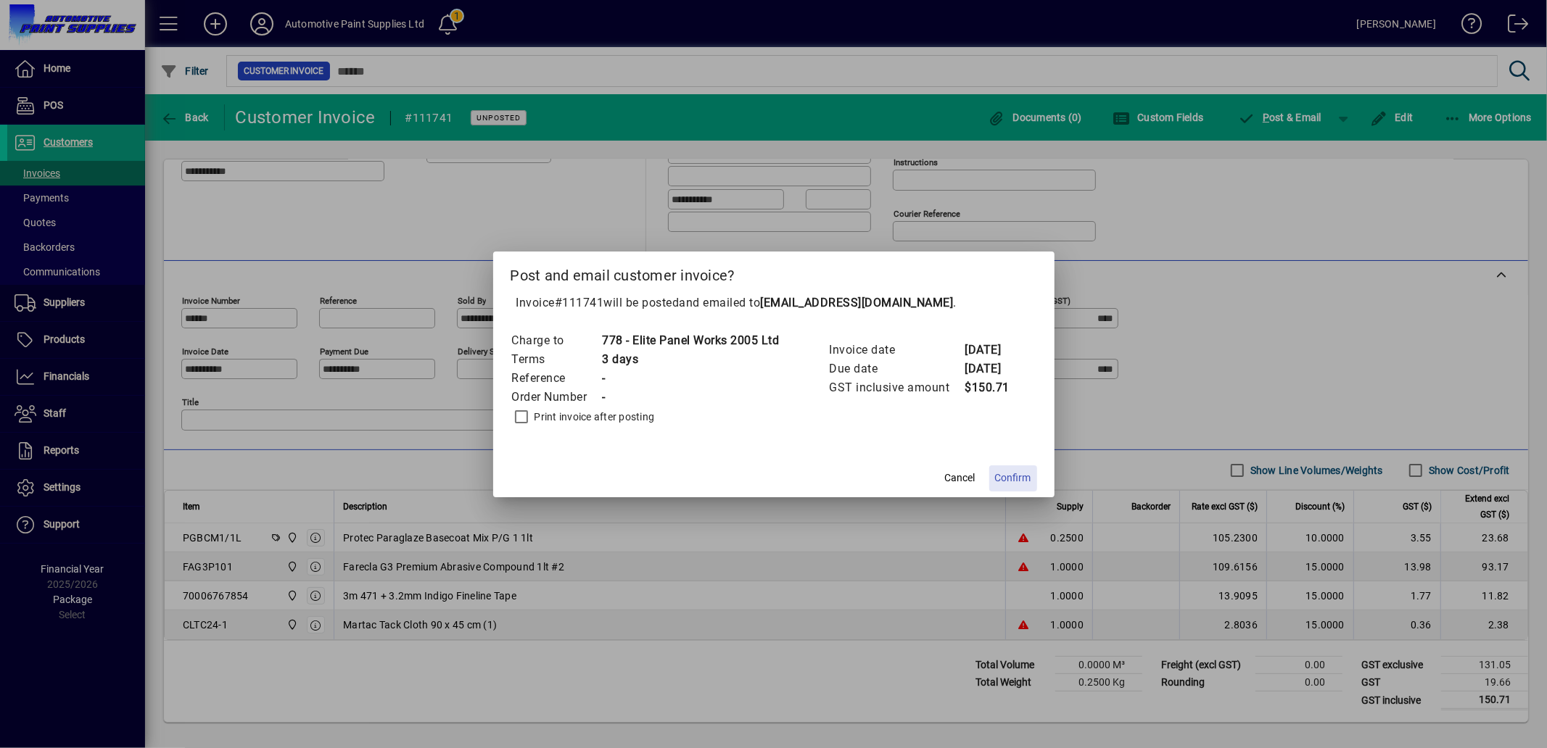
click at [1017, 479] on span "Confirm" at bounding box center [1013, 478] width 36 height 15
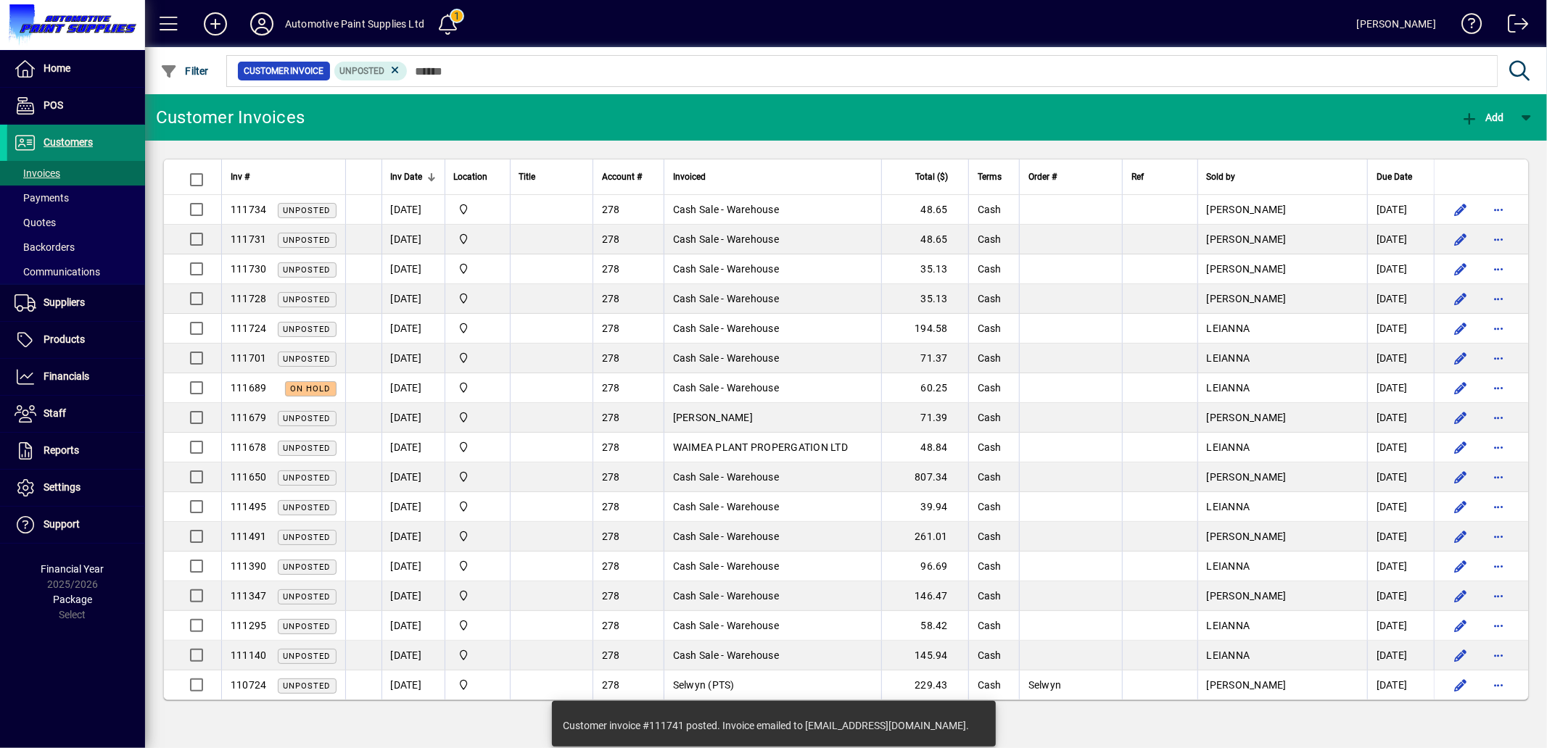
click at [78, 145] on span "Customers" at bounding box center [68, 142] width 49 height 12
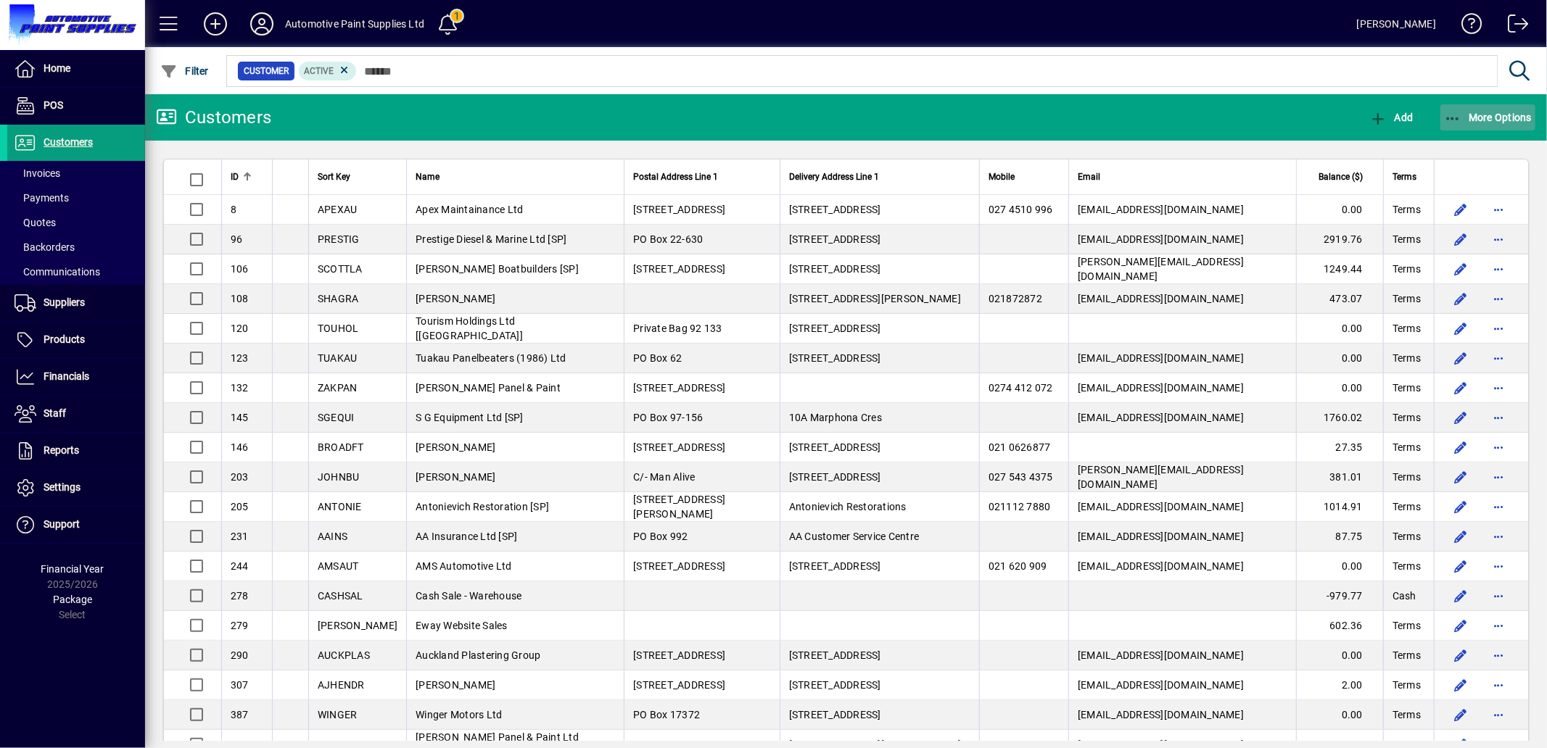
click at [1449, 114] on icon "button" at bounding box center [1453, 119] width 18 height 15
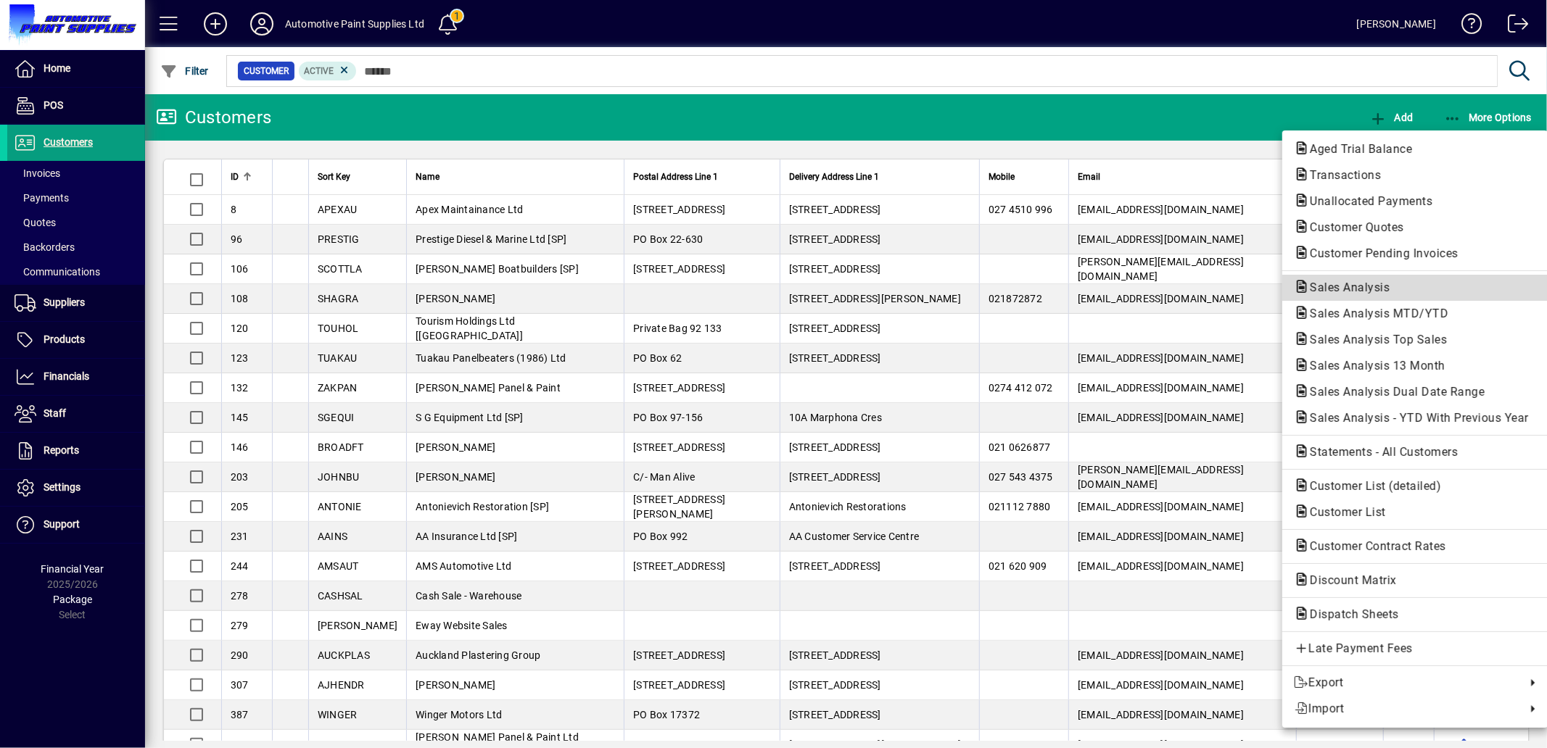
click at [1369, 288] on span "Sales Analysis" at bounding box center [1345, 288] width 103 height 14
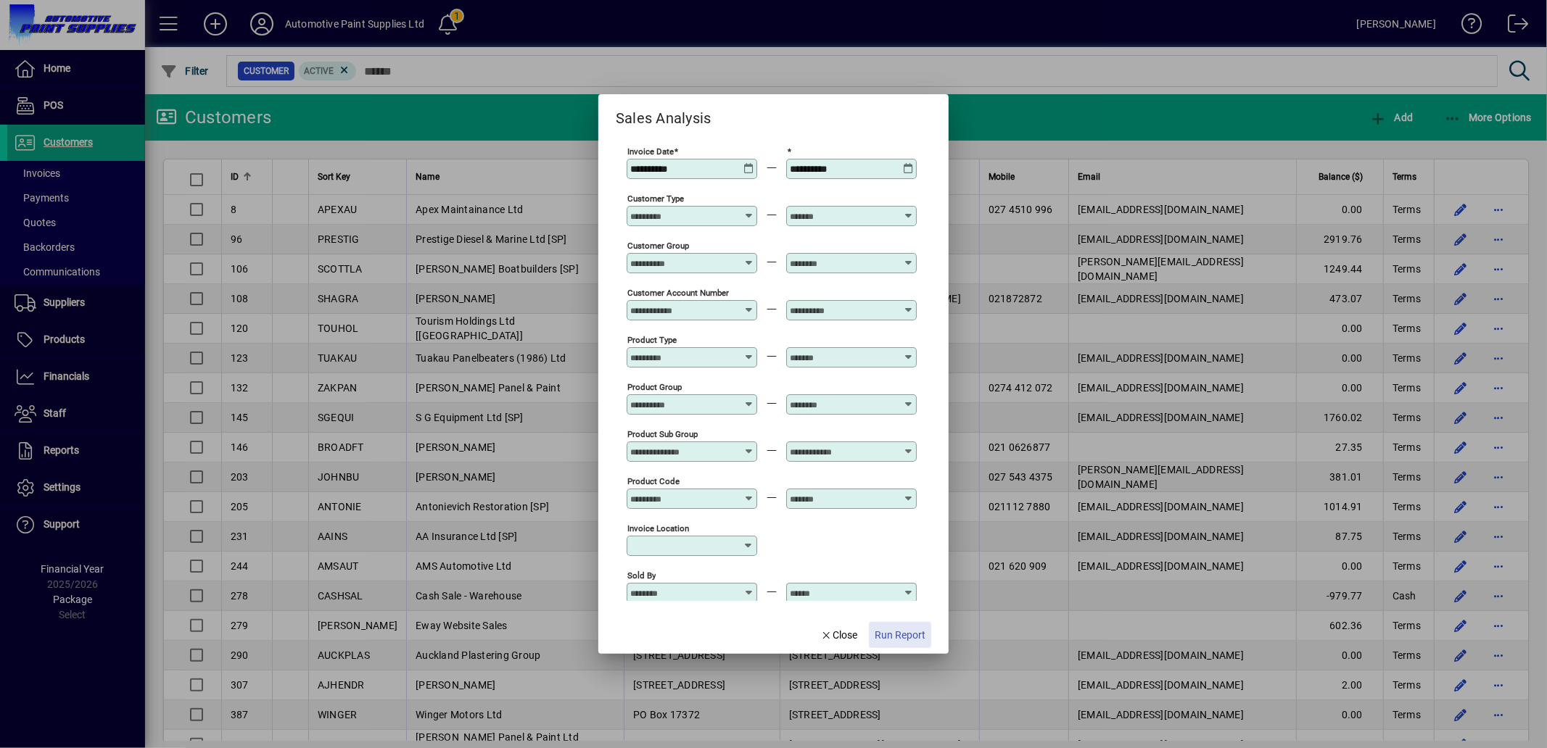
click at [900, 632] on span "Run Report" at bounding box center [900, 635] width 51 height 15
type input "**********"
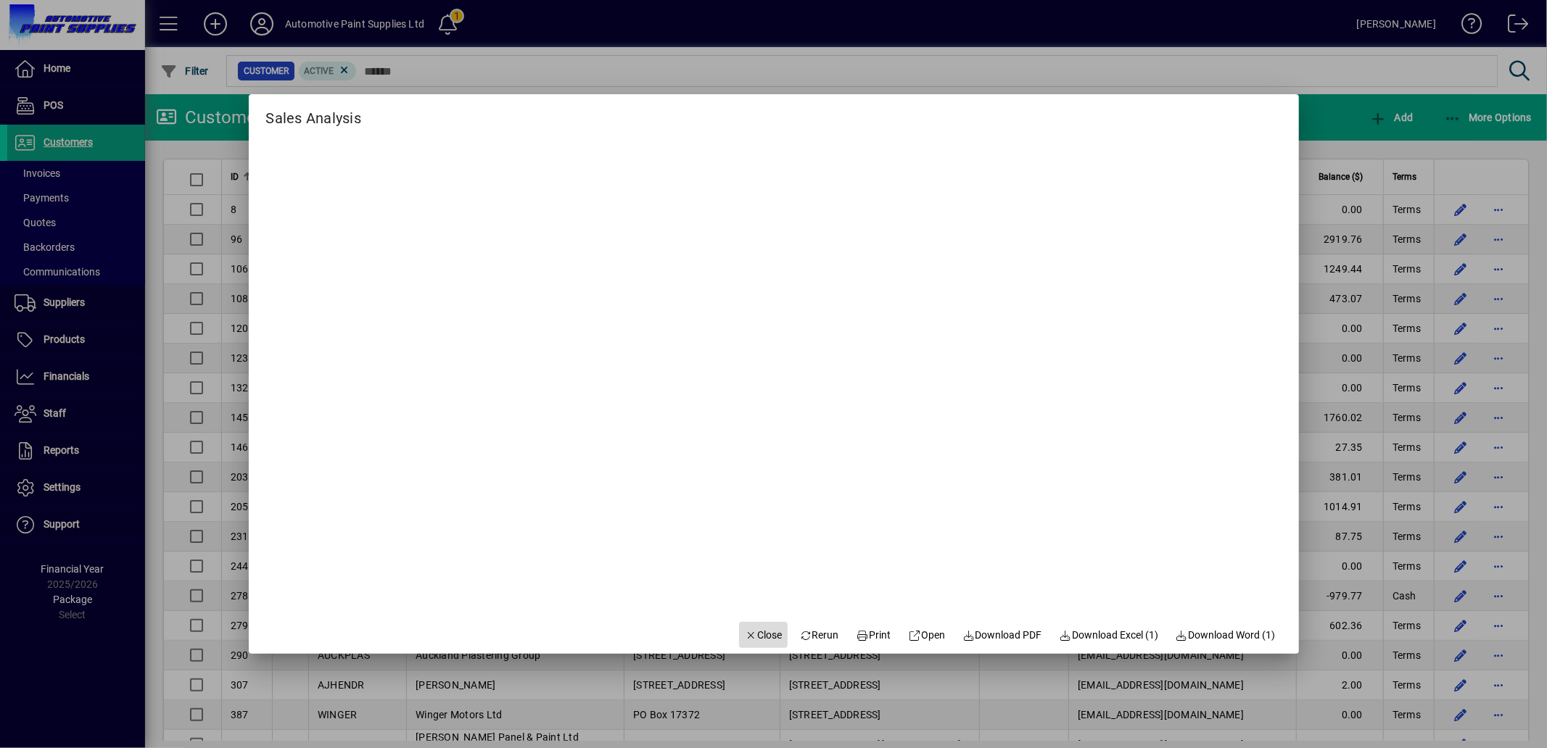
click at [756, 628] on span "Close" at bounding box center [764, 635] width 38 height 15
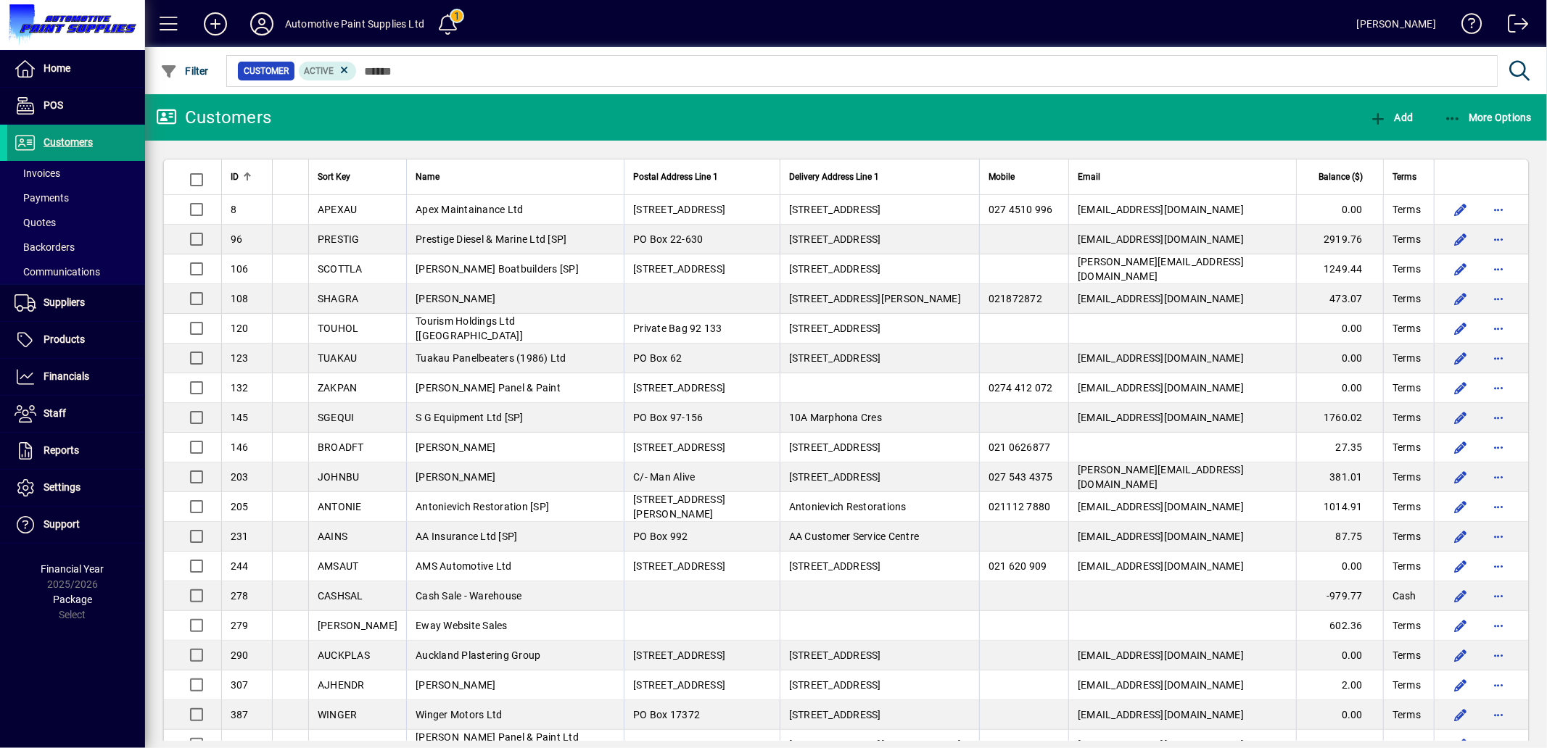
click at [67, 139] on span "Customers" at bounding box center [68, 142] width 49 height 12
click at [849, 124] on mat-toolbar-row "Customers Add More Options" at bounding box center [846, 117] width 1402 height 46
click at [1517, 23] on span at bounding box center [1512, 26] width 35 height 35
